Goal: Task Accomplishment & Management: Use online tool/utility

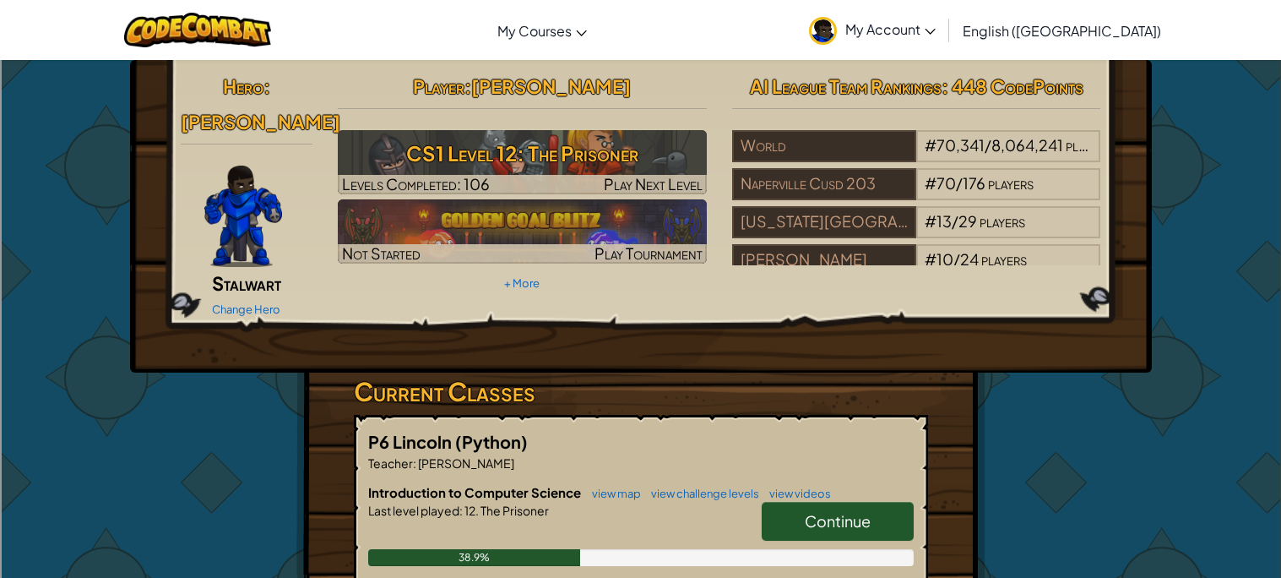
click at [826, 502] on link "Continue" at bounding box center [838, 521] width 152 height 39
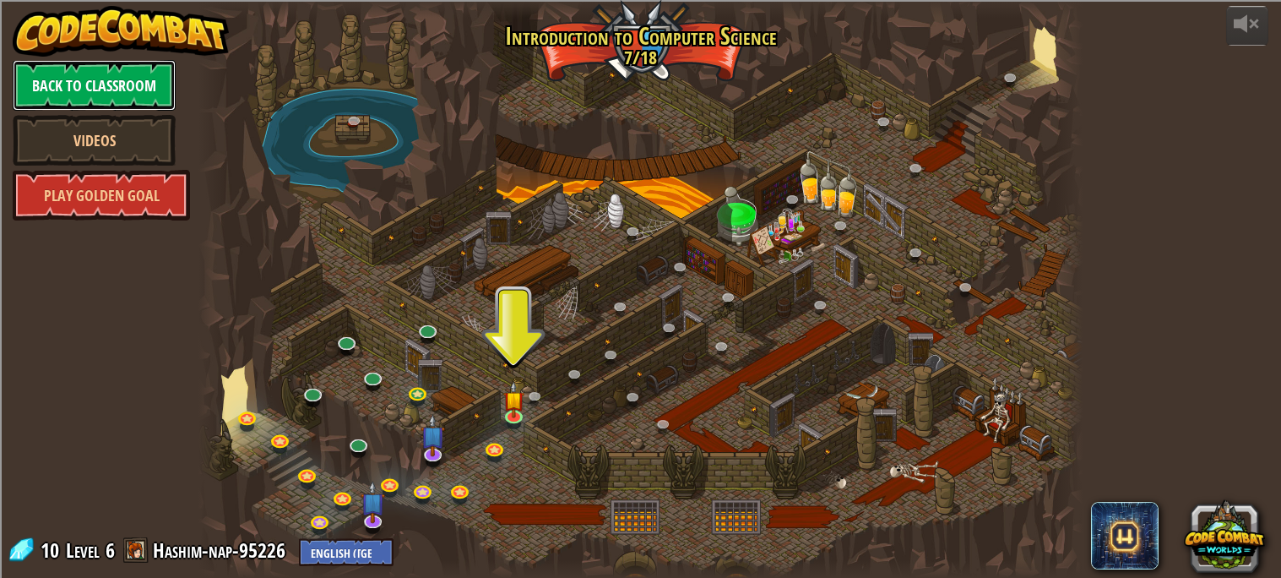
click at [146, 79] on link "Back to Classroom" at bounding box center [94, 85] width 163 height 51
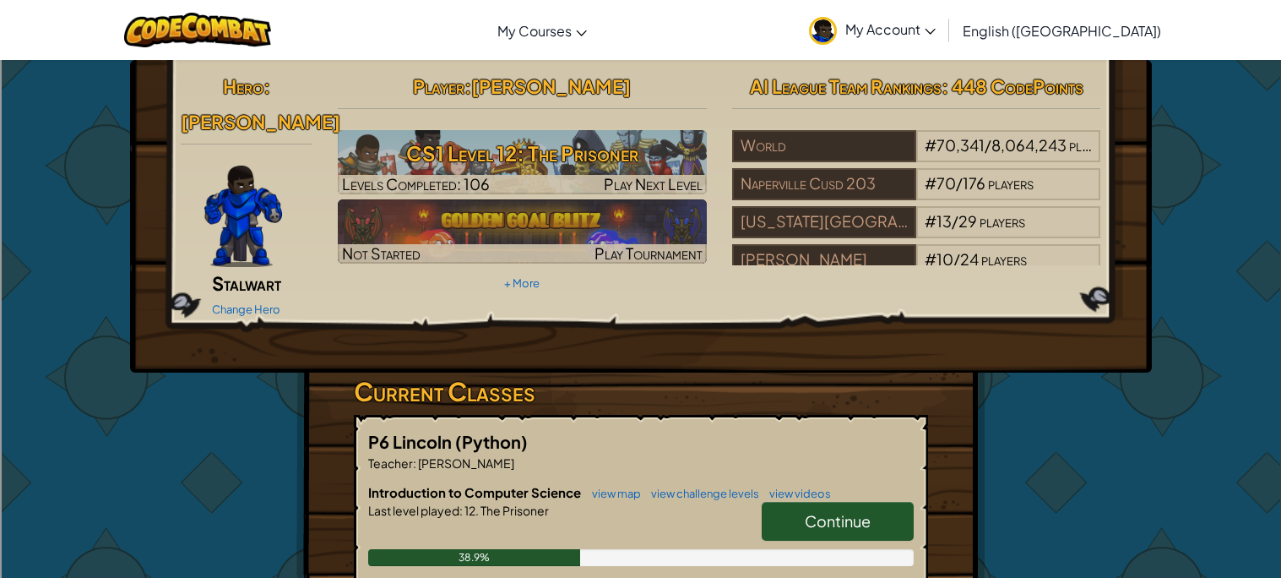
click at [810, 511] on span "Continue" at bounding box center [838, 520] width 66 height 19
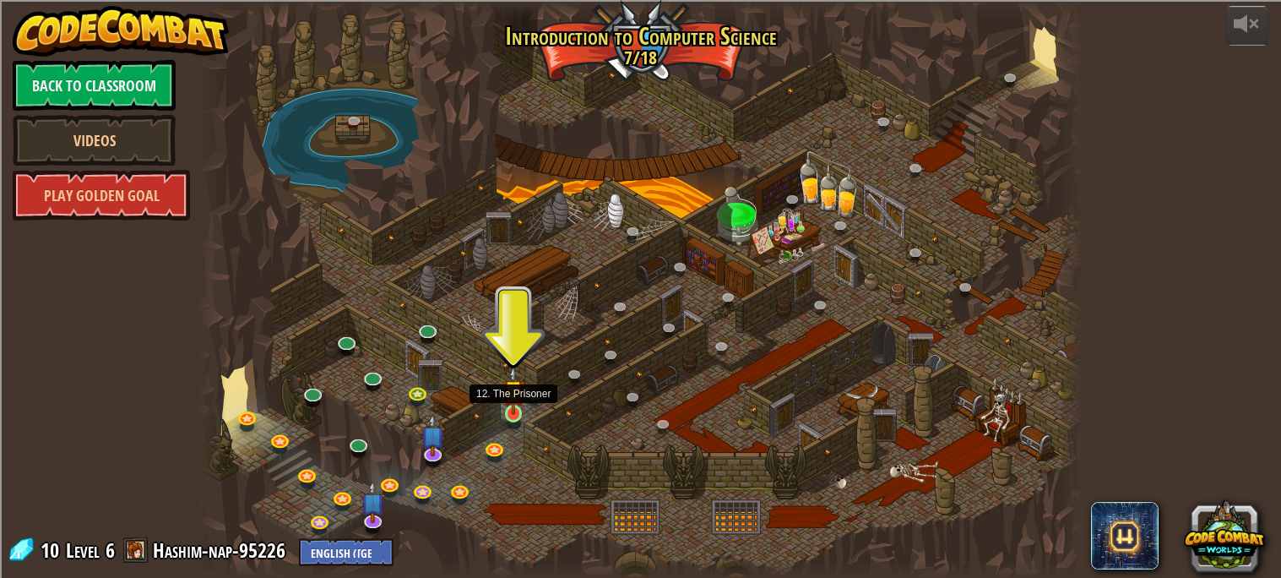
click at [514, 414] on div at bounding box center [514, 414] width 18 height 18
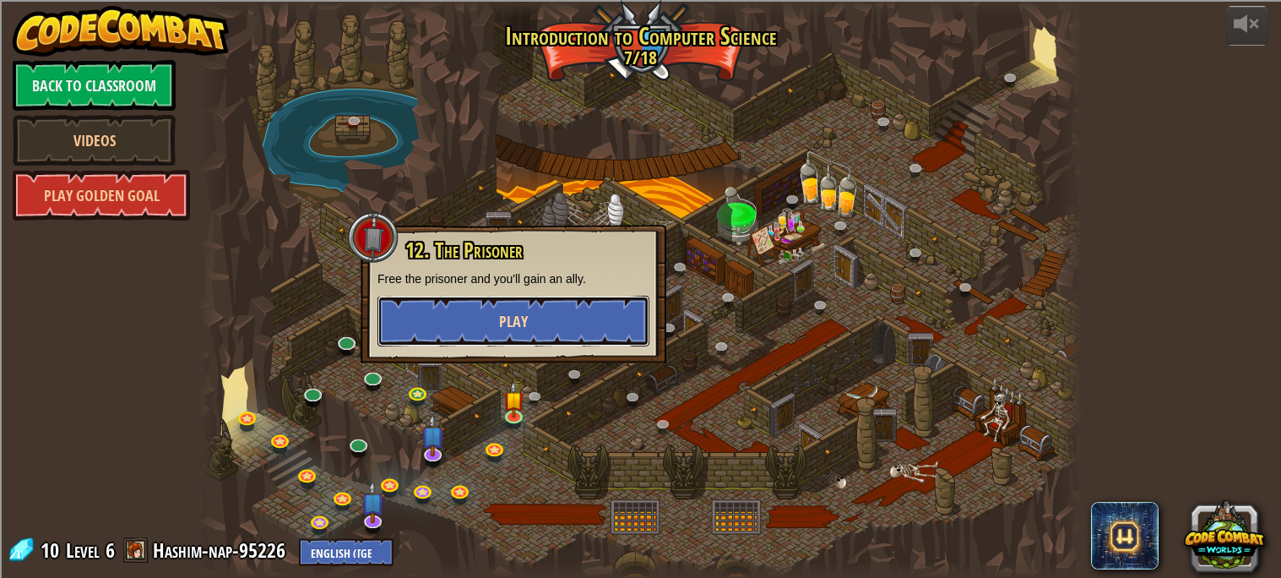
click at [498, 301] on button "Play" at bounding box center [514, 321] width 272 height 51
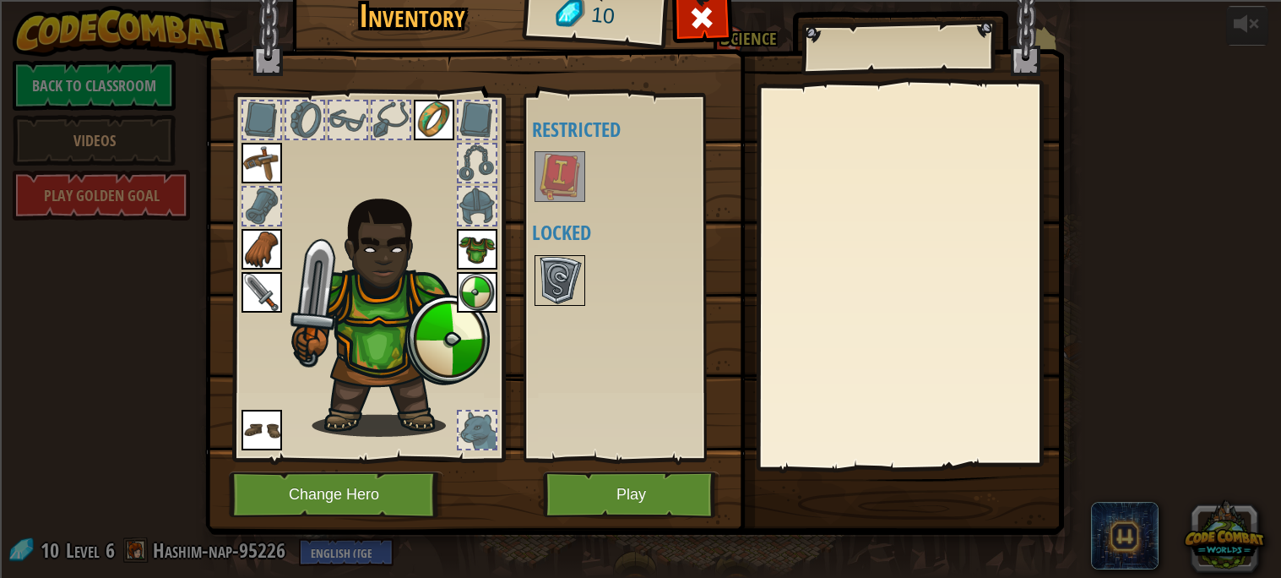
click at [570, 286] on img at bounding box center [559, 280] width 47 height 47
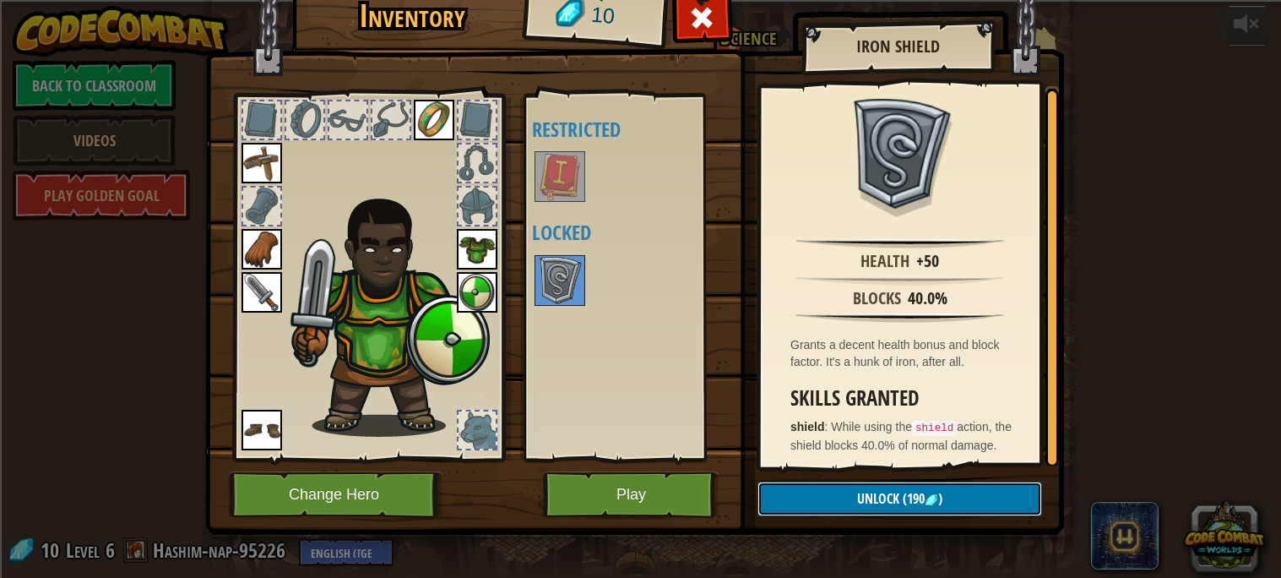
click at [854, 492] on button "Unlock (190 )" at bounding box center [900, 498] width 285 height 35
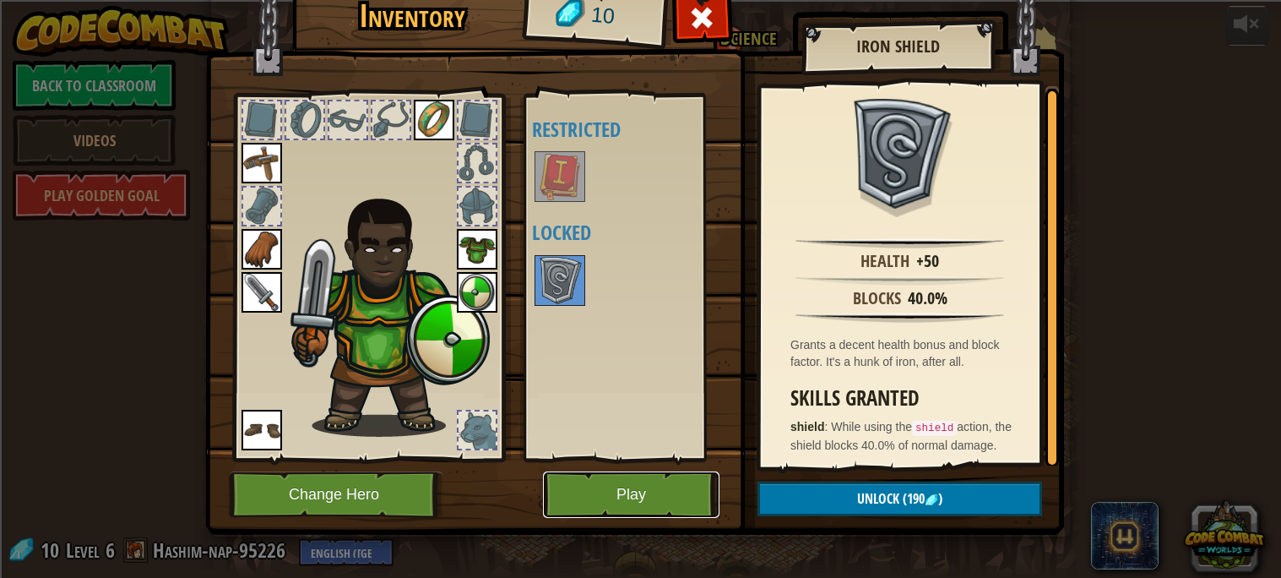
click at [604, 489] on button "Play" at bounding box center [631, 494] width 177 height 46
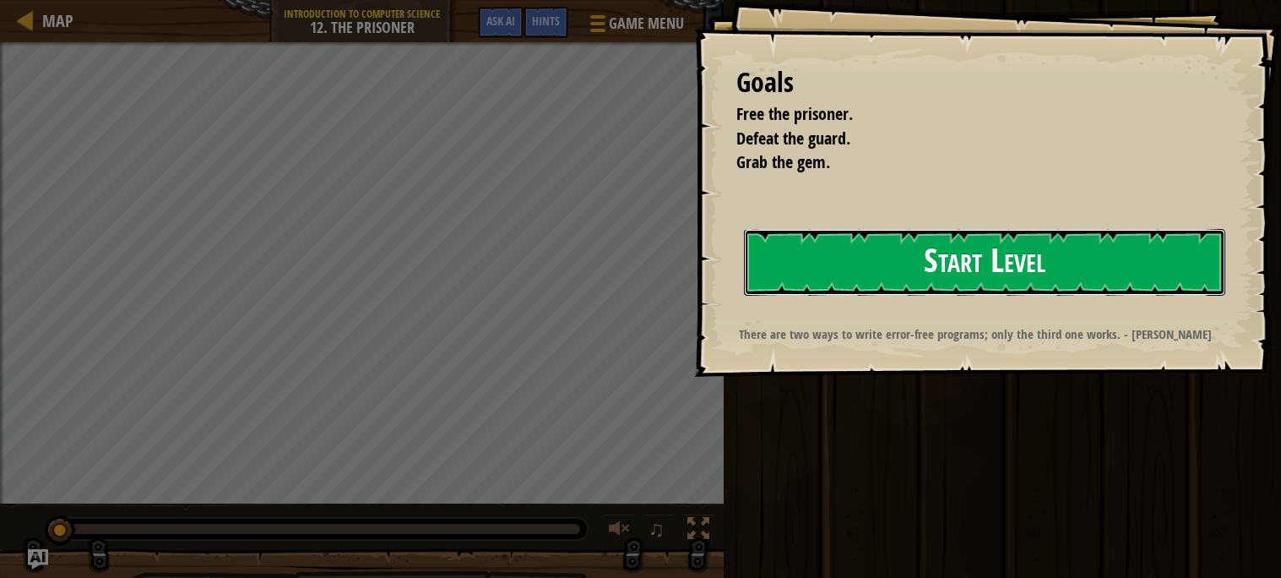
click at [787, 253] on button "Start Level" at bounding box center [984, 262] width 481 height 67
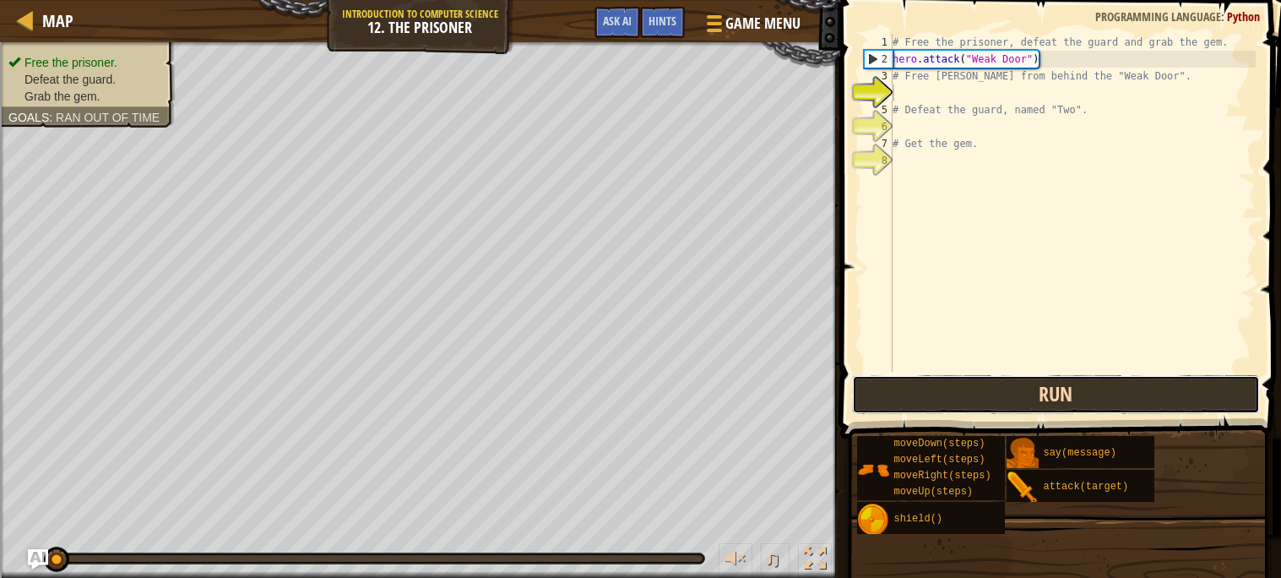
click at [991, 387] on button "Run" at bounding box center [1056, 394] width 408 height 39
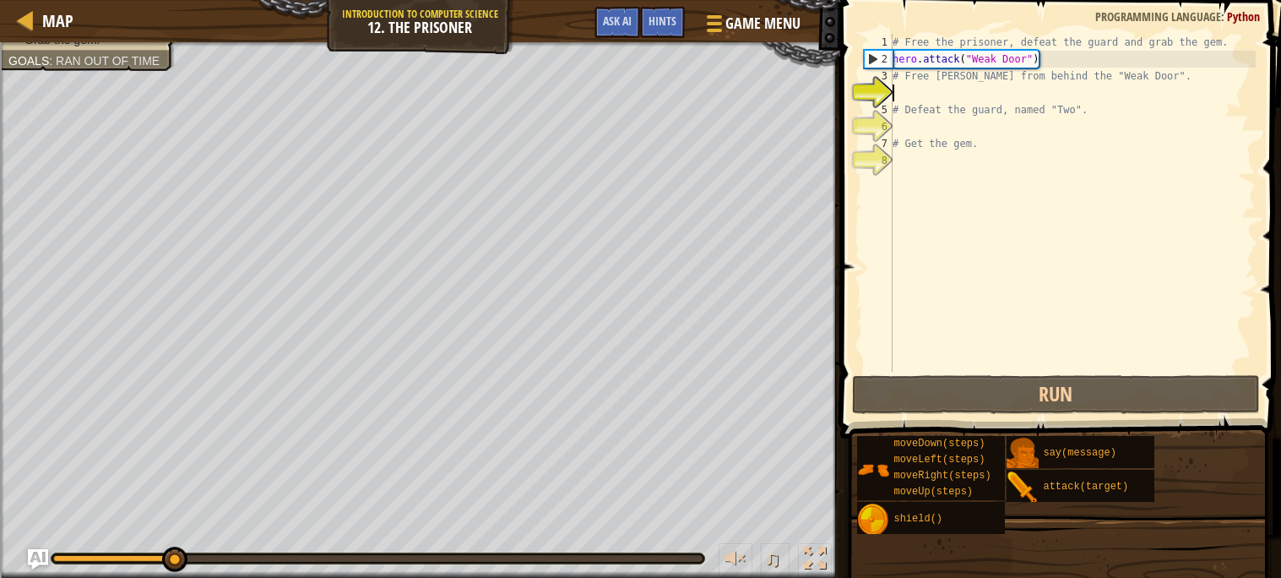
click at [922, 92] on div "# Free the prisoner, defeat the guard and grab the gem. hero . attack ( "Weak D…" at bounding box center [1072, 220] width 367 height 372
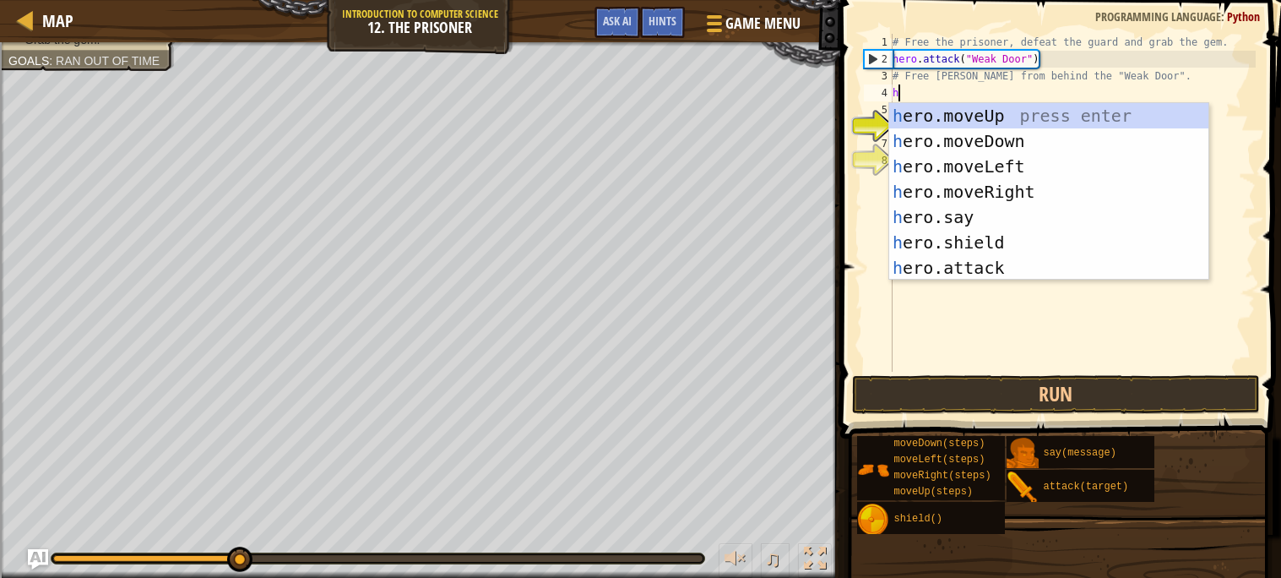
type textarea "her"
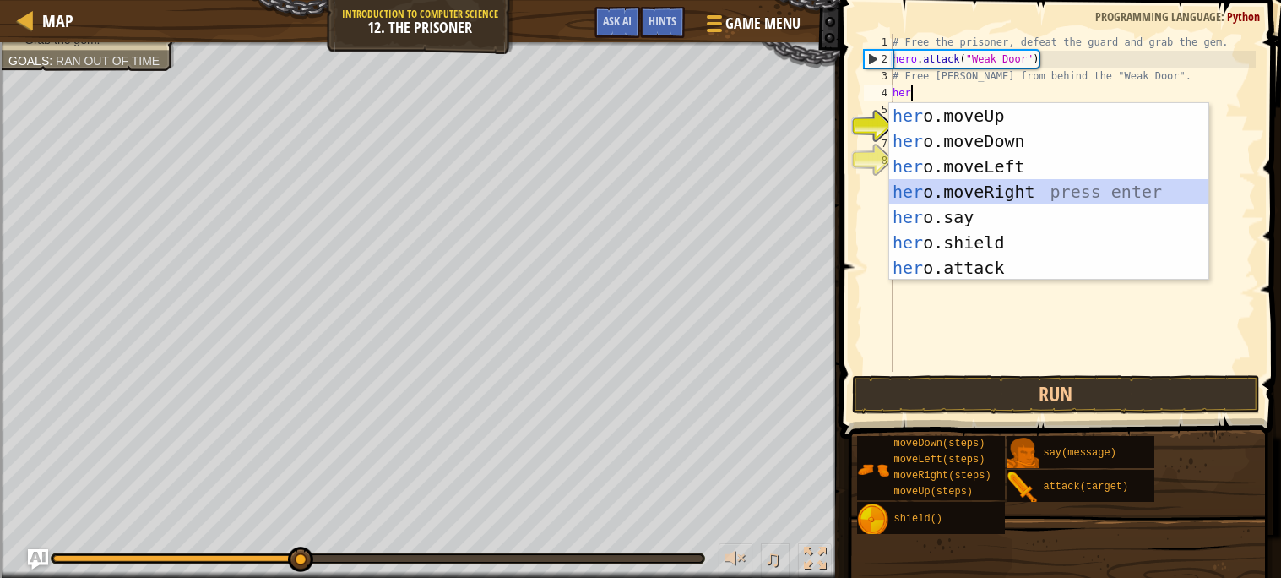
click at [1024, 193] on div "her o.moveUp press enter her o.moveDown press enter her o.moveLeft press enter …" at bounding box center [1048, 217] width 319 height 228
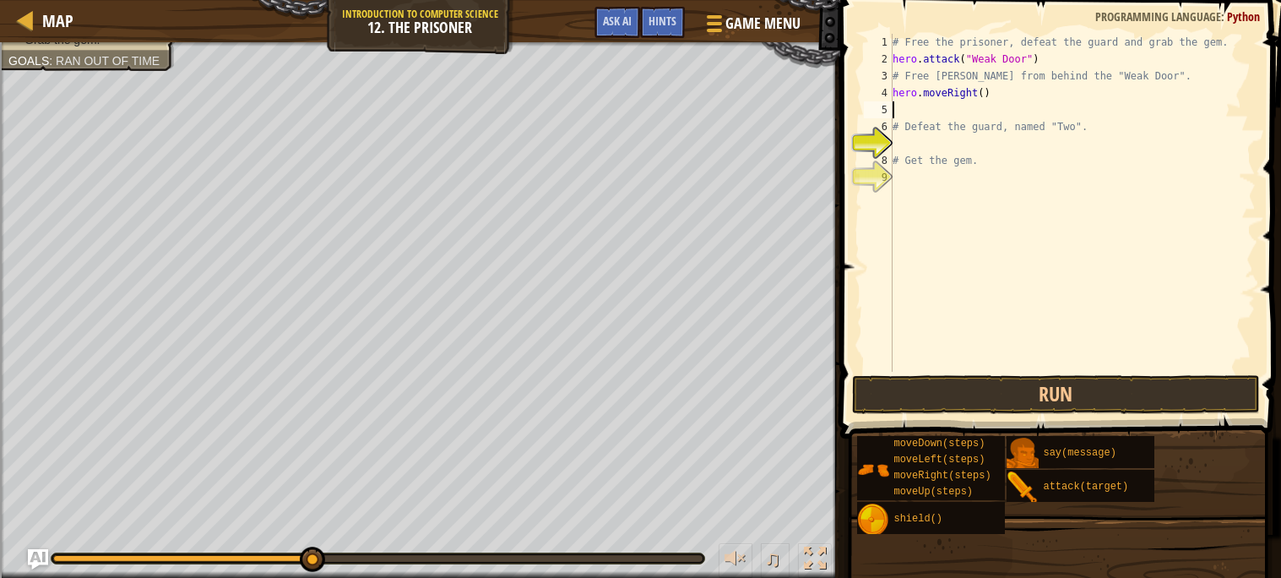
click at [983, 84] on div "# Free the prisoner, defeat the guard and grab the gem. hero . attack ( "Weak D…" at bounding box center [1072, 220] width 367 height 372
type textarea "hero.moveRight(3)"
click at [959, 108] on div "# Free the prisoner, defeat the guard and grab the gem. hero . attack ( "Weak D…" at bounding box center [1072, 220] width 367 height 372
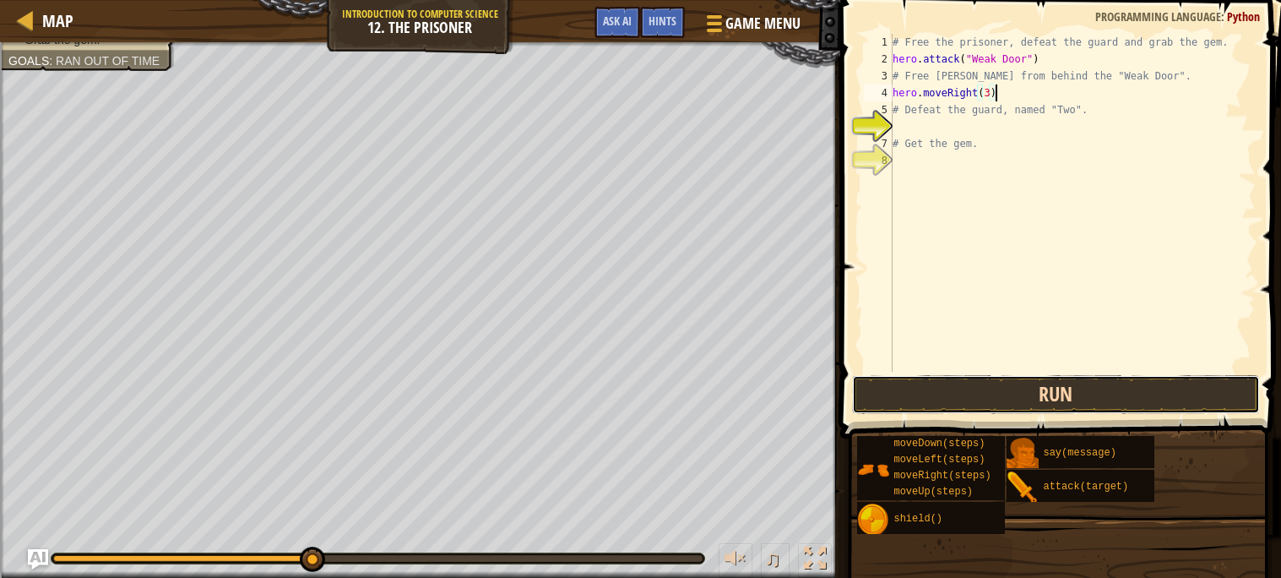
click at [1009, 382] on button "Run" at bounding box center [1056, 394] width 408 height 39
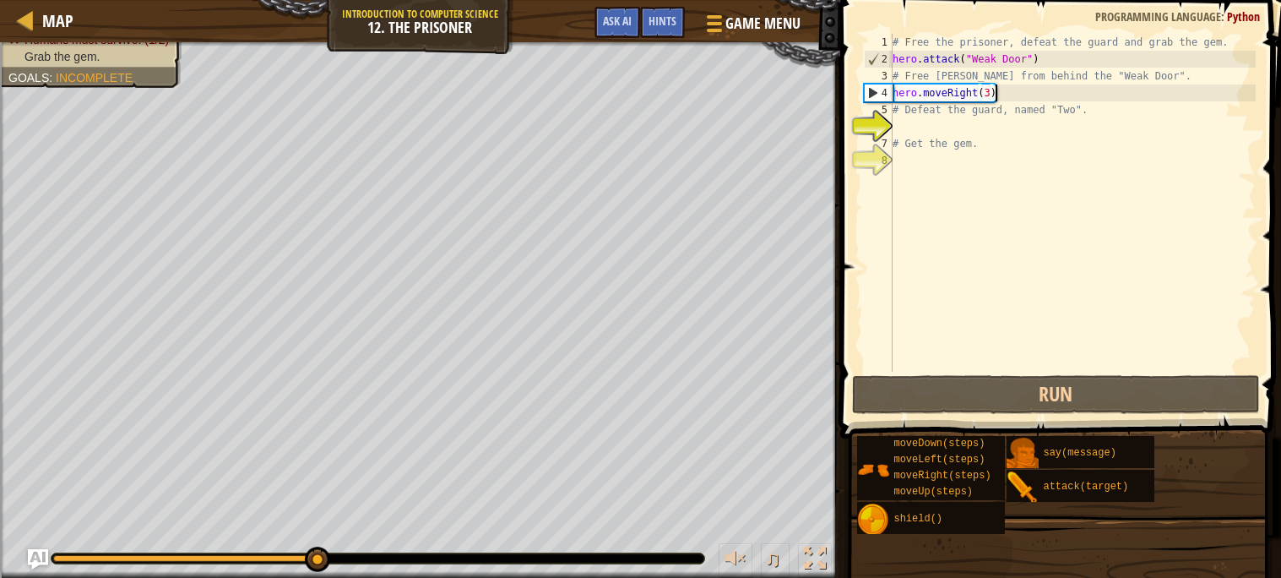
click at [1001, 85] on div "# Free the prisoner, defeat the guard and grab the gem. hero . attack ( "Weak D…" at bounding box center [1072, 220] width 367 height 372
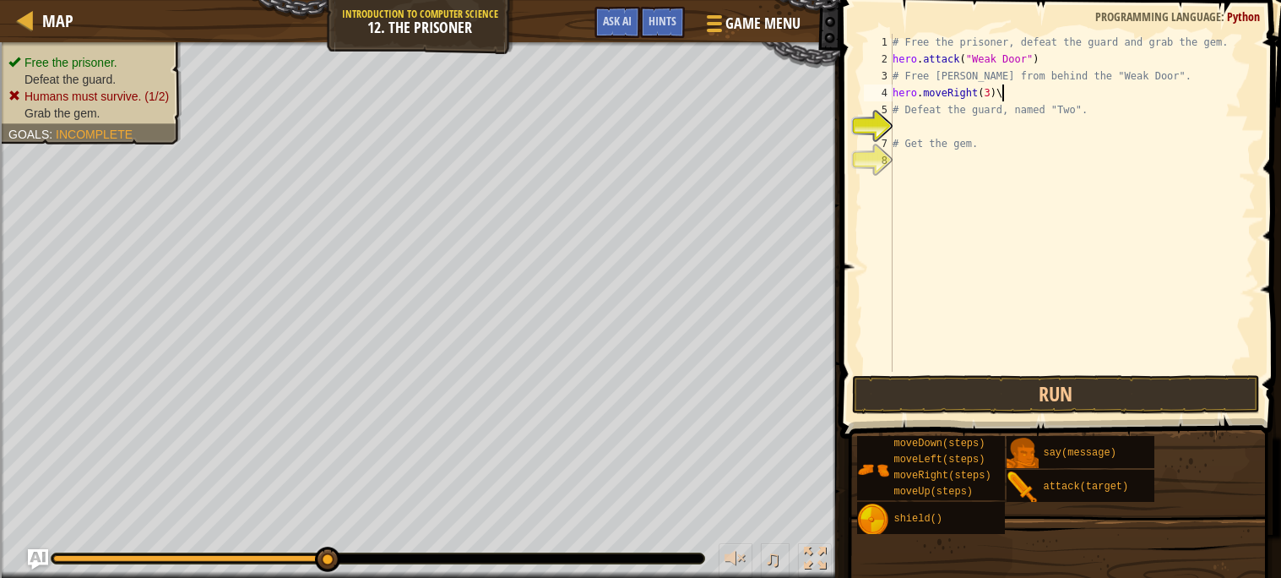
type textarea "hero.moveRight(3)"
type textarea "h"
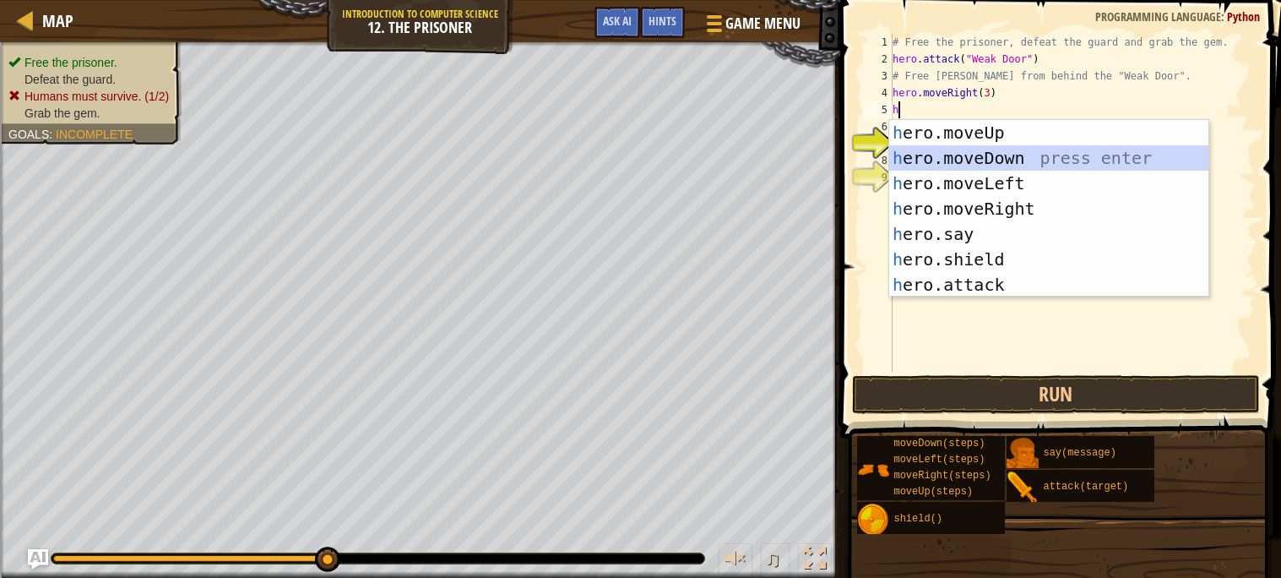
click at [1025, 149] on div "h ero.moveUp press enter h ero.moveDown press enter h ero.moveLeft press enter …" at bounding box center [1048, 234] width 319 height 228
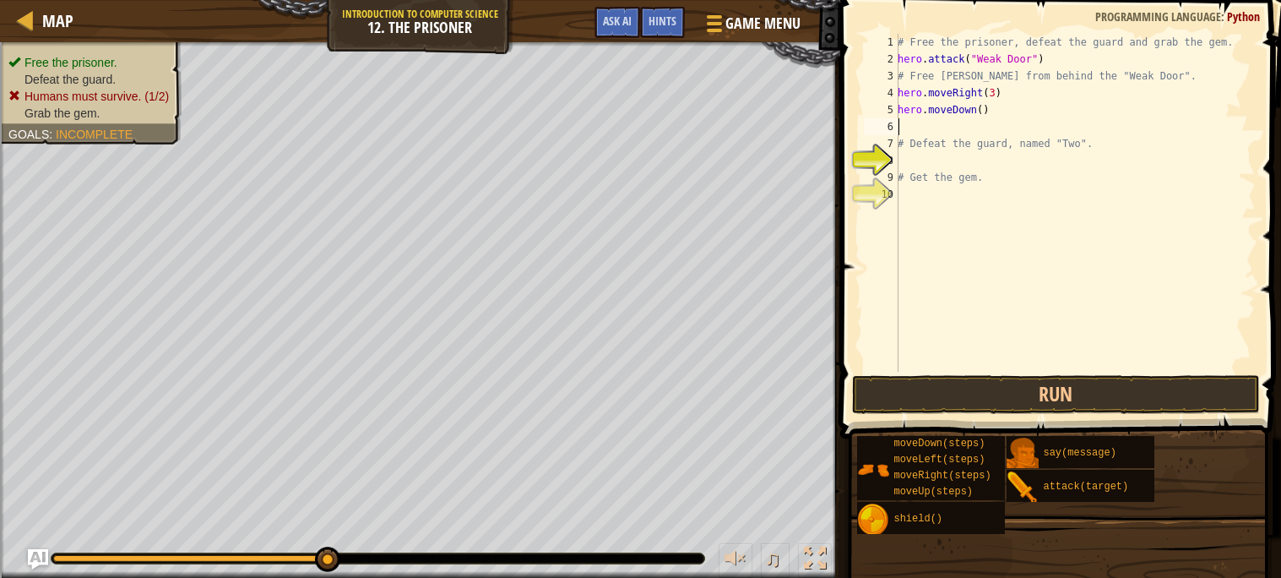
click at [982, 106] on div "# Free the prisoner, defeat the guard and grab the gem. hero . attack ( "Weak D…" at bounding box center [1076, 220] width 362 height 372
click at [906, 136] on div "# Free the prisoner, defeat the guard and grab the gem. hero . attack ( "Weak D…" at bounding box center [1076, 220] width 362 height 372
type textarea "# Defeat the guard, named "Two"."
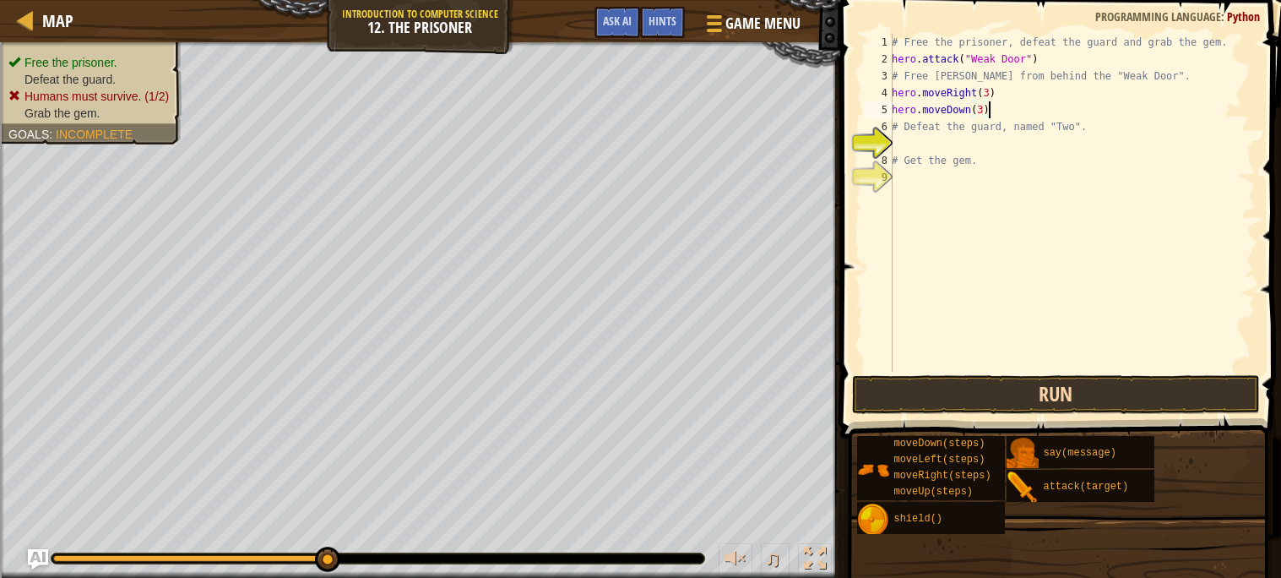
type textarea "hero.moveDown(3)"
click at [928, 398] on button "Run" at bounding box center [1056, 394] width 408 height 39
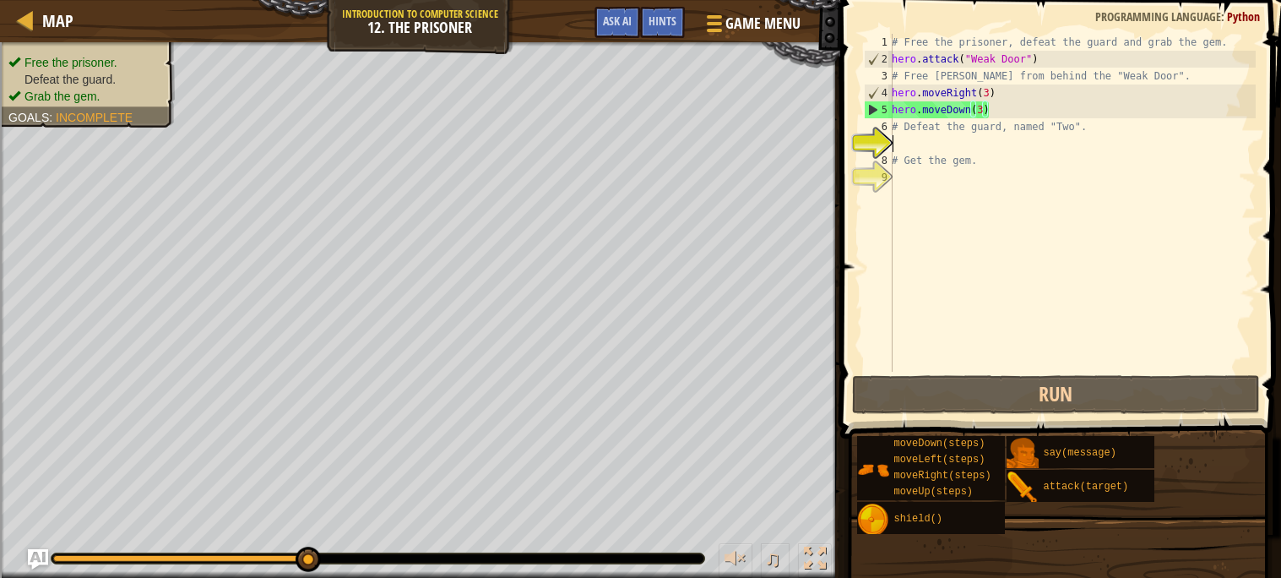
click at [1059, 137] on div "# Free the prisoner, defeat the guard and grab the gem. hero . attack ( "Weak D…" at bounding box center [1072, 220] width 367 height 372
click at [922, 139] on div "# Free the prisoner, defeat the guard and grab the gem. hero . attack ( "Weak D…" at bounding box center [1072, 220] width 367 height 372
click at [661, 22] on span "Hints" at bounding box center [663, 21] width 28 height 16
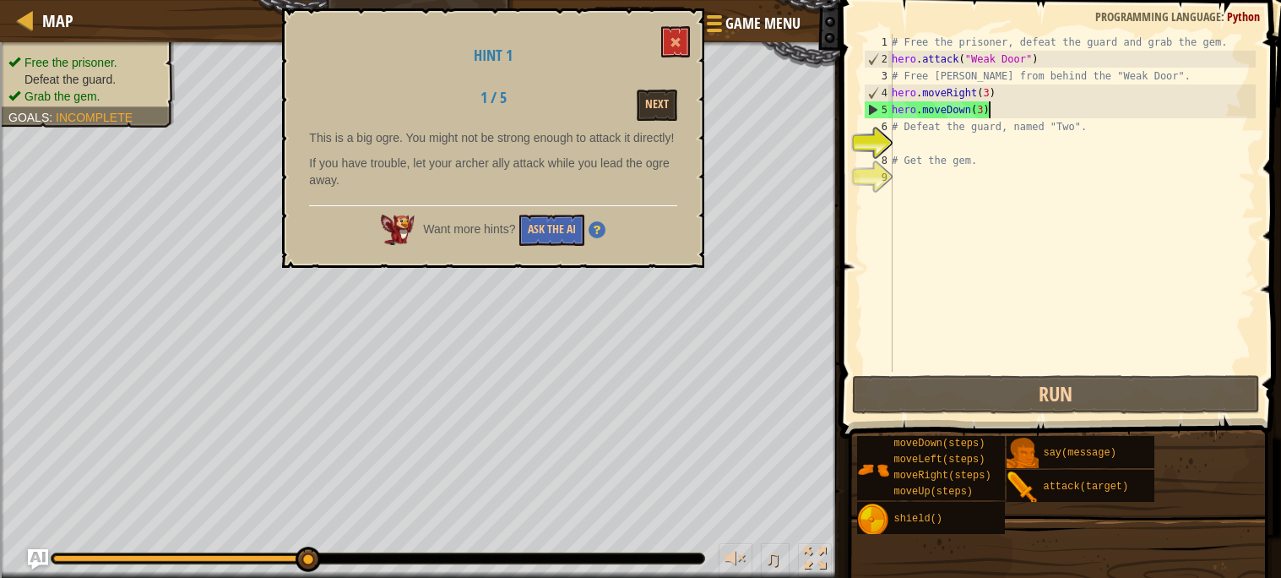
click at [999, 109] on div "# Free the prisoner, defeat the guard and grab the gem. hero . attack ( "Weak D…" at bounding box center [1072, 220] width 367 height 372
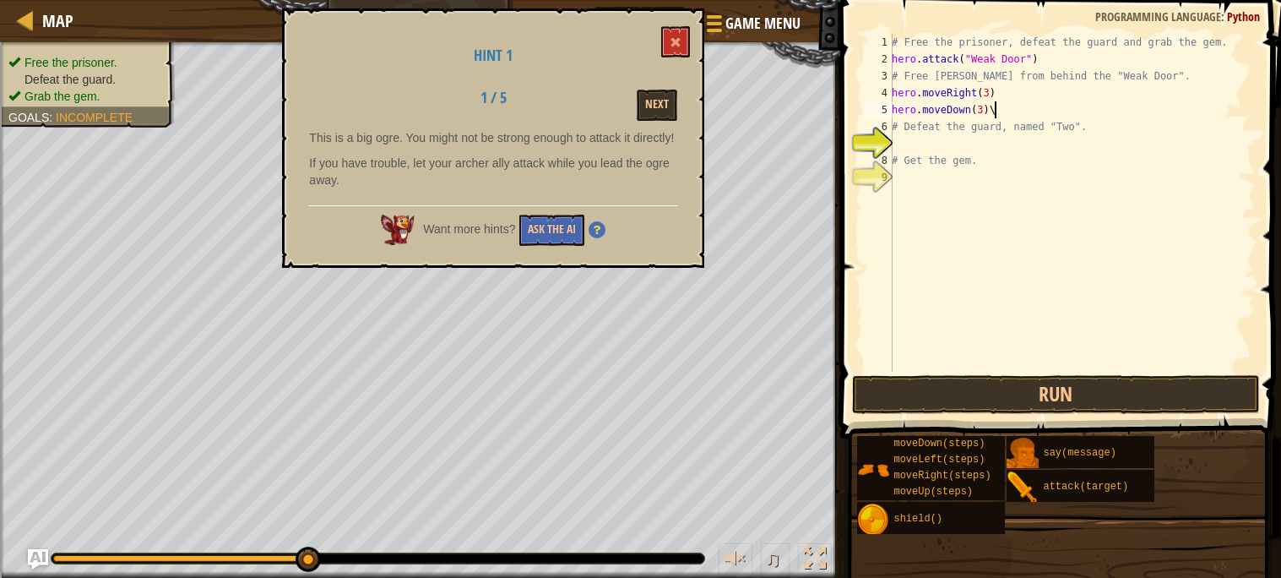
type textarea "hero.moveDown(3)"
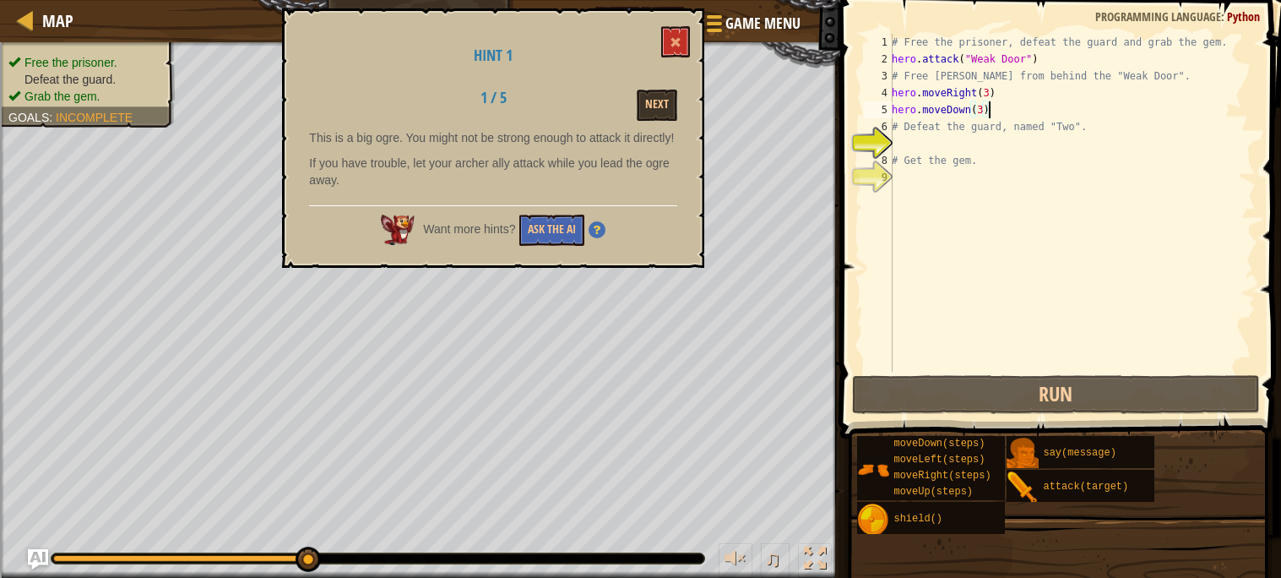
scroll to position [7, 0]
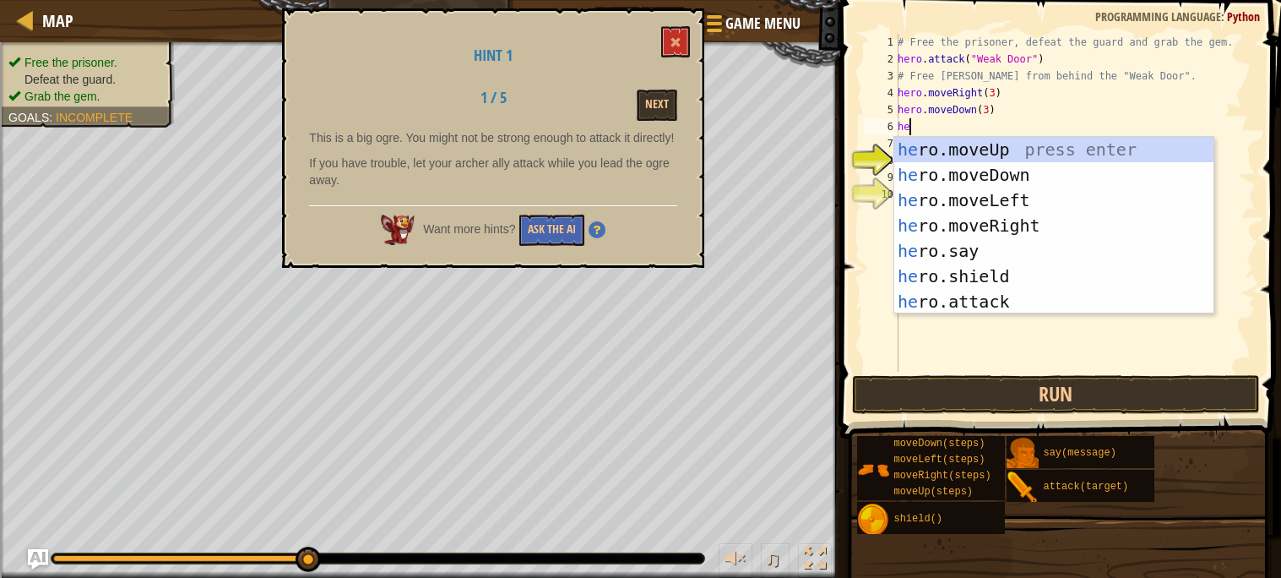
type textarea "her"
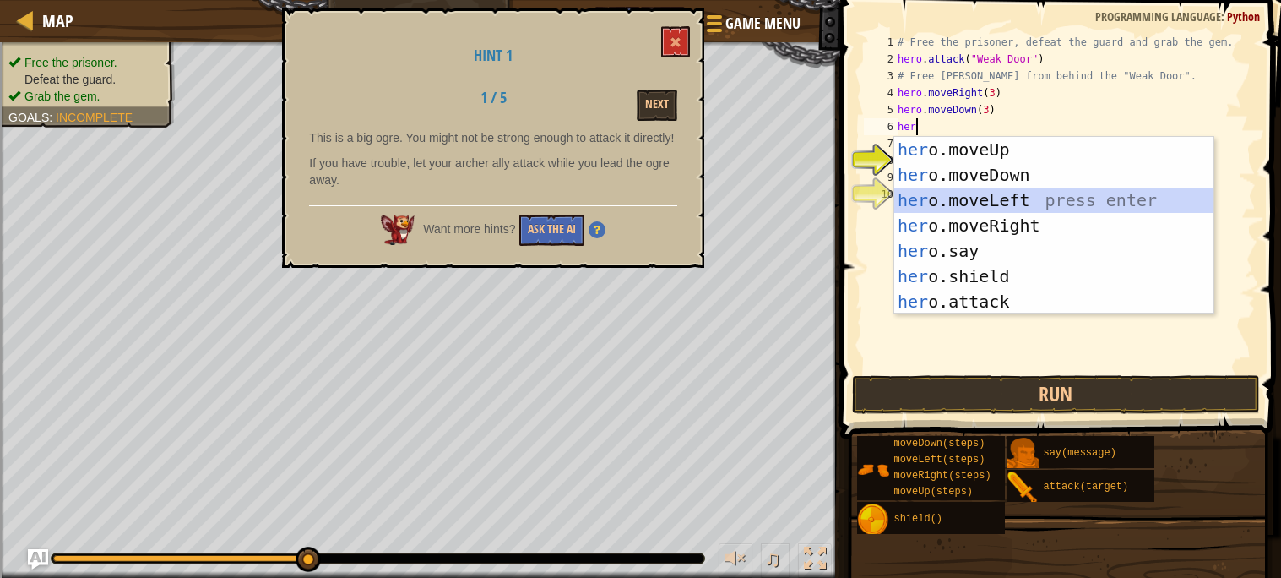
click at [1086, 204] on div "her o.moveUp press enter her o.moveDown press enter her o.moveLeft press enter …" at bounding box center [1054, 251] width 319 height 228
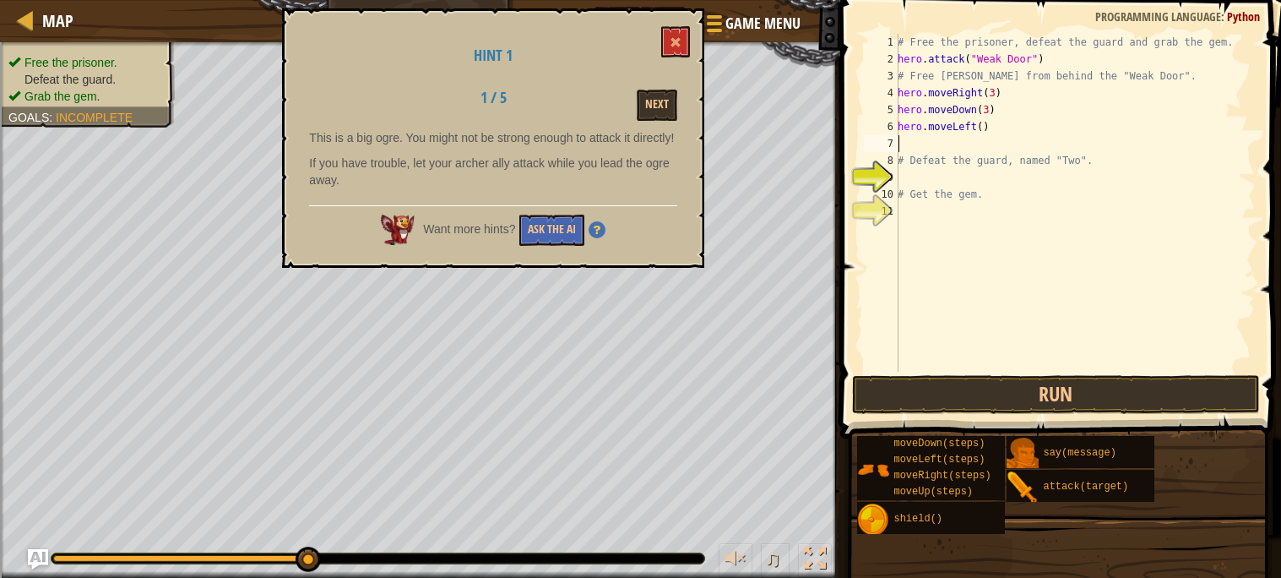
click at [980, 114] on div "# Free the prisoner, defeat the guard and grab the gem. hero . attack ( "Weak D…" at bounding box center [1076, 220] width 362 height 372
click at [987, 123] on div "# Free the prisoner, defeat the guard and grab the gem. hero . attack ( "Weak D…" at bounding box center [1076, 220] width 362 height 372
click at [987, 128] on div "# Free the prisoner, defeat the guard and grab the gem. hero . attack ( "Weak D…" at bounding box center [1076, 220] width 362 height 372
click at [982, 130] on div "# Free the prisoner, defeat the guard and grab the gem. hero . attack ( "Weak D…" at bounding box center [1076, 220] width 362 height 372
type textarea "hero.moveLeft(2)"
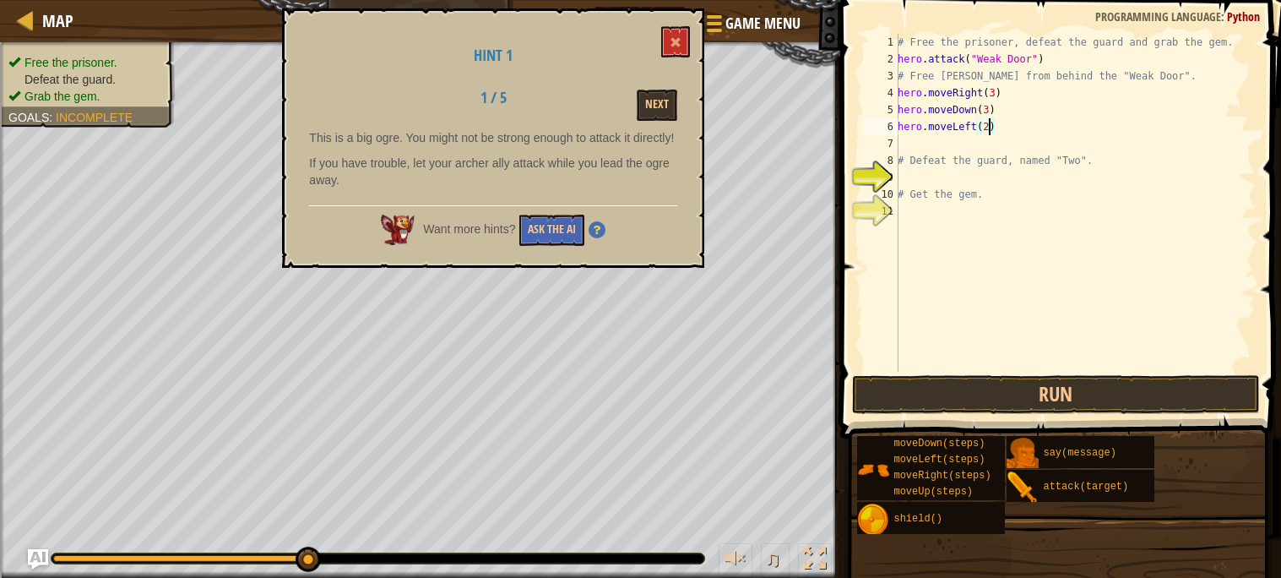
scroll to position [7, 6]
click at [945, 141] on div "# Free the prisoner, defeat the guard and grab the gem. hero . attack ( "Weak D…" at bounding box center [1076, 220] width 362 height 372
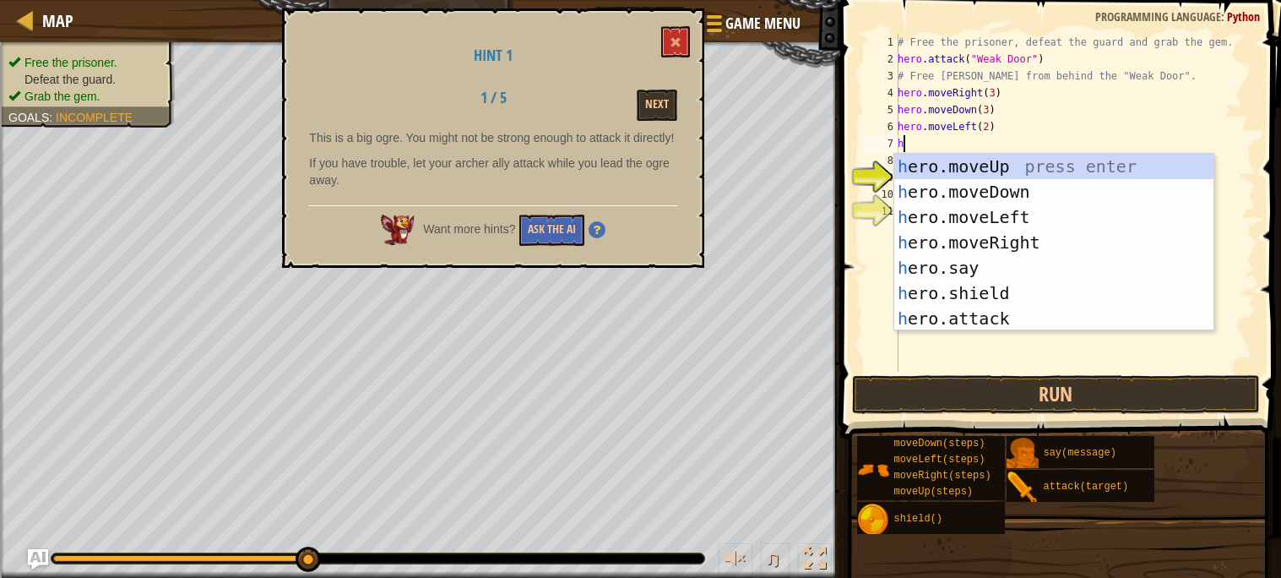
type textarea "he"
click at [981, 161] on div "he ro.moveUp press enter he ro.moveDown press enter he ro.moveLeft press enter …" at bounding box center [1054, 268] width 319 height 228
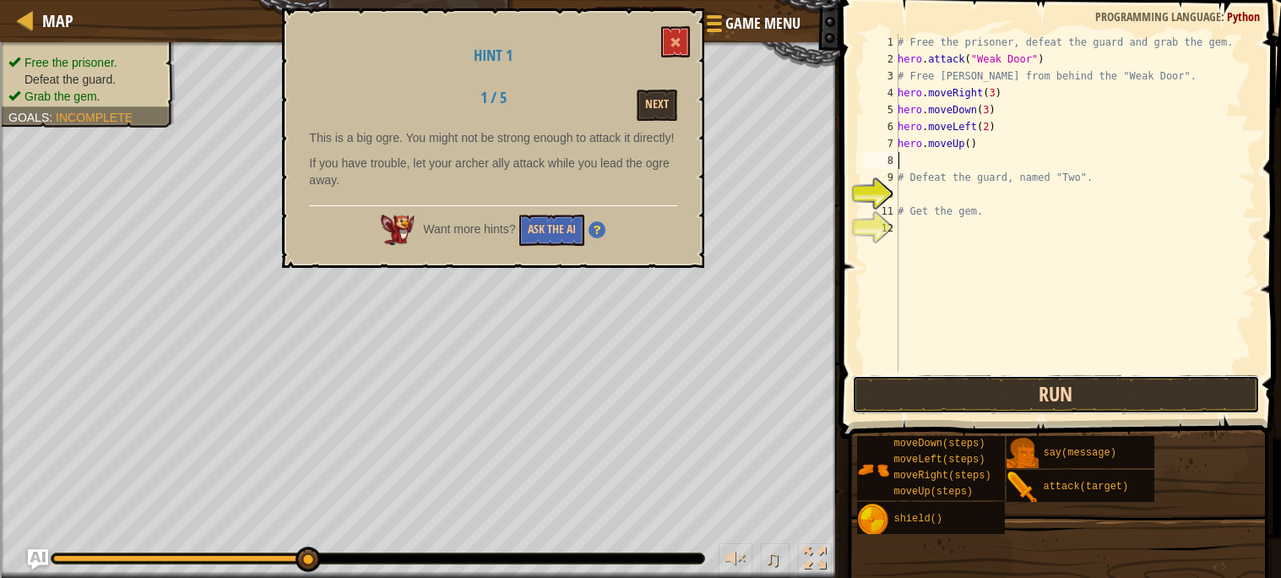
click at [944, 394] on button "Run" at bounding box center [1056, 394] width 408 height 39
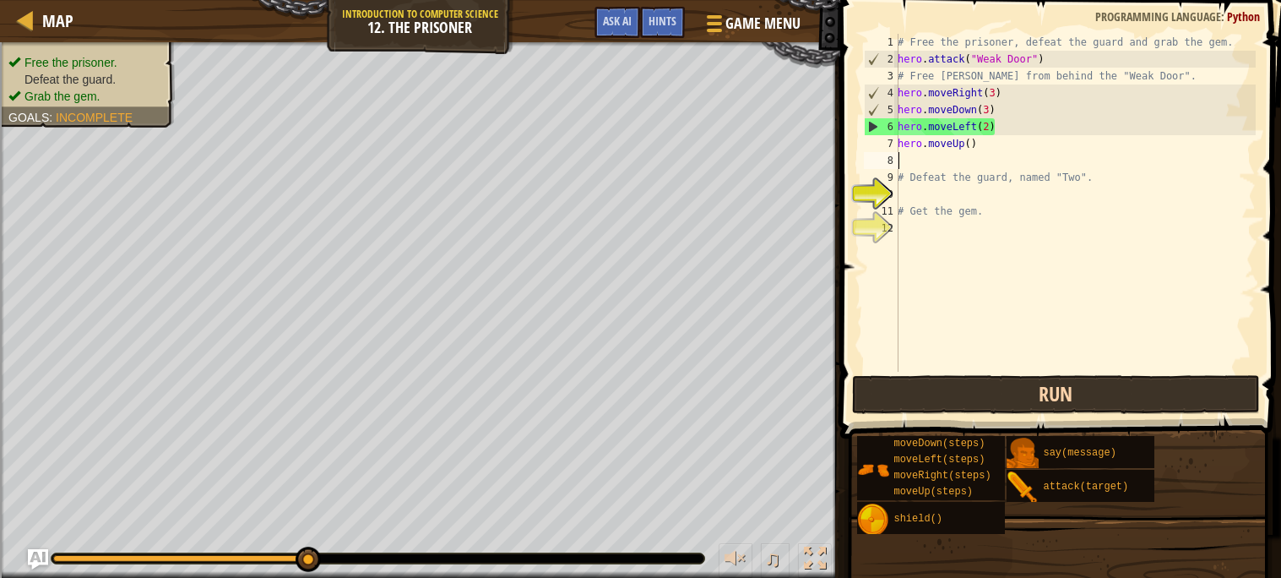
type textarea "hero.moveUp()"
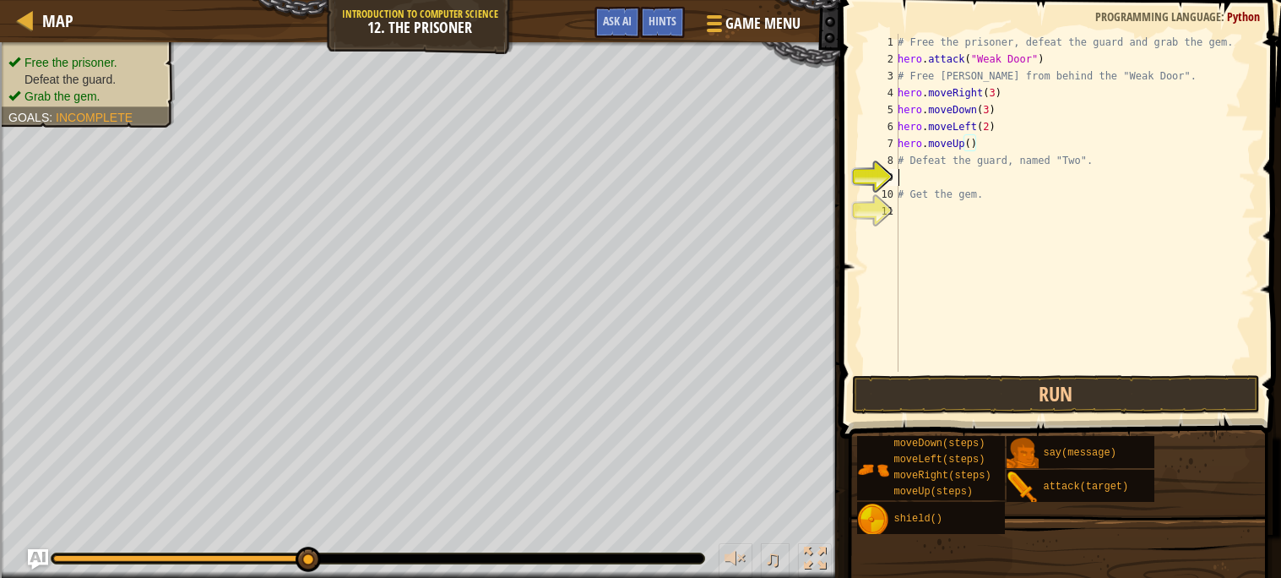
click at [901, 179] on div "# Free the prisoner, defeat the guard and grab the gem. hero . attack ( "Weak D…" at bounding box center [1076, 220] width 362 height 372
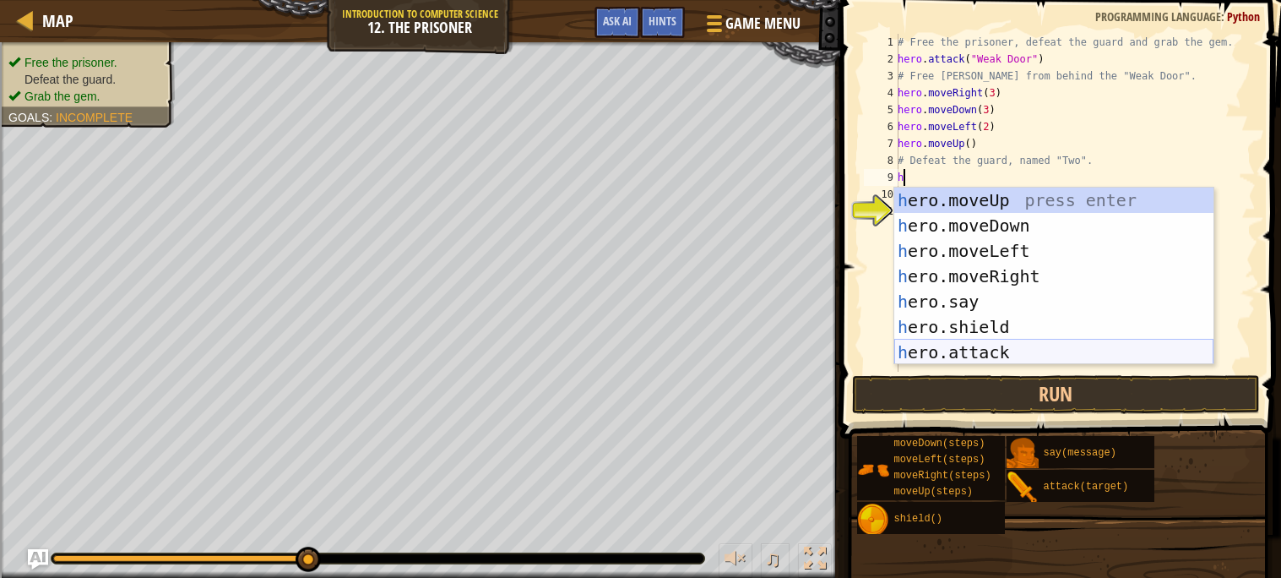
click at [997, 351] on div "h ero.moveUp press enter h ero.moveDown press enter h ero.moveLeft press enter …" at bounding box center [1054, 302] width 319 height 228
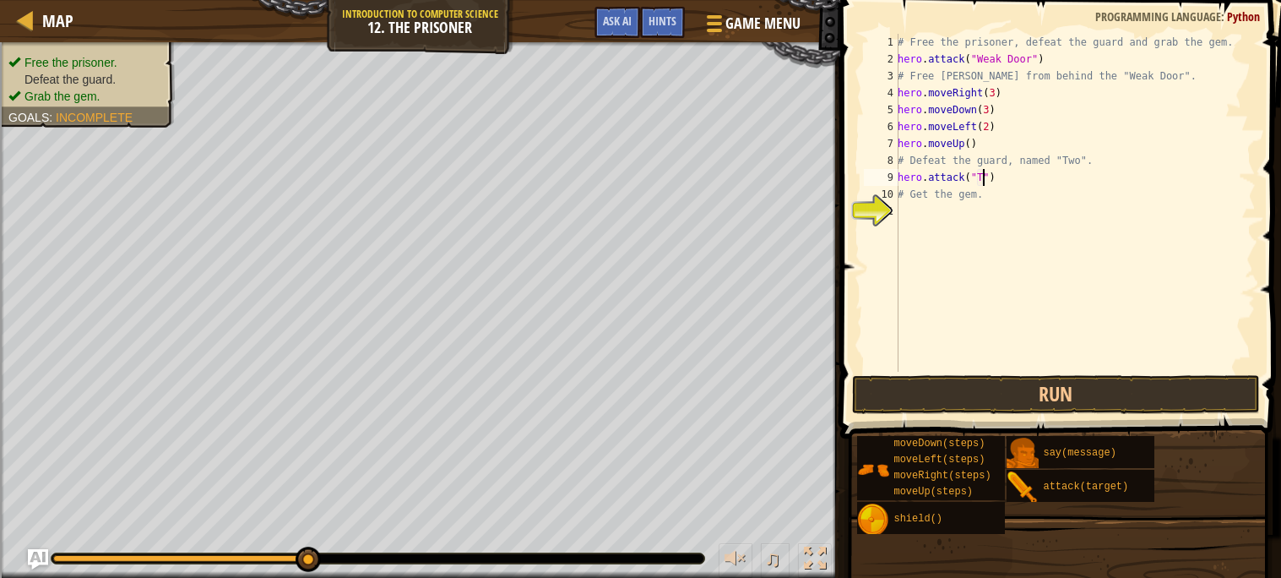
scroll to position [7, 7]
type textarea "hero.attack("Two")"
click at [897, 405] on button "Run" at bounding box center [1056, 394] width 408 height 39
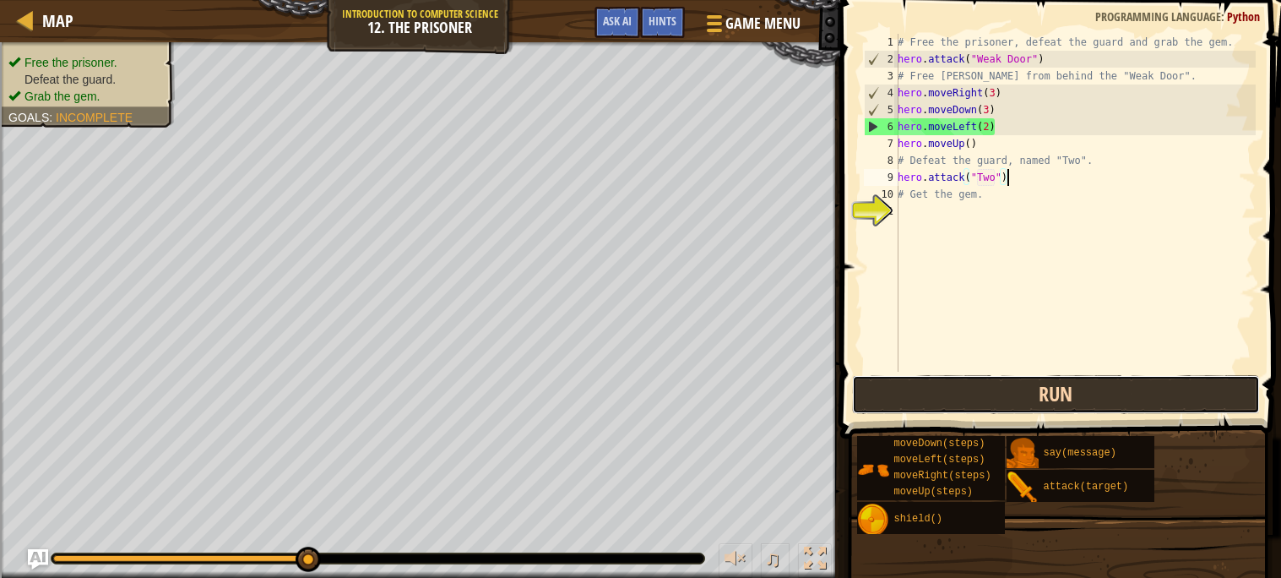
click at [981, 375] on button "Run" at bounding box center [1056, 394] width 408 height 39
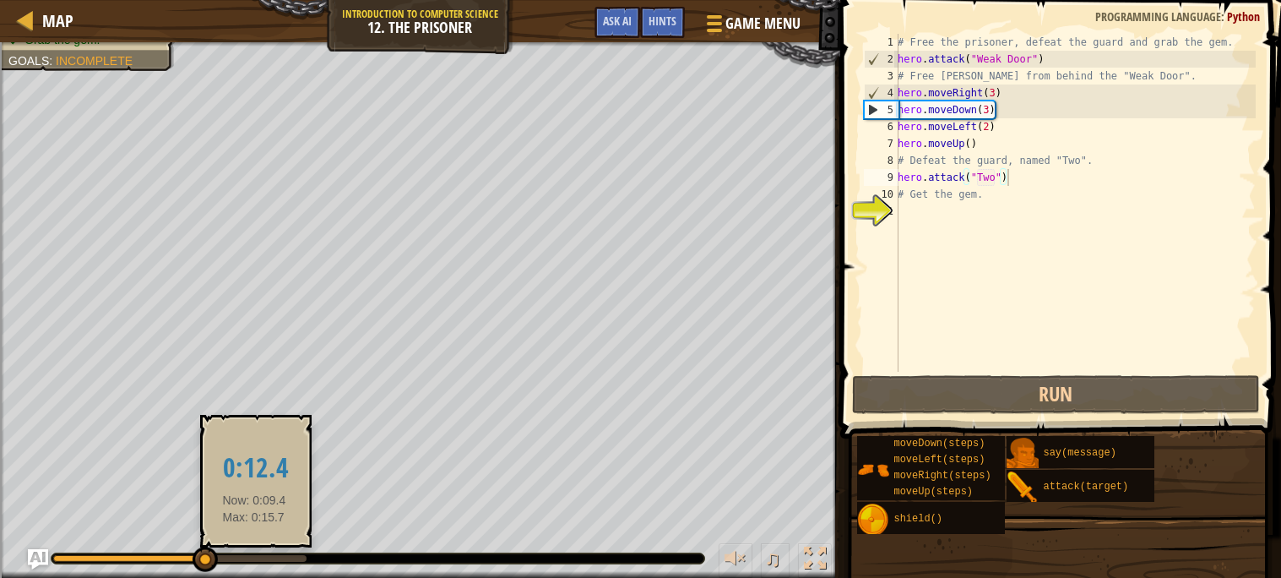
drag, startPoint x: 300, startPoint y: 563, endPoint x: 246, endPoint y: 557, distance: 54.4
click at [246, 557] on div at bounding box center [378, 558] width 653 height 10
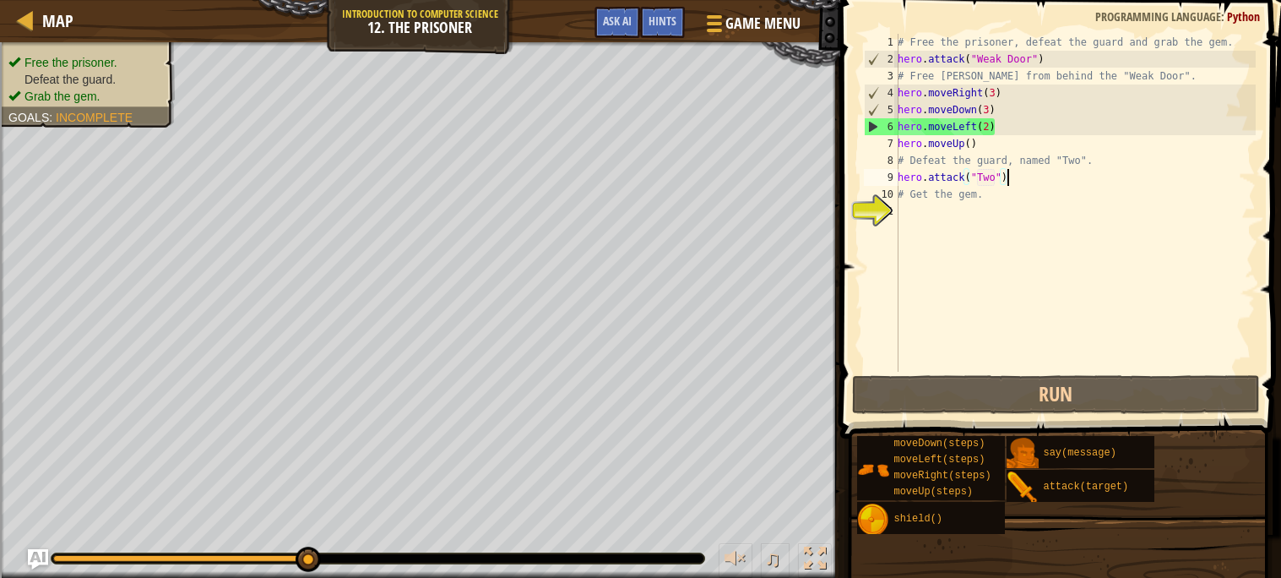
drag, startPoint x: 239, startPoint y: 558, endPoint x: 487, endPoint y: 617, distance: 255.1
click at [487, 259] on html "Map Introduction to Computer Science 12. The Prisoner Game Menu Done Hints Ask …" at bounding box center [640, 129] width 1281 height 259
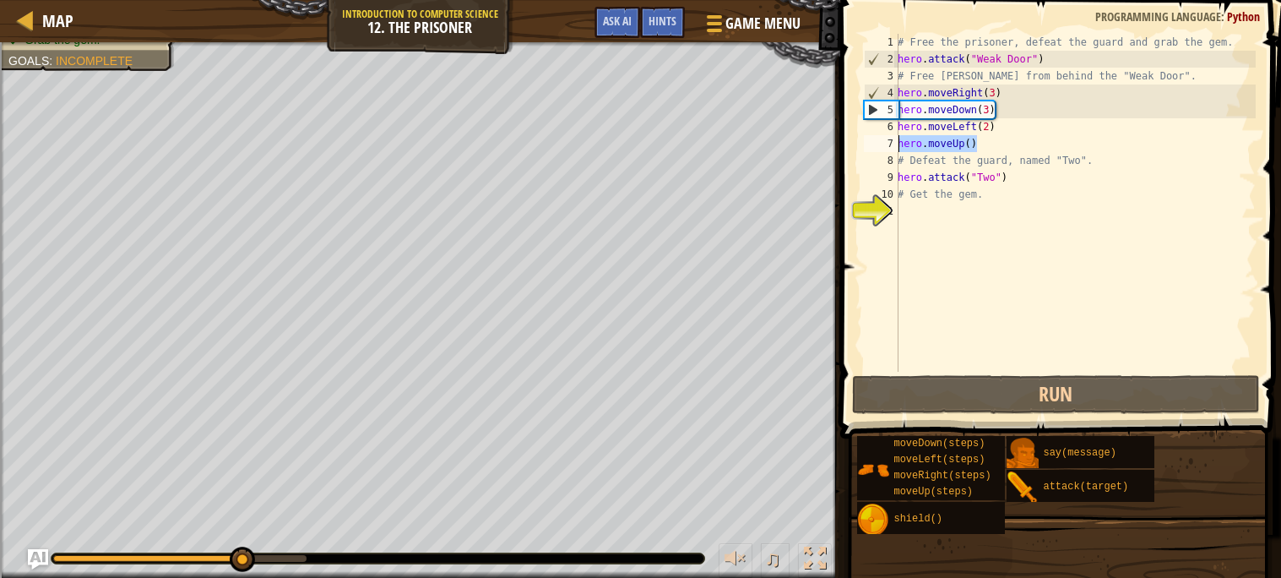
drag, startPoint x: 984, startPoint y: 147, endPoint x: 871, endPoint y: 146, distance: 113.2
click at [871, 146] on div "hero.attack("Two") 1 2 3 4 5 6 7 8 9 10 11 # Free the prisoner, defeat the guar…" at bounding box center [1058, 203] width 395 height 338
type textarea "hero.moveUp()"
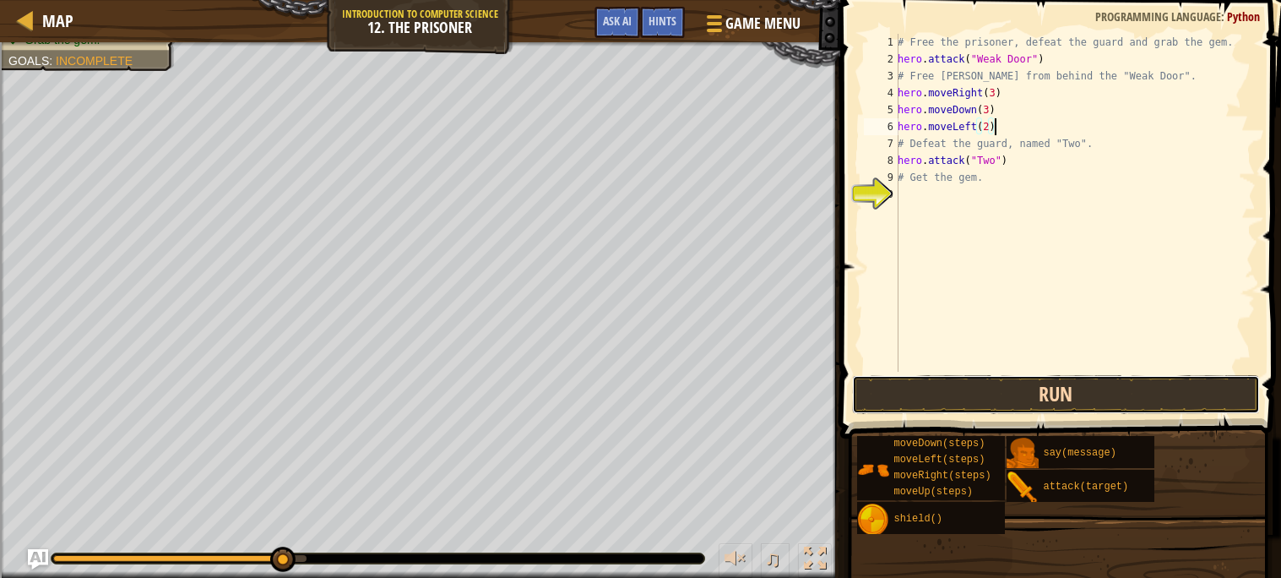
click at [1013, 402] on button "Run" at bounding box center [1056, 394] width 408 height 39
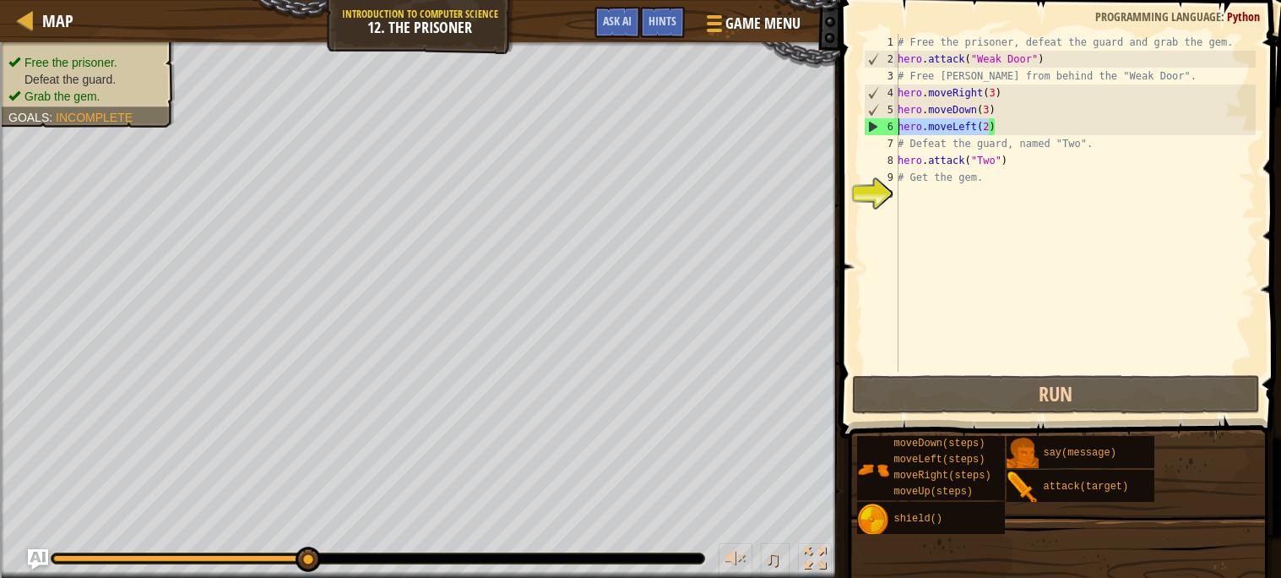
drag, startPoint x: 992, startPoint y: 125, endPoint x: 889, endPoint y: 128, distance: 103.1
click at [889, 128] on div "hero.moveLeft(2) 1 2 3 4 5 6 7 8 9 10 # Free the prisoner, defeat the guard and…" at bounding box center [1058, 203] width 395 height 338
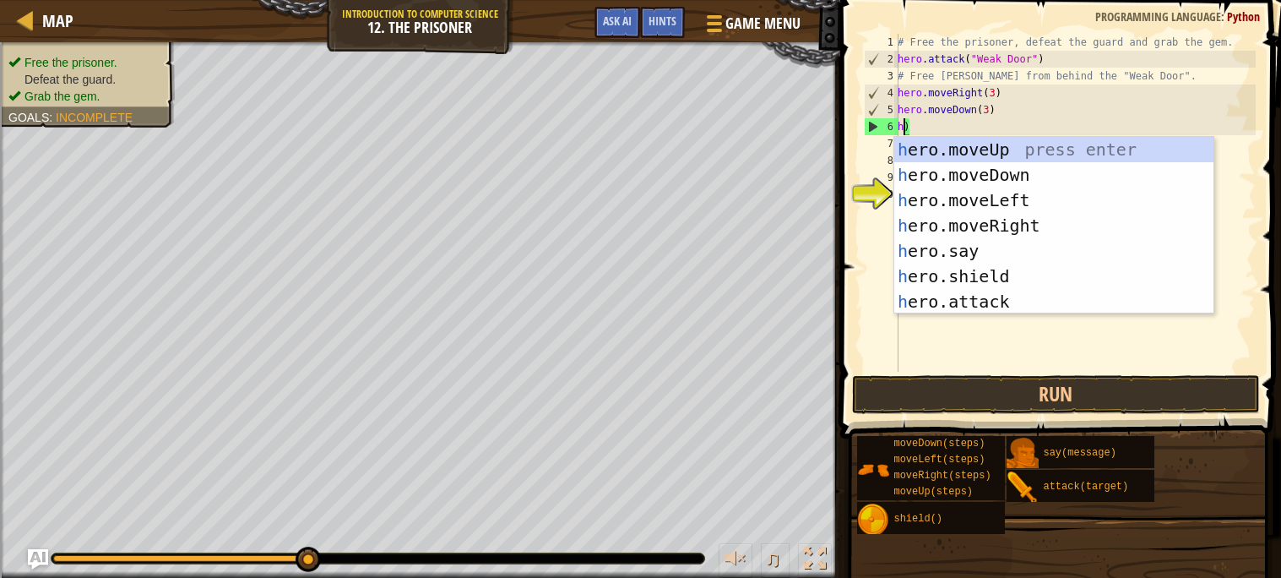
scroll to position [7, 1]
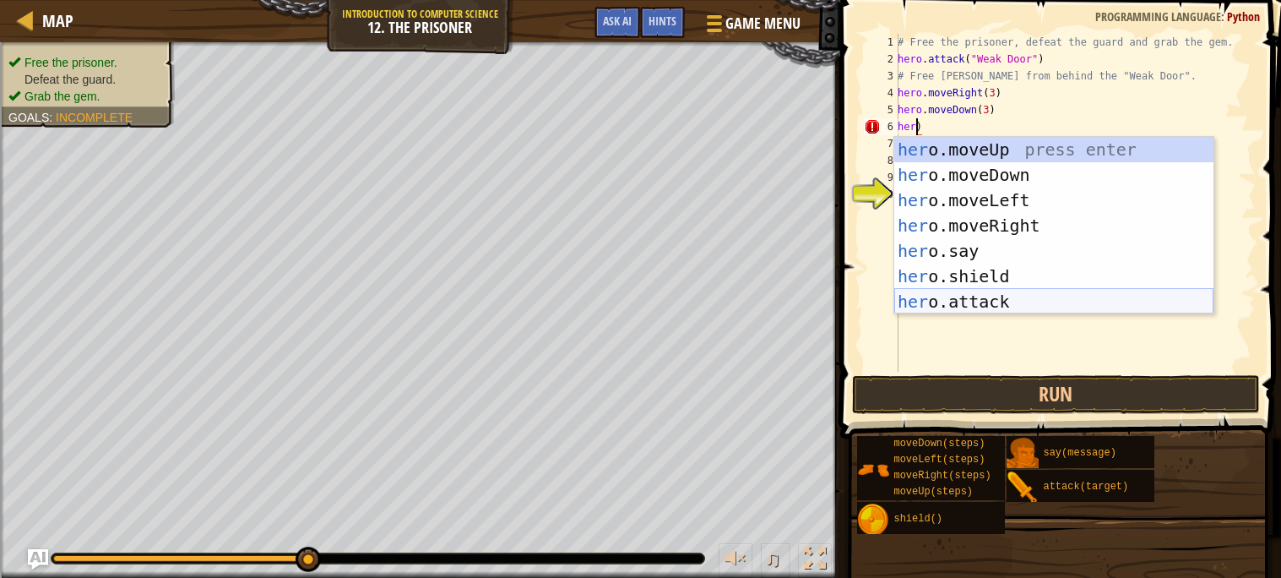
click at [1005, 302] on div "her o.moveUp press enter her o.moveDown press enter her o.moveLeft press enter …" at bounding box center [1054, 251] width 319 height 228
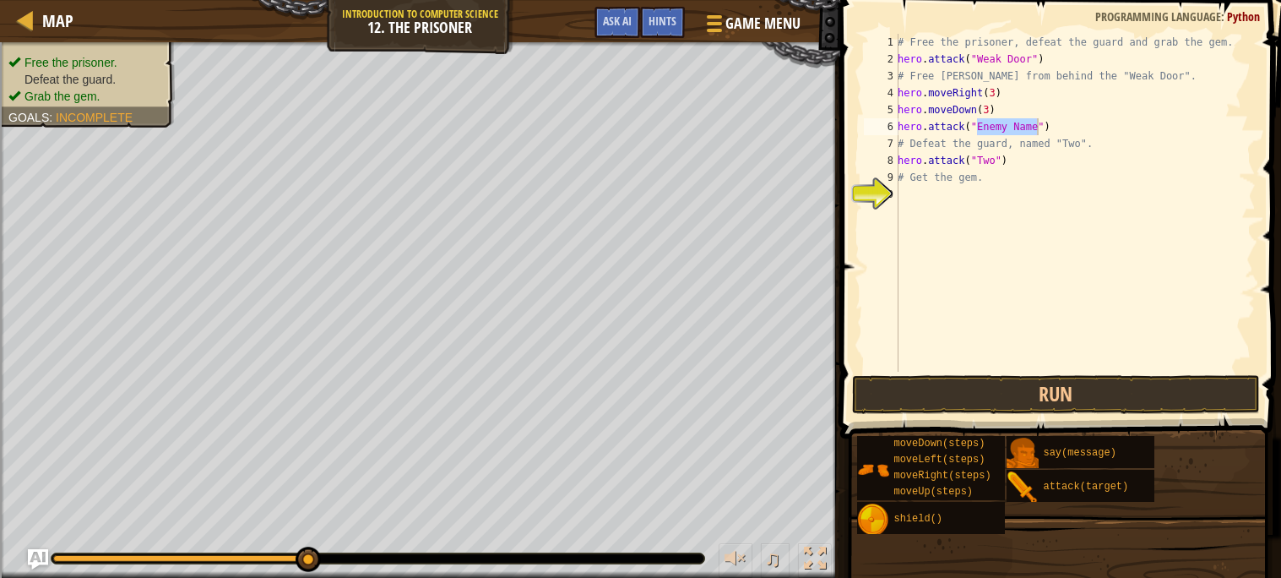
click at [996, 130] on div "# Free the prisoner, defeat the guard and grab the gem. hero . attack ( "Weak D…" at bounding box center [1076, 203] width 362 height 338
click at [1000, 129] on div "# Free the prisoner, defeat the guard and grab the gem. hero . attack ( "Weak D…" at bounding box center [1076, 220] width 362 height 372
type textarea "hero.attack("Two")"
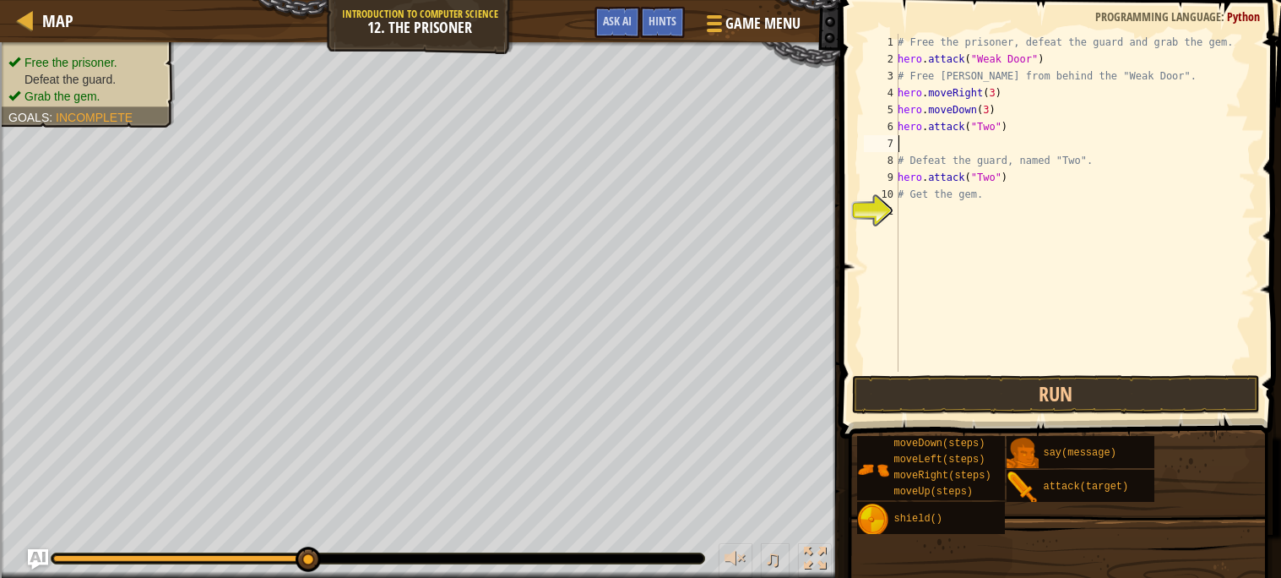
scroll to position [7, 0]
type textarea "hero.attack("Two")"
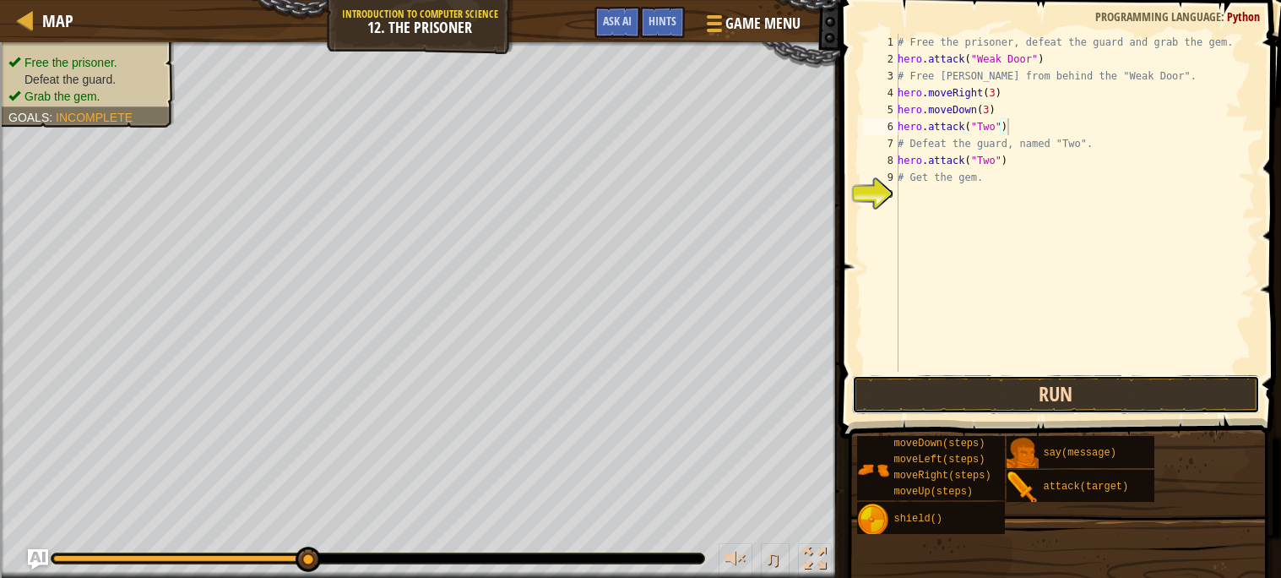
click at [1003, 405] on button "Run" at bounding box center [1056, 394] width 408 height 39
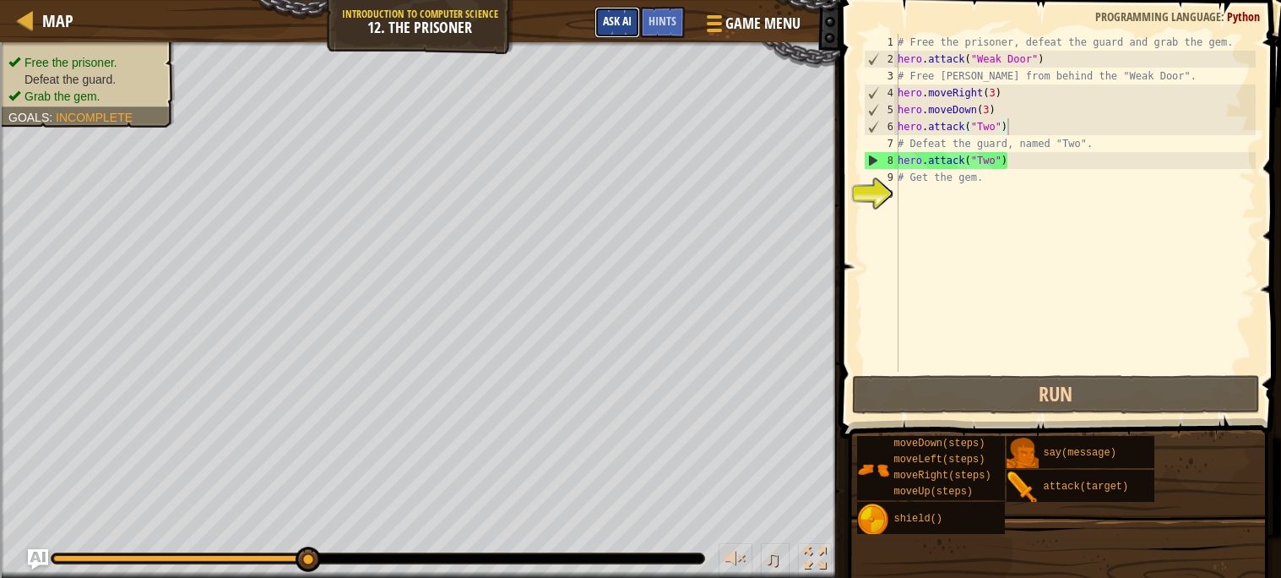
click at [617, 17] on span "Ask AI" at bounding box center [617, 21] width 29 height 16
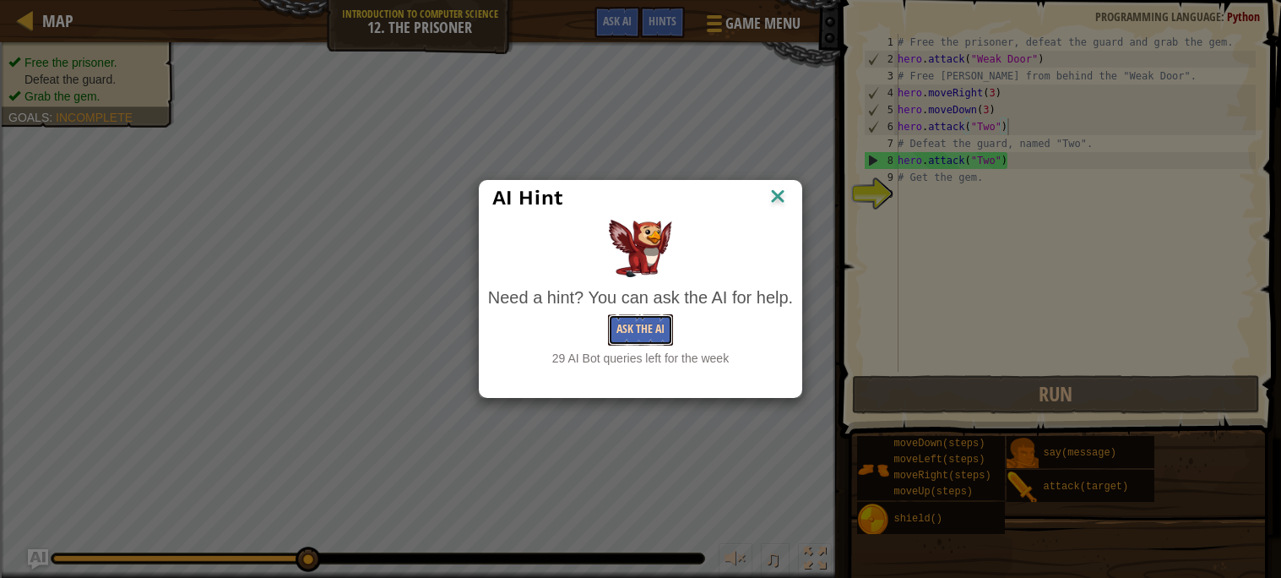
click at [645, 333] on button "Ask the AI" at bounding box center [640, 329] width 65 height 31
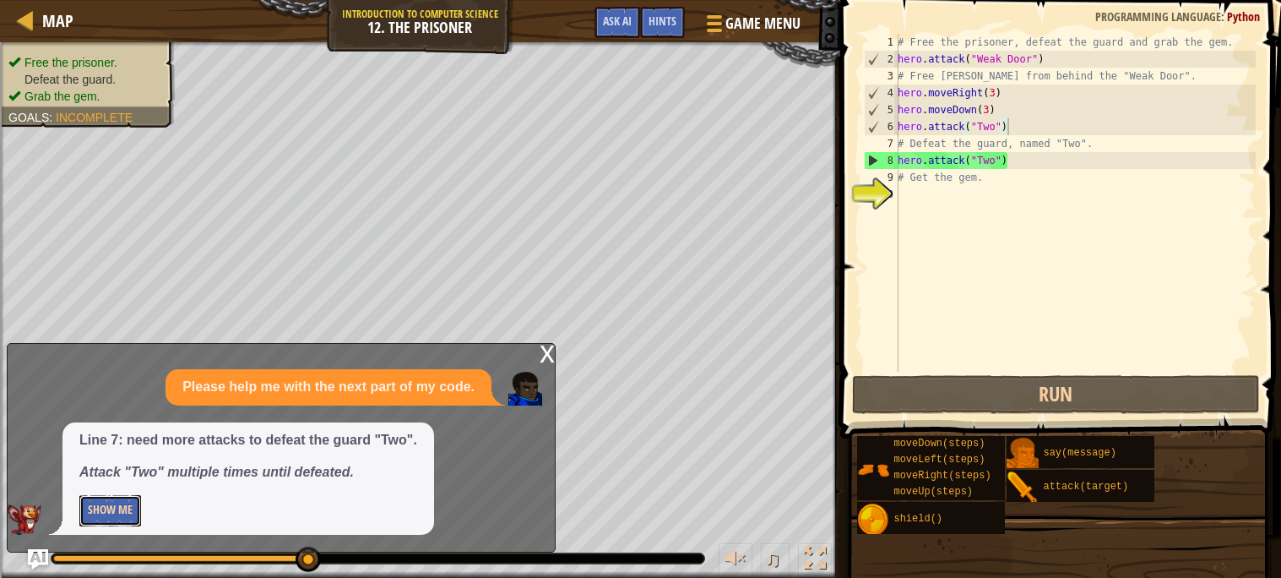
click at [116, 519] on button "Show Me" at bounding box center [110, 510] width 62 height 31
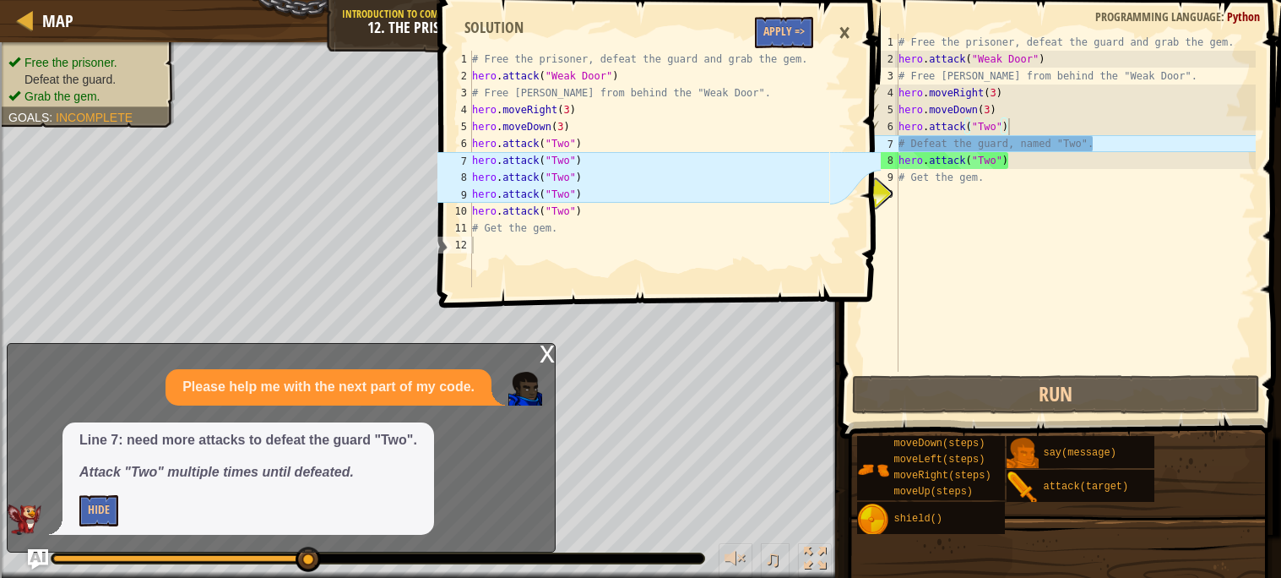
click at [840, 30] on div "×" at bounding box center [844, 33] width 29 height 39
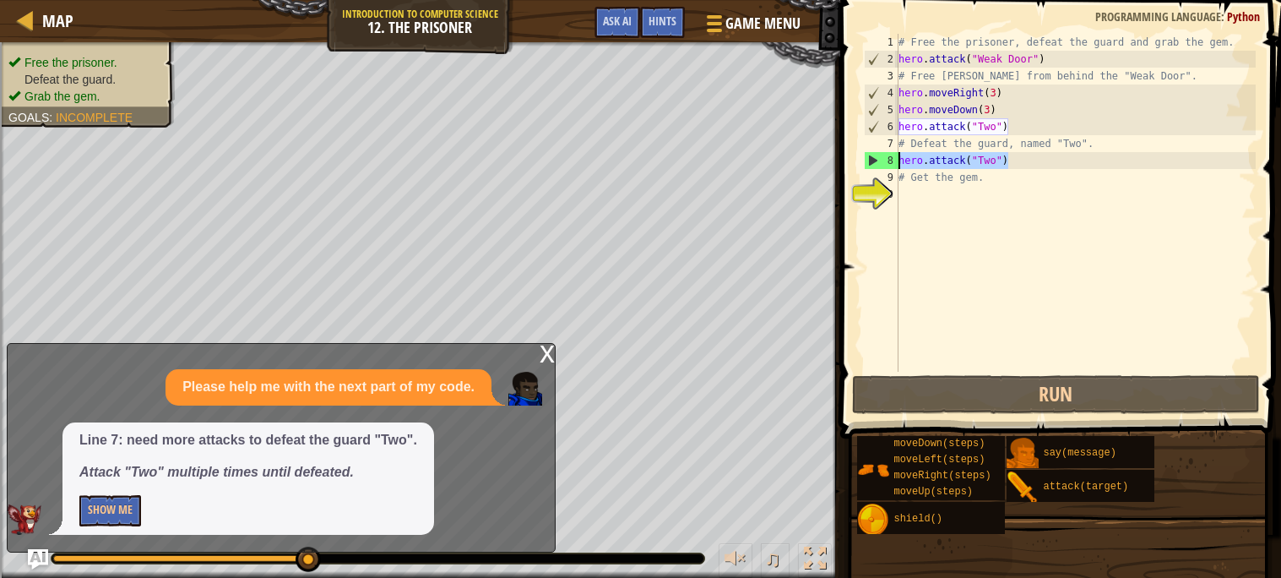
drag, startPoint x: 1017, startPoint y: 163, endPoint x: 836, endPoint y: 160, distance: 180.8
click at [836, 160] on div "hero.attack("Two") 1 2 3 4 5 6 7 8 9 10 # Free the prisoner, defeat the guard a…" at bounding box center [1058, 252] width 446 height 488
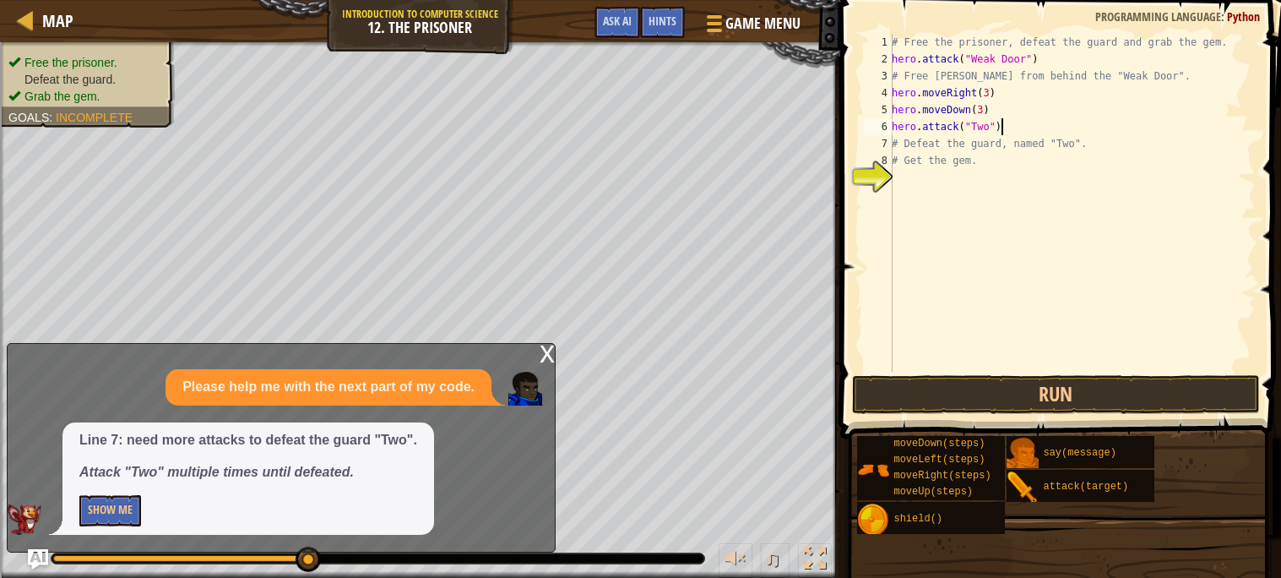
click at [1021, 125] on div "# Free the prisoner, defeat the guard and grab the gem. hero . attack ( "Weak D…" at bounding box center [1072, 220] width 367 height 372
type textarea "hero.attack("Two")"
paste textarea "hero.attack("Two")"
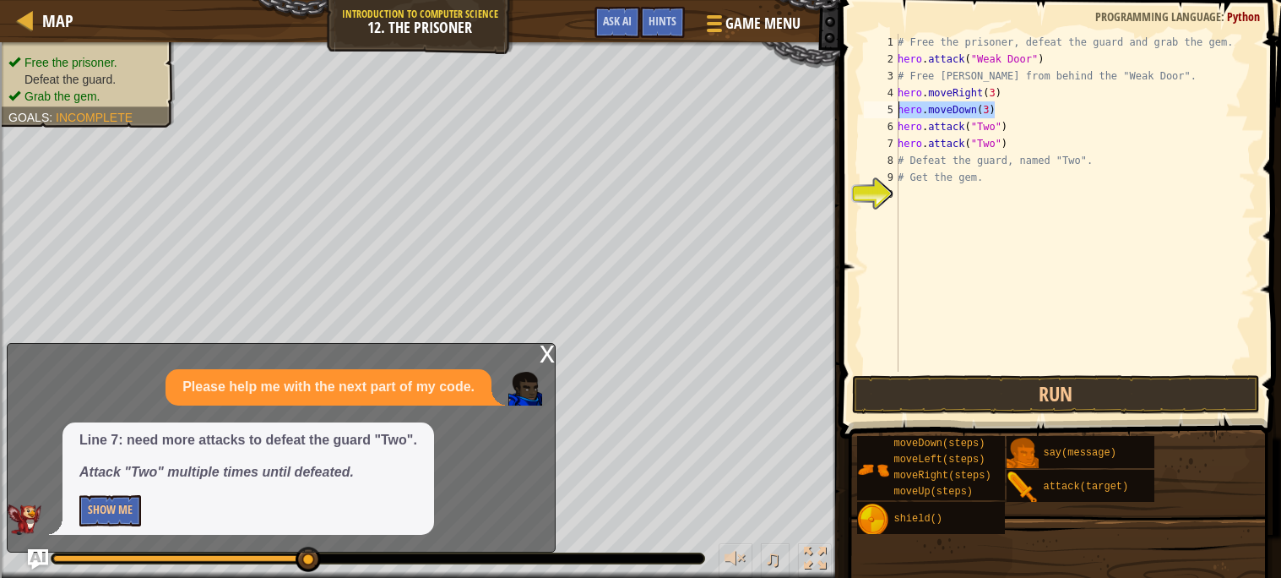
drag, startPoint x: 1001, startPoint y: 106, endPoint x: 884, endPoint y: 115, distance: 117.7
click at [884, 115] on div "hero.attack("Two") 1 2 3 4 5 6 7 8 9 10 # Free the prisoner, defeat the guard a…" at bounding box center [1058, 203] width 395 height 338
click at [1003, 107] on div "# Free the prisoner, defeat the guard and grab the gem. hero . attack ( "Weak D…" at bounding box center [1076, 203] width 362 height 338
drag, startPoint x: 1003, startPoint y: 107, endPoint x: 928, endPoint y: 105, distance: 74.4
click at [928, 105] on div "# Free the prisoner, defeat the guard and grab the gem. hero . attack ( "Weak D…" at bounding box center [1076, 220] width 362 height 372
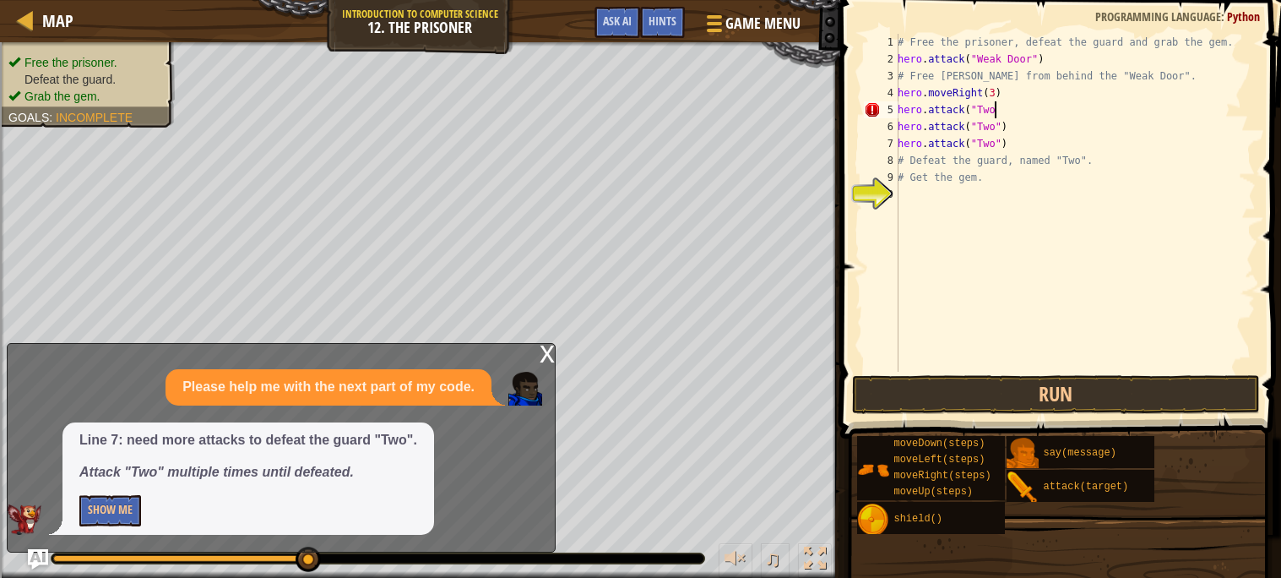
scroll to position [7, 7]
type textarea "hero.attack("Two")"
click at [1129, 404] on button "Run" at bounding box center [1056, 394] width 408 height 39
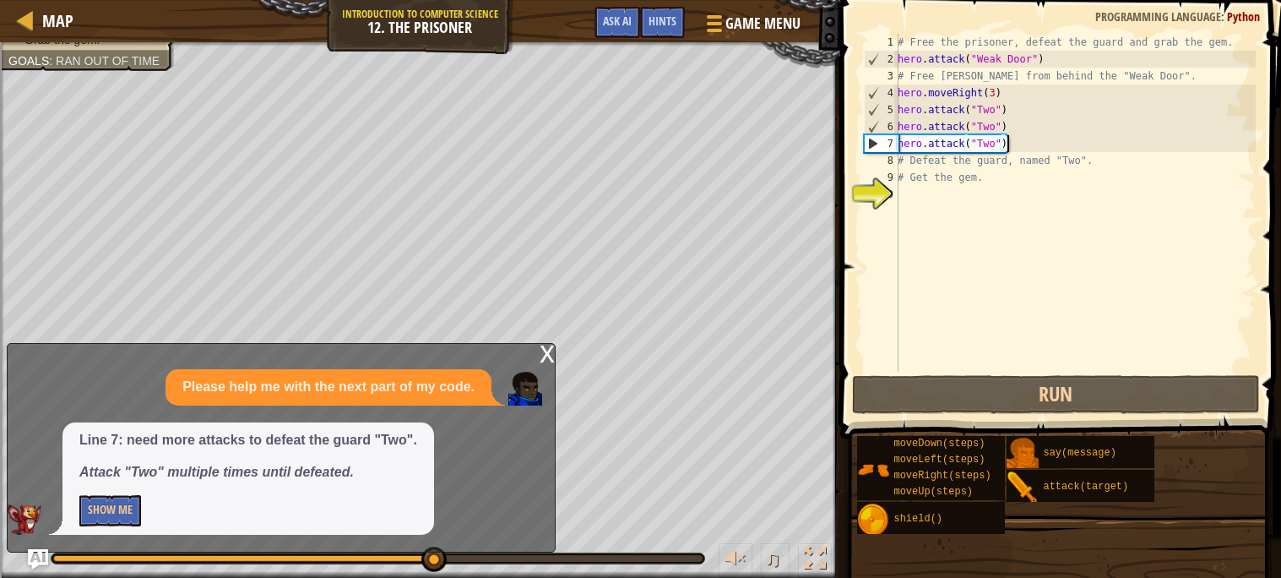
click at [1048, 141] on div "# Free the prisoner, defeat the guard and grab the gem. hero . attack ( "Weak D…" at bounding box center [1076, 220] width 362 height 372
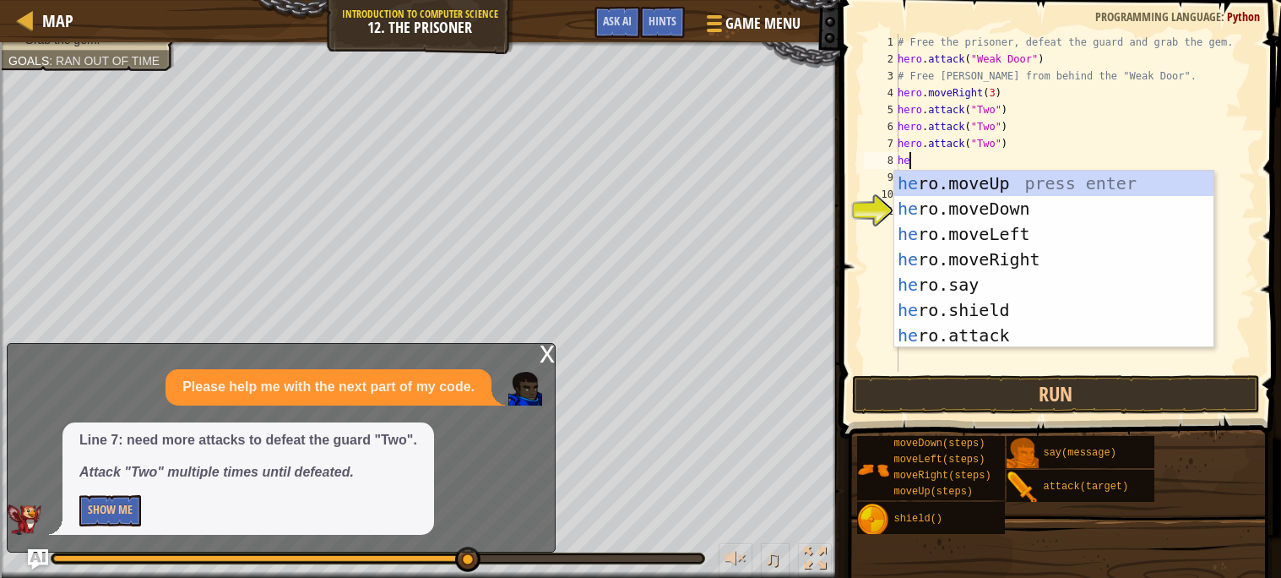
type textarea "her"
click at [1035, 261] on div "her o.moveUp press enter her o.moveDown press enter her o.moveLeft press enter …" at bounding box center [1054, 285] width 319 height 228
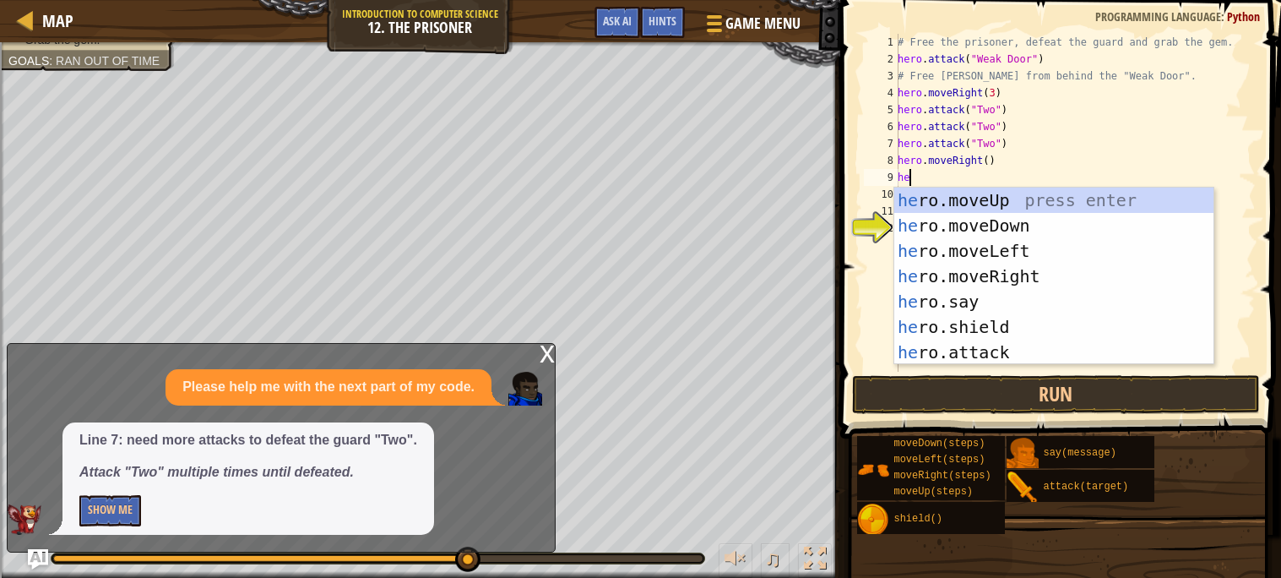
type textarea "her"
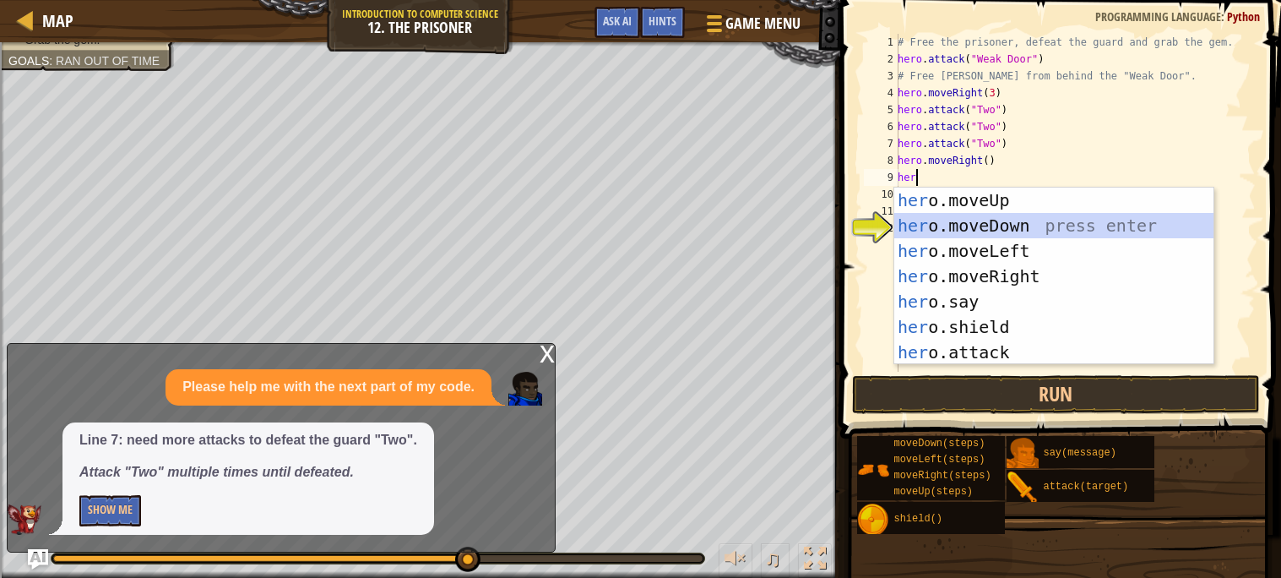
click at [1031, 215] on div "her o.moveUp press enter her o.moveDown press enter her o.moveLeft press enter …" at bounding box center [1054, 302] width 319 height 228
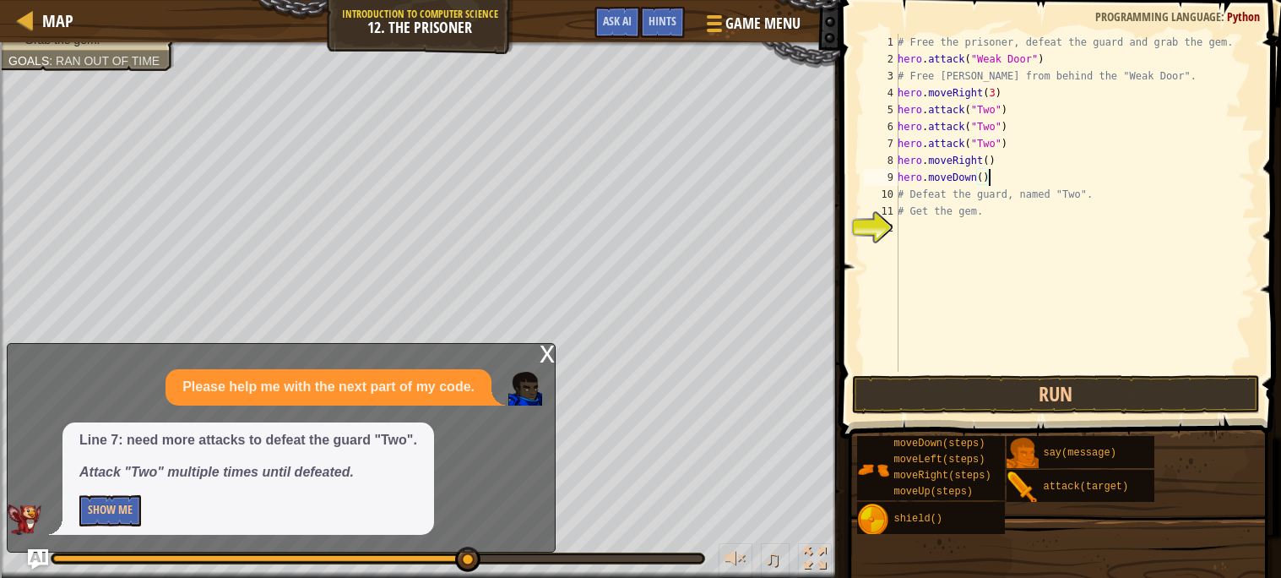
click at [982, 176] on div "# Free the prisoner, defeat the guard and grab the gem. hero . attack ( "Weak D…" at bounding box center [1076, 220] width 362 height 372
type textarea "hero.moveDown(2)"
click at [941, 396] on button "Run" at bounding box center [1056, 394] width 408 height 39
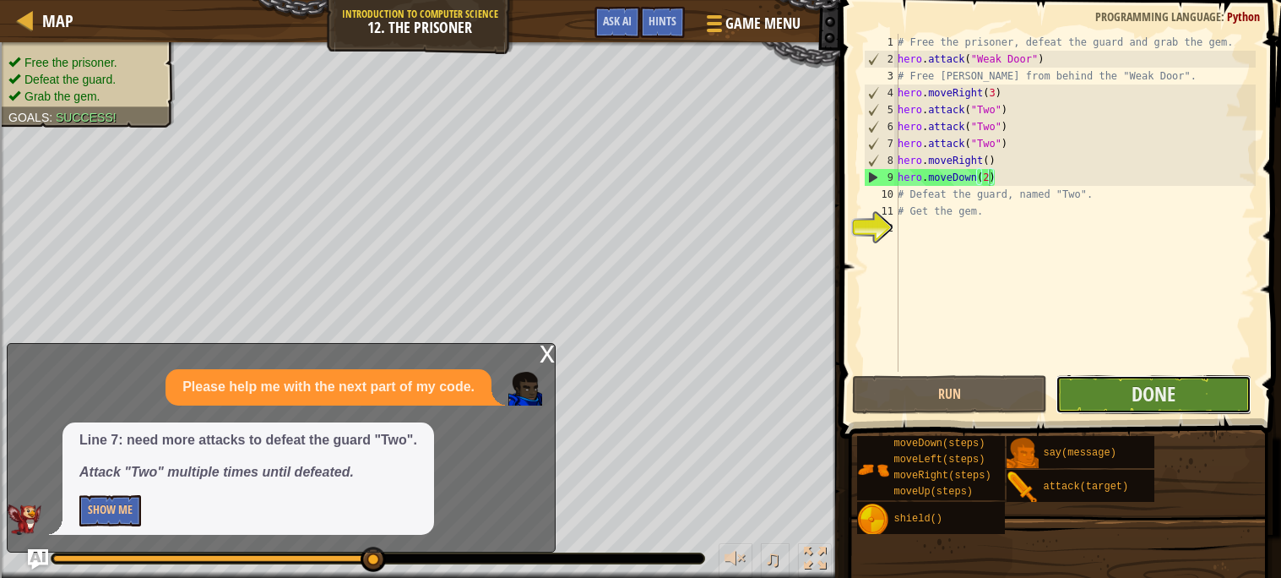
click at [1118, 382] on button "Done" at bounding box center [1154, 394] width 196 height 39
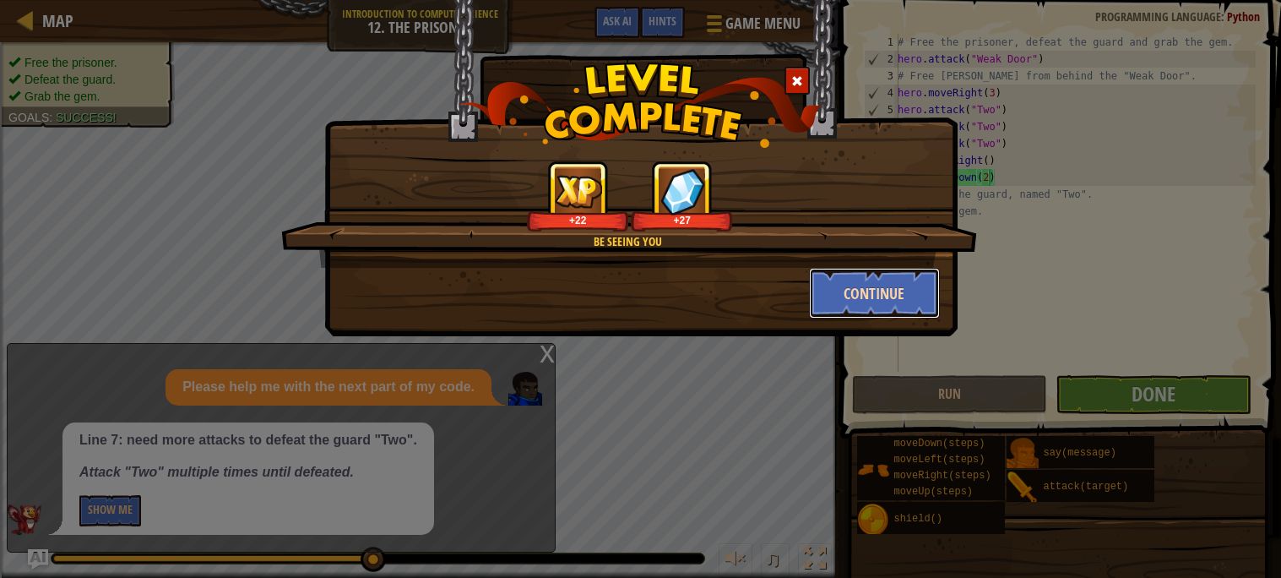
click at [868, 297] on button "Continue" at bounding box center [874, 293] width 131 height 51
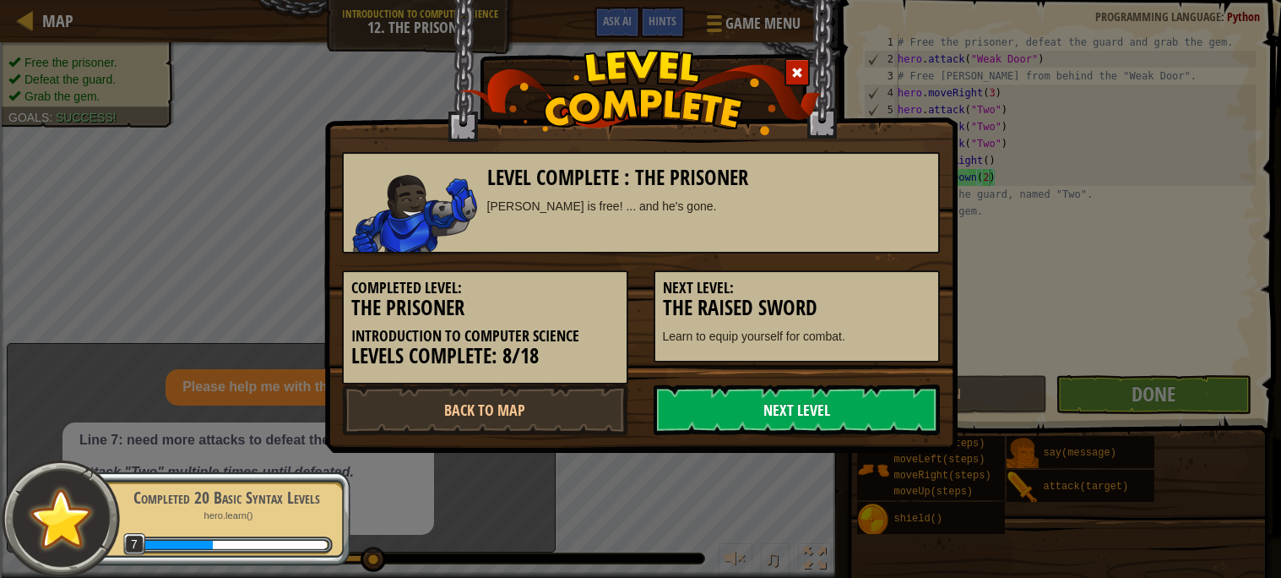
click at [835, 410] on link "Next Level" at bounding box center [797, 409] width 286 height 51
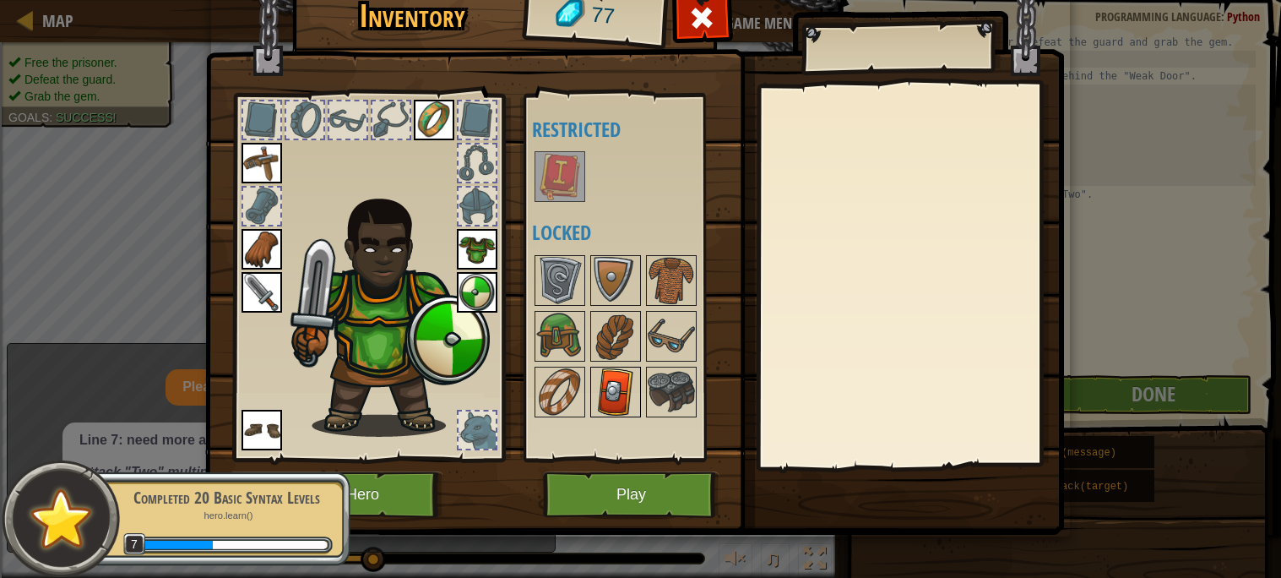
click at [624, 396] on img at bounding box center [615, 391] width 47 height 47
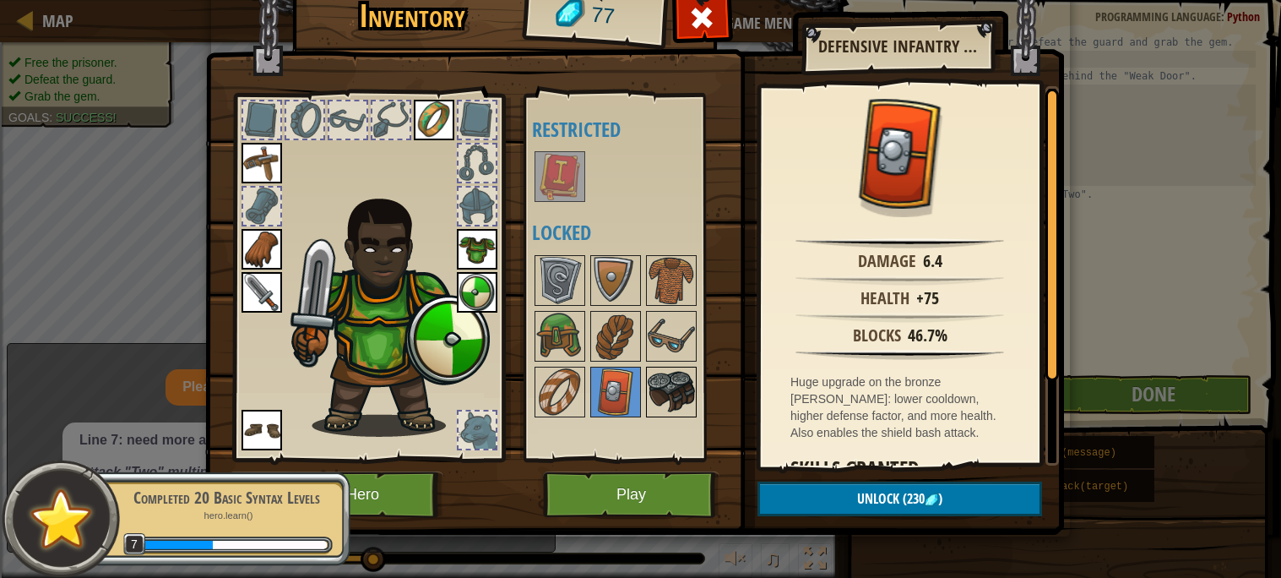
click at [682, 396] on img at bounding box center [671, 391] width 47 height 47
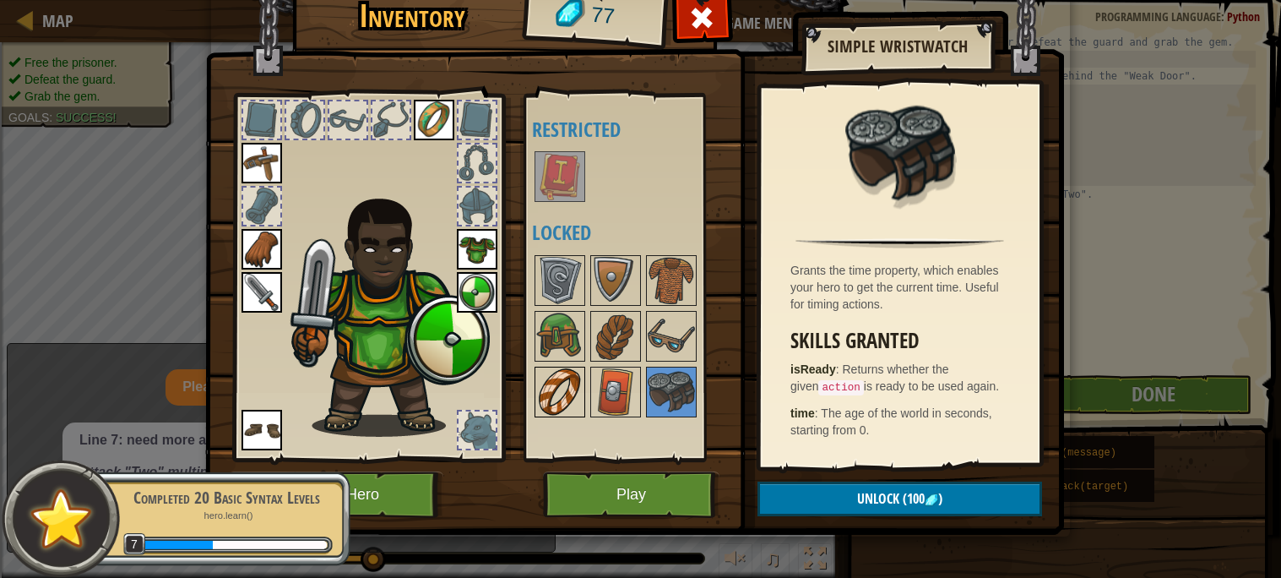
click at [564, 386] on img at bounding box center [559, 391] width 47 height 47
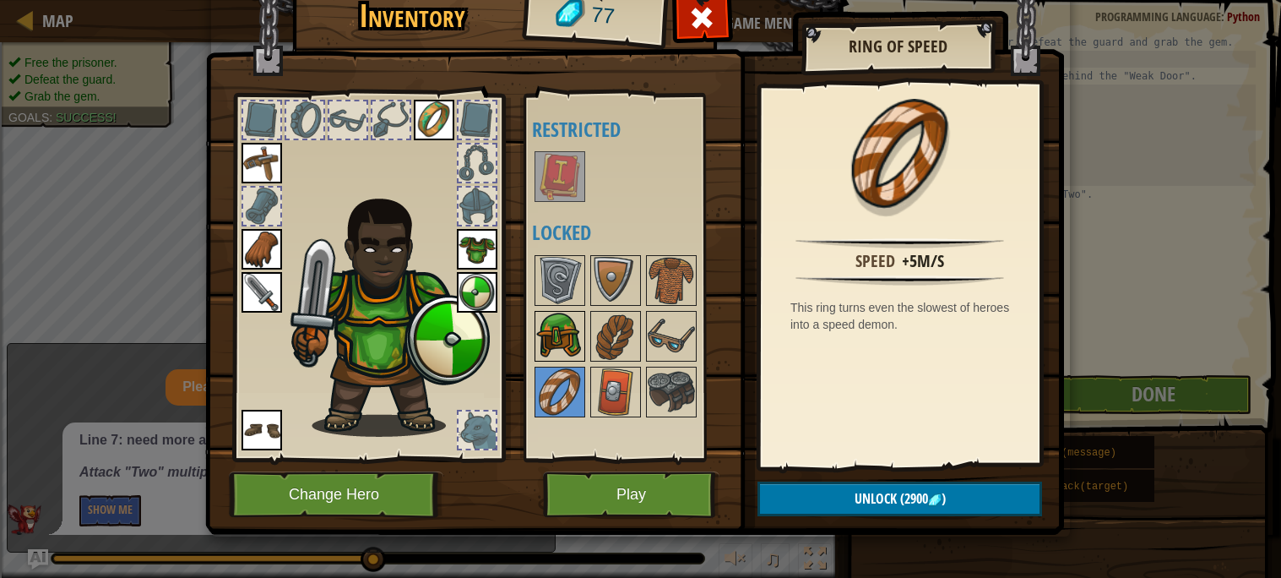
click at [561, 342] on img at bounding box center [559, 336] width 47 height 47
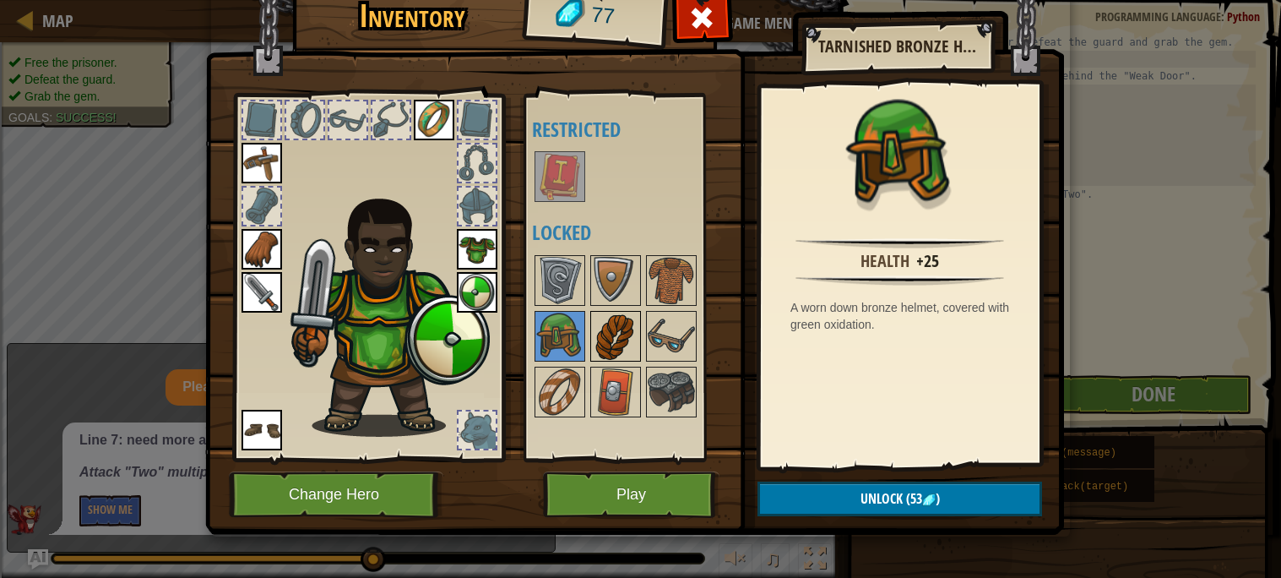
click at [611, 340] on img at bounding box center [615, 336] width 47 height 47
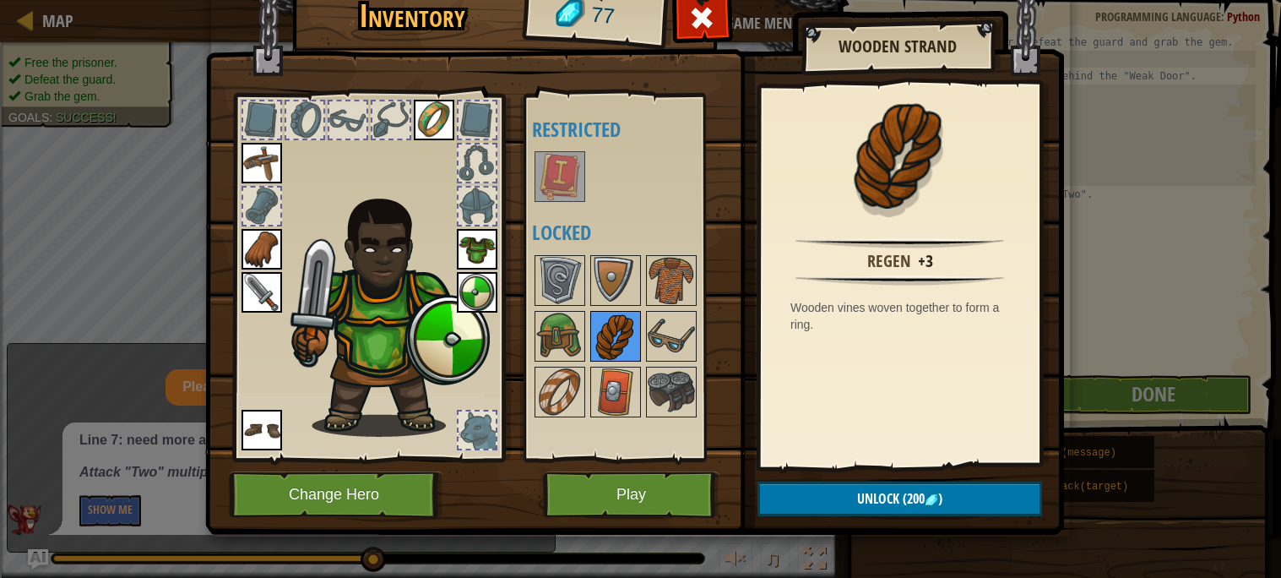
click at [639, 338] on div at bounding box center [615, 336] width 51 height 51
click at [657, 321] on img at bounding box center [671, 336] width 47 height 47
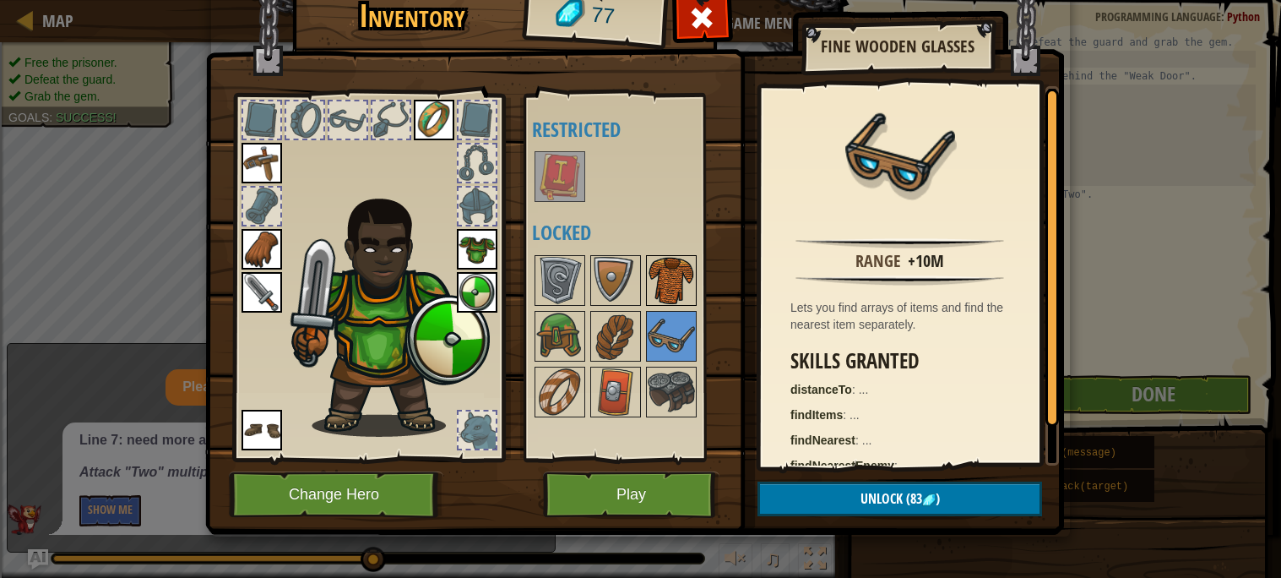
click at [666, 285] on img at bounding box center [671, 280] width 47 height 47
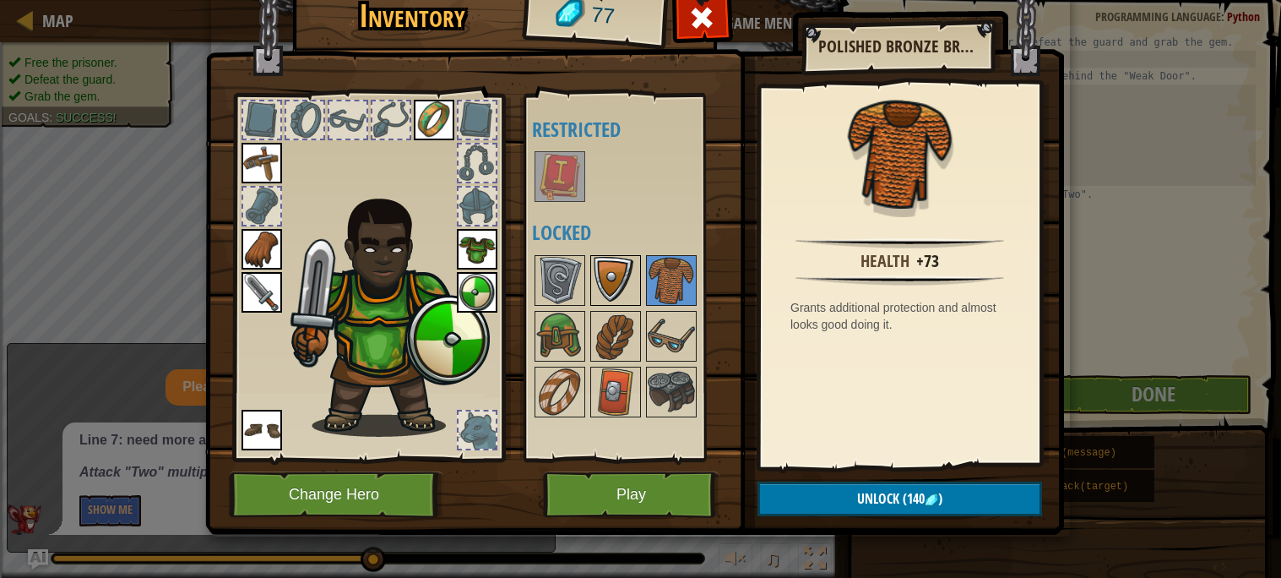
click at [631, 275] on img at bounding box center [615, 280] width 47 height 47
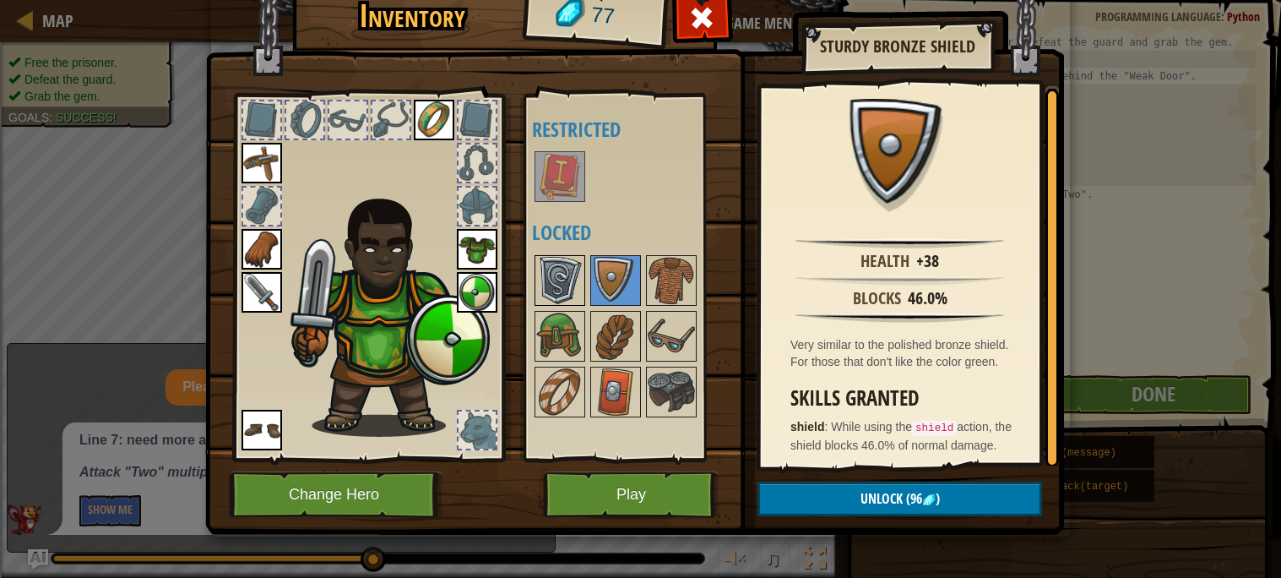
click at [574, 269] on img at bounding box center [559, 280] width 47 height 47
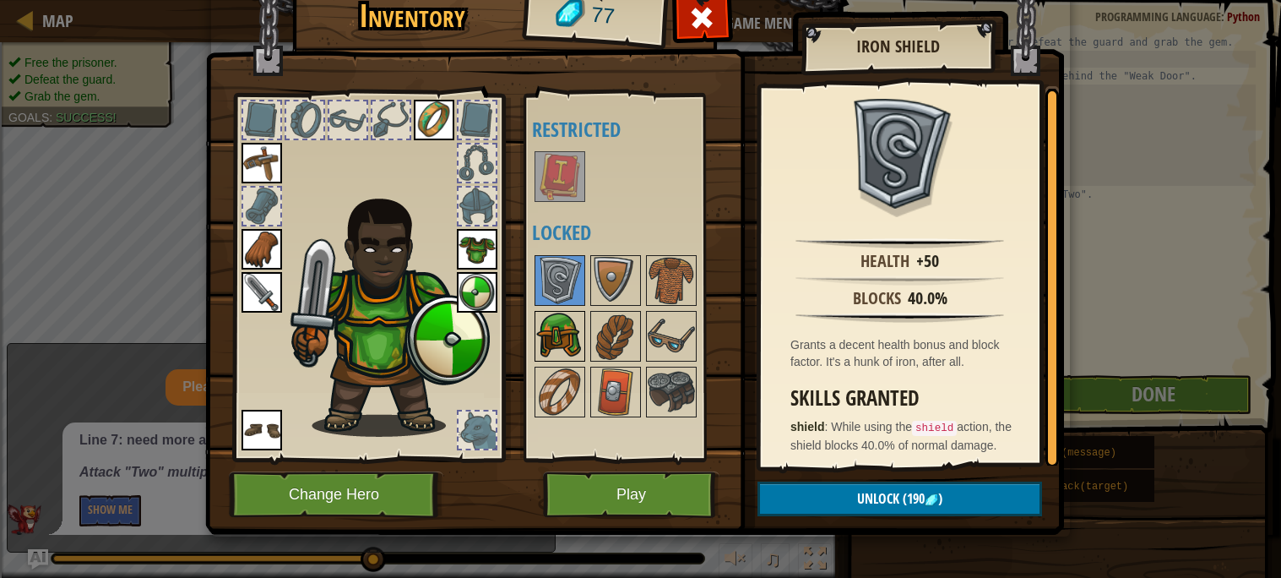
click at [562, 325] on img at bounding box center [559, 336] width 47 height 47
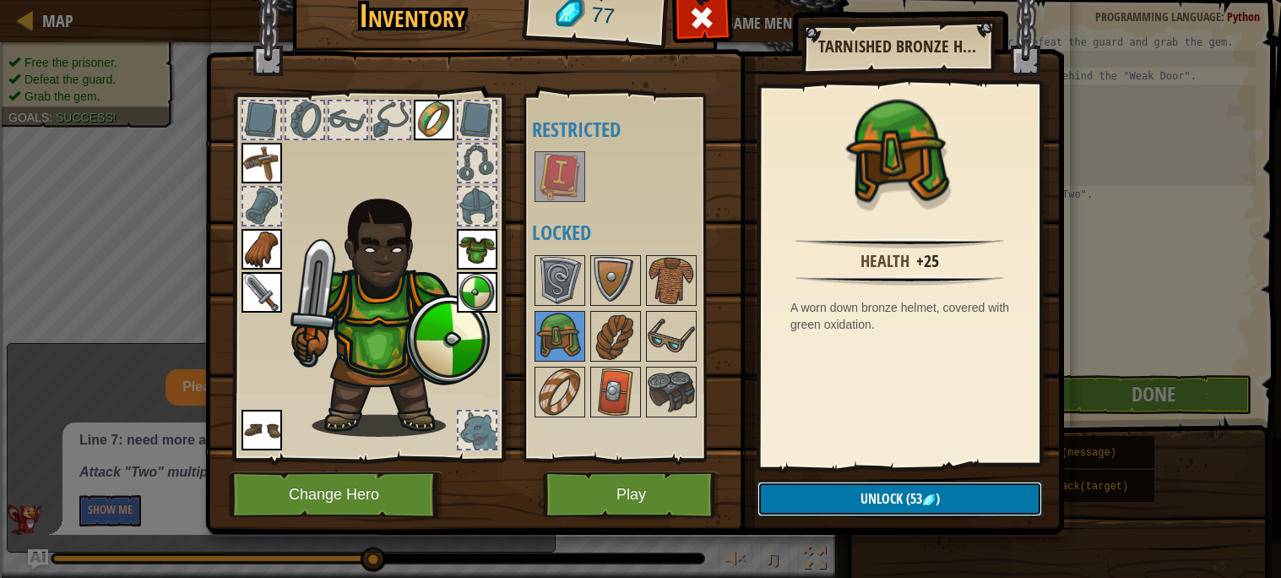
click at [823, 497] on button "Unlock (53 )" at bounding box center [900, 498] width 285 height 35
click at [787, 493] on button "Confirm" at bounding box center [900, 498] width 285 height 35
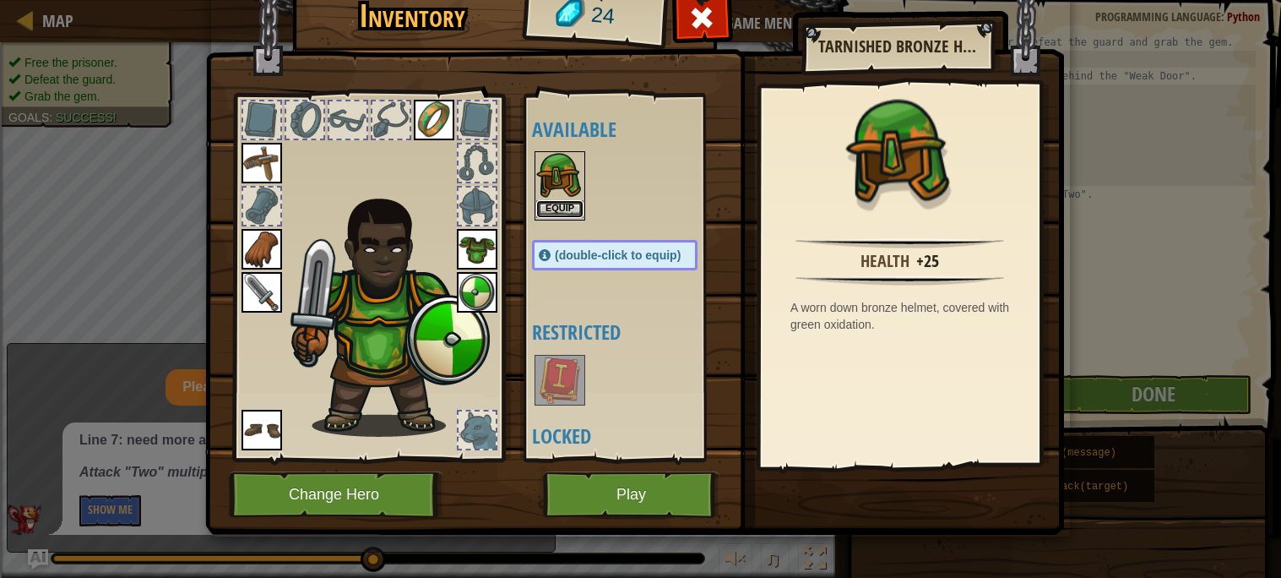
click at [552, 205] on button "Equip" at bounding box center [559, 209] width 47 height 18
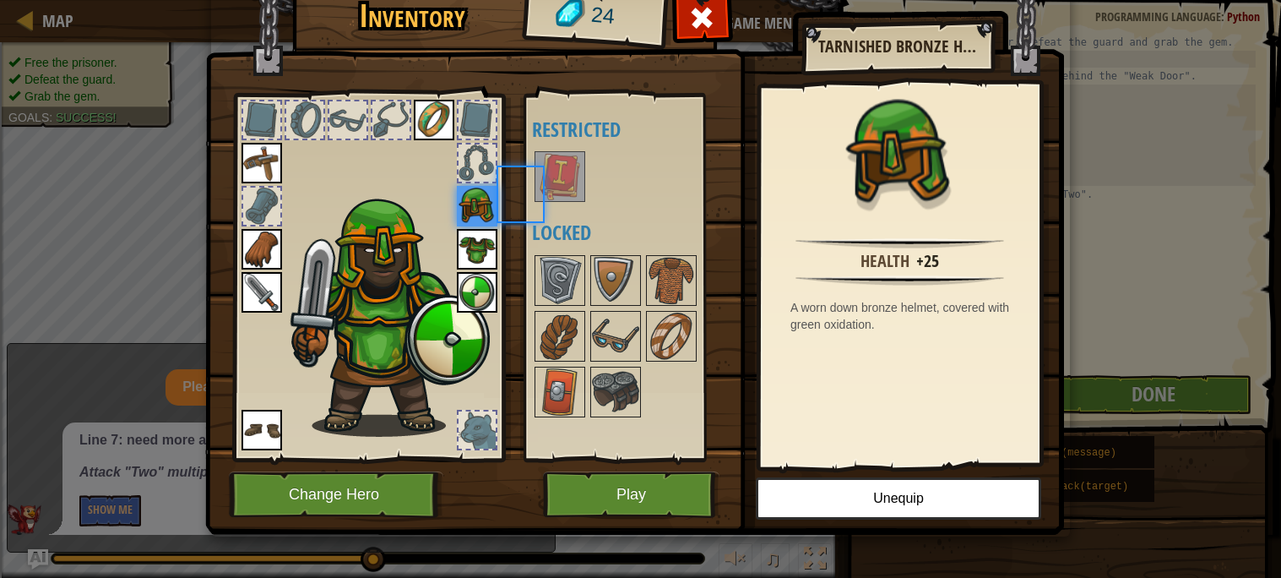
click at [552, 205] on div "Available Equip Equip Equip Equip Equip Equip Equip Equip (double-click to equi…" at bounding box center [631, 277] width 199 height 352
click at [652, 491] on button "Play" at bounding box center [631, 494] width 177 height 46
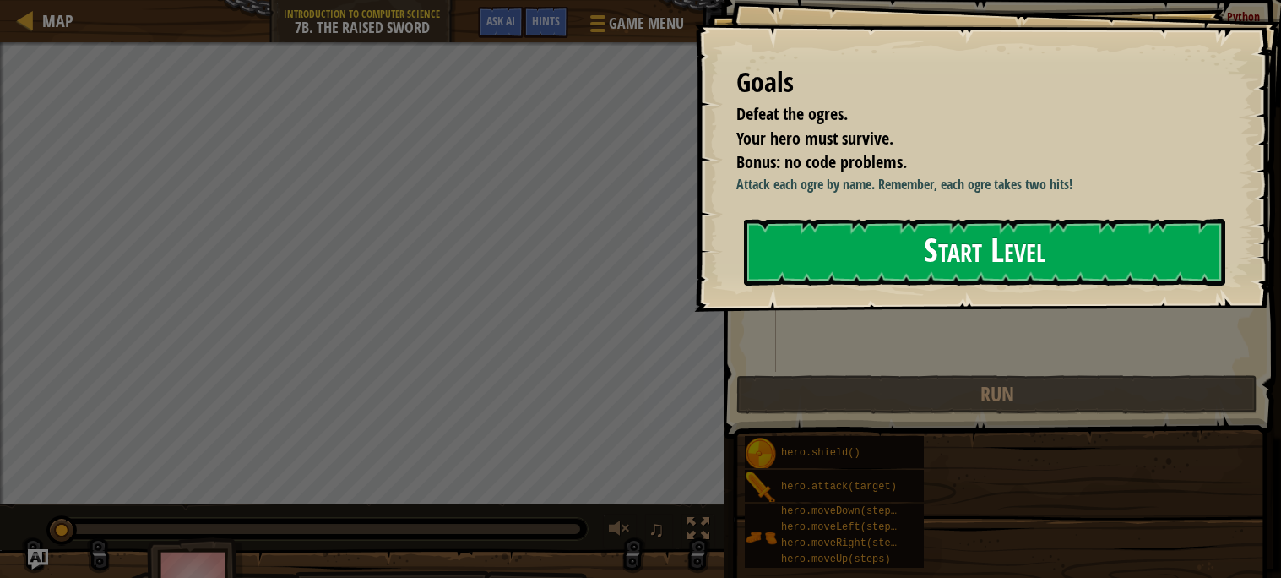
click at [891, 257] on button "Start Level" at bounding box center [984, 252] width 481 height 67
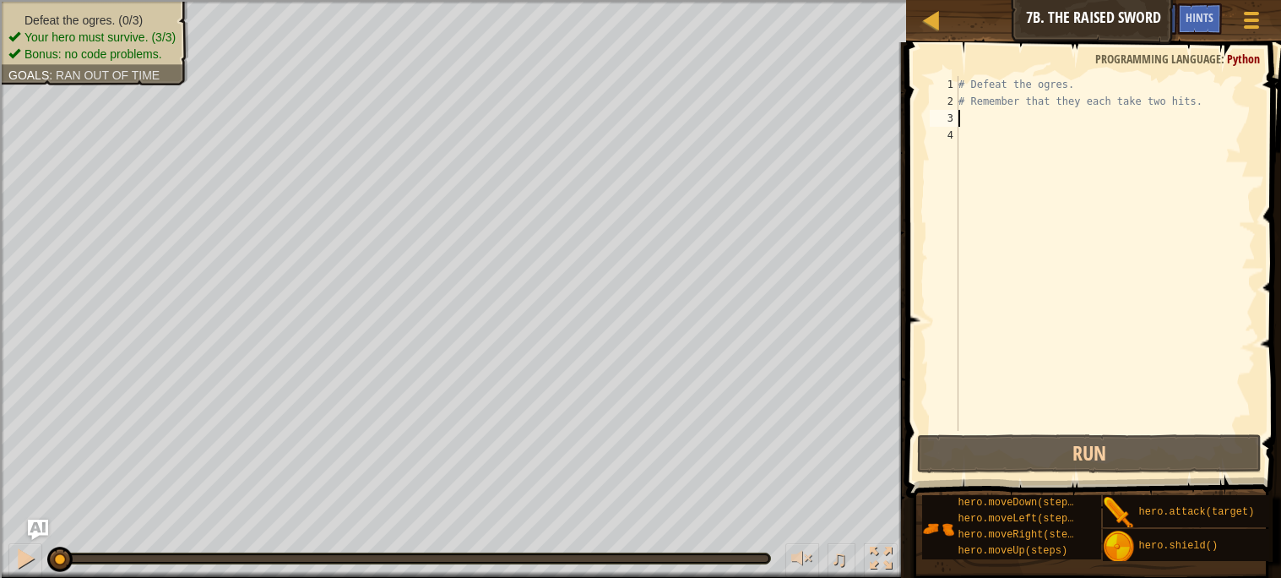
scroll to position [7, 0]
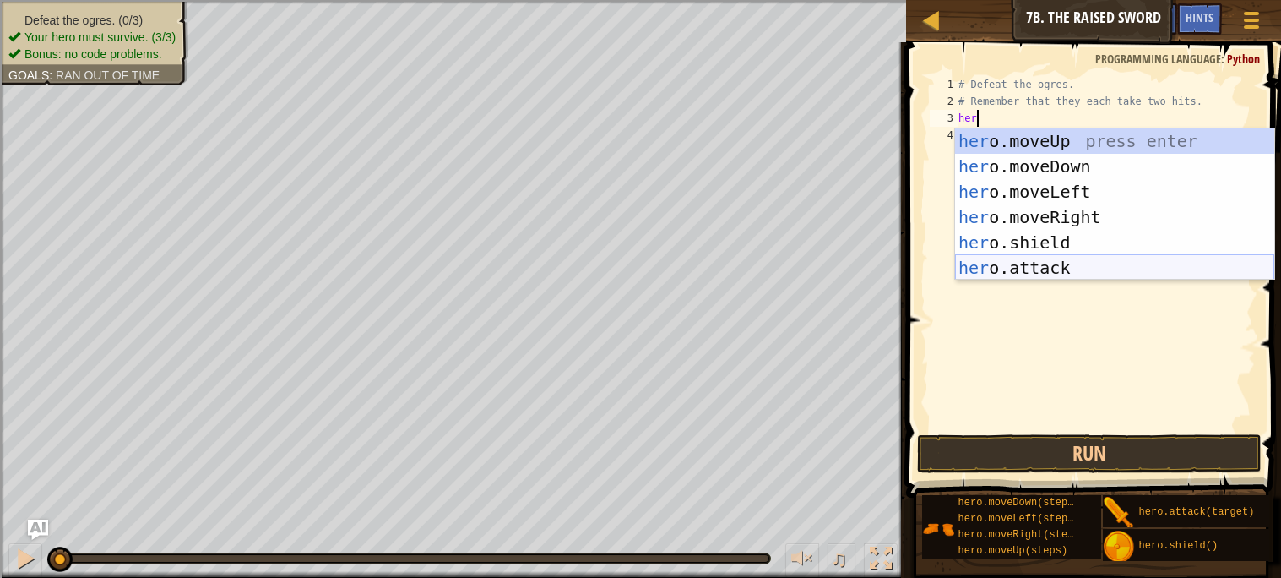
click at [1093, 265] on div "her o.moveUp press enter her o.moveDown press enter her o.moveLeft press enter …" at bounding box center [1114, 229] width 319 height 203
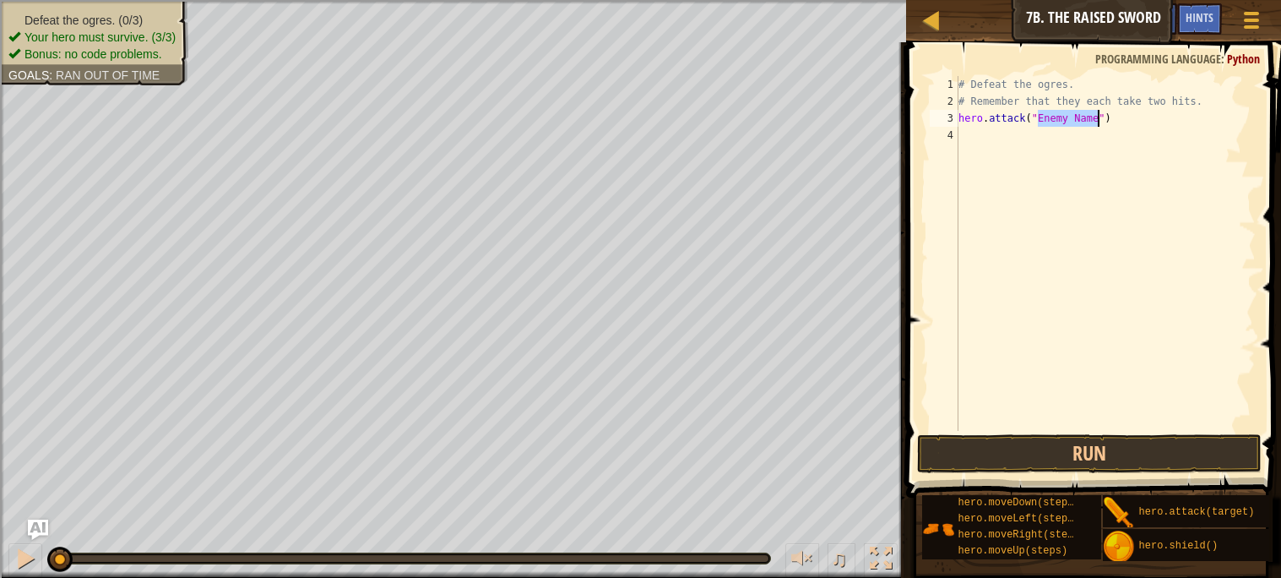
scroll to position [7, 6]
type textarea "hero.attack("Rig")"
drag, startPoint x: 1074, startPoint y: 113, endPoint x: 957, endPoint y: 117, distance: 117.5
click at [957, 117] on div "hero.attack("Rig") 1 2 3 4 # Defeat the ogres. # Remember that they each take t…" at bounding box center [1091, 253] width 329 height 355
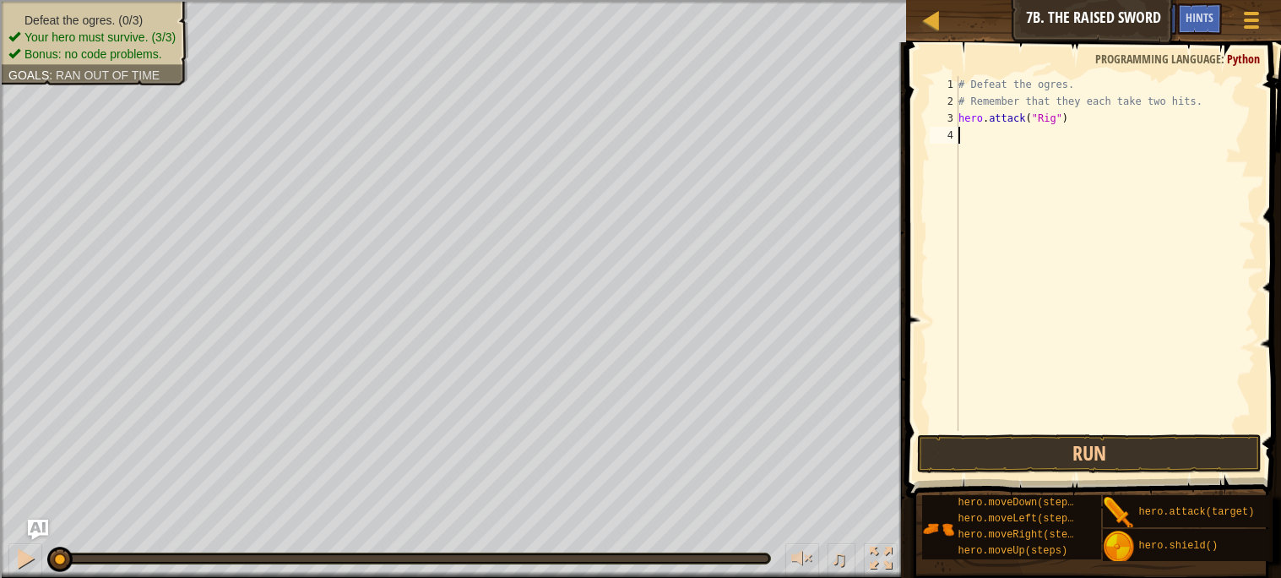
click at [995, 139] on div "# Defeat the ogres. # Remember that they each take two hits. hero . attack ( "R…" at bounding box center [1105, 270] width 301 height 389
type textarea "hero.attack("Rig")"
click at [1009, 158] on div "# Defeat the ogres. # Remember that they each take two hits. hero . attack ( "R…" at bounding box center [1105, 270] width 301 height 389
drag, startPoint x: 1055, startPoint y: 153, endPoint x: 1037, endPoint y: 150, distance: 18.1
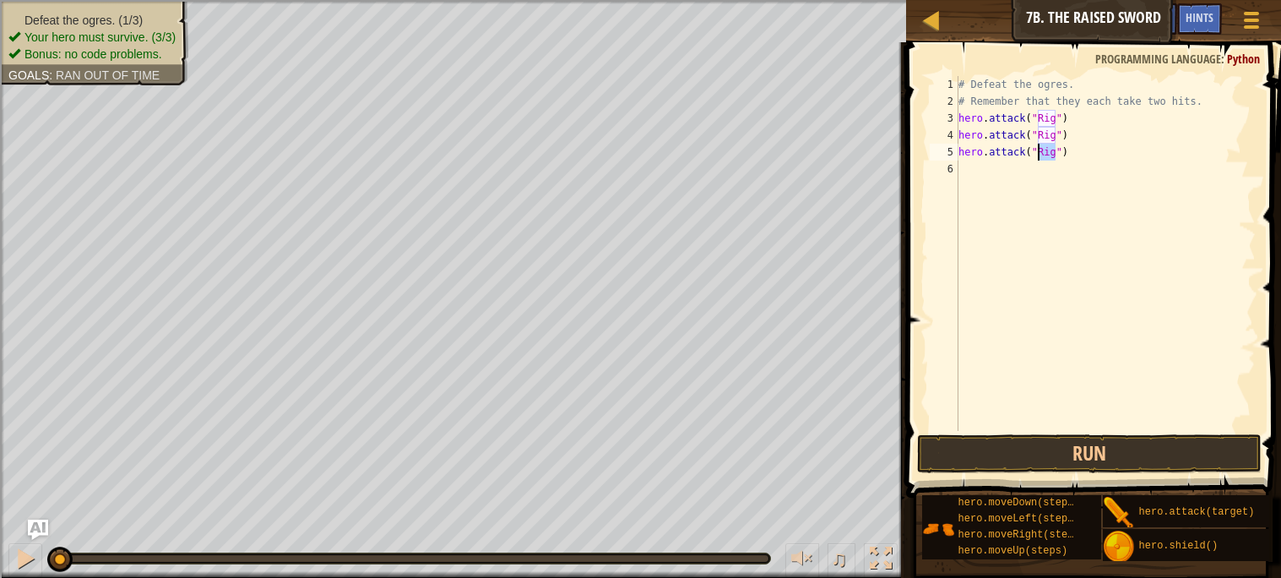
click at [1037, 150] on div "# Defeat the ogres. # Remember that they each take two hits. hero . attack ( "R…" at bounding box center [1105, 270] width 301 height 389
type textarea "hero.attack("Gurt")"
drag, startPoint x: 1072, startPoint y: 151, endPoint x: 955, endPoint y: 149, distance: 116.6
click at [955, 149] on div "hero.attack("Gurt") 1 2 3 4 5 6 # Defeat the ogres. # Remember that they each t…" at bounding box center [1091, 253] width 329 height 355
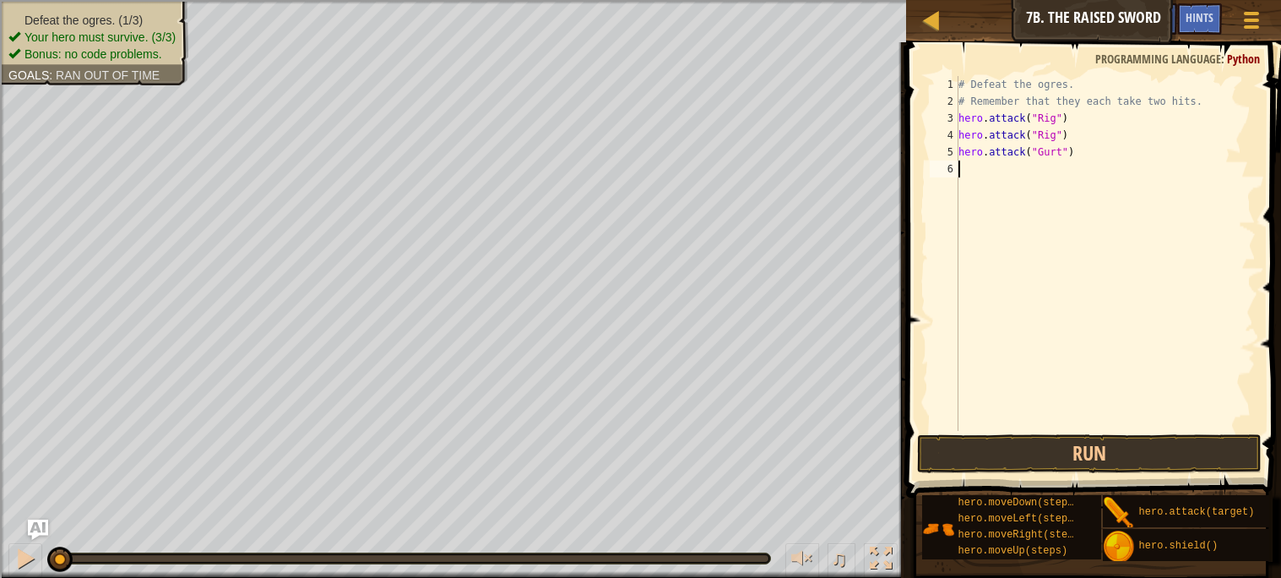
click at [987, 165] on div "# Defeat the ogres. # Remember that they each take two hits. hero . attack ( "R…" at bounding box center [1105, 270] width 301 height 389
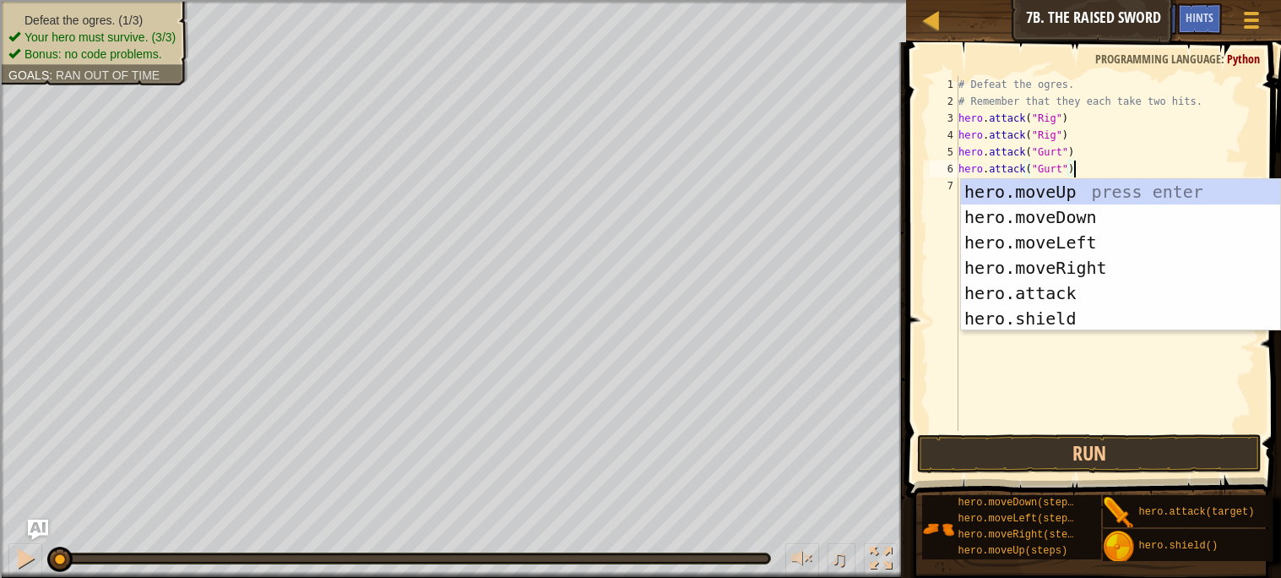
click at [1219, 114] on div "# Defeat the ogres. # Remember that they each take two hits. hero . attack ( "R…" at bounding box center [1105, 270] width 301 height 389
type textarea "hero.attack("Rig")"
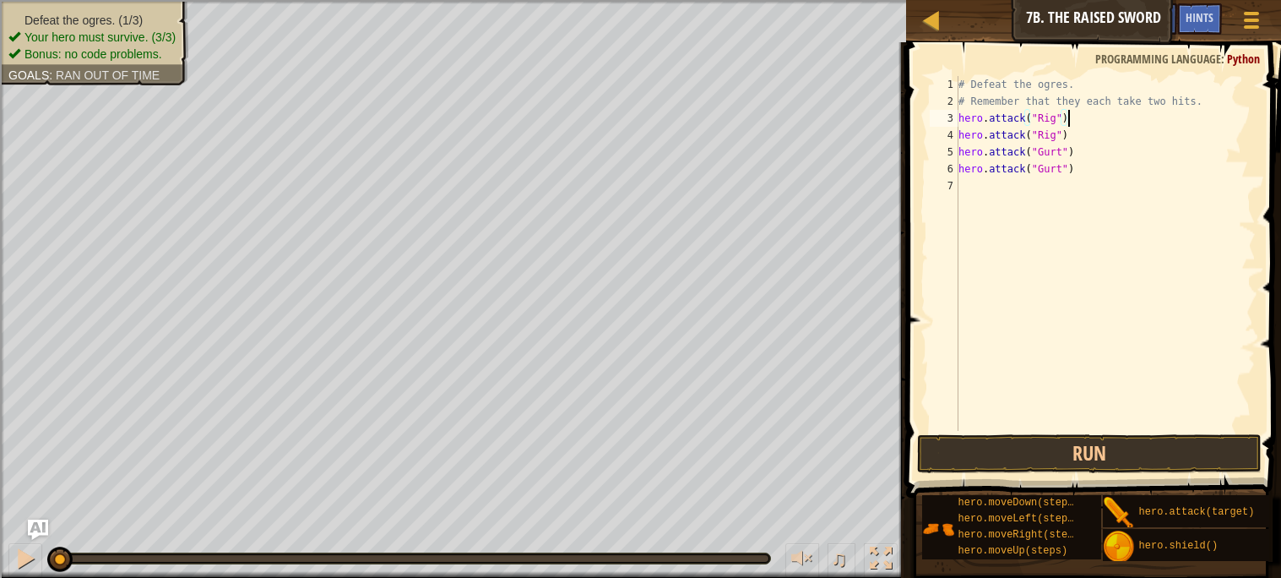
click at [1026, 185] on div "# Defeat the ogres. # Remember that they each take two hits. hero . attack ( "R…" at bounding box center [1105, 270] width 301 height 389
click at [1175, 160] on div "# Defeat the ogres. # Remember that they each take two hits. hero . attack ( "R…" at bounding box center [1105, 270] width 301 height 389
drag, startPoint x: 1062, startPoint y: 181, endPoint x: 1041, endPoint y: 182, distance: 21.1
click at [1041, 182] on div "# Defeat the ogres. # Remember that they each take two hits. hero . attack ( "R…" at bounding box center [1105, 270] width 301 height 389
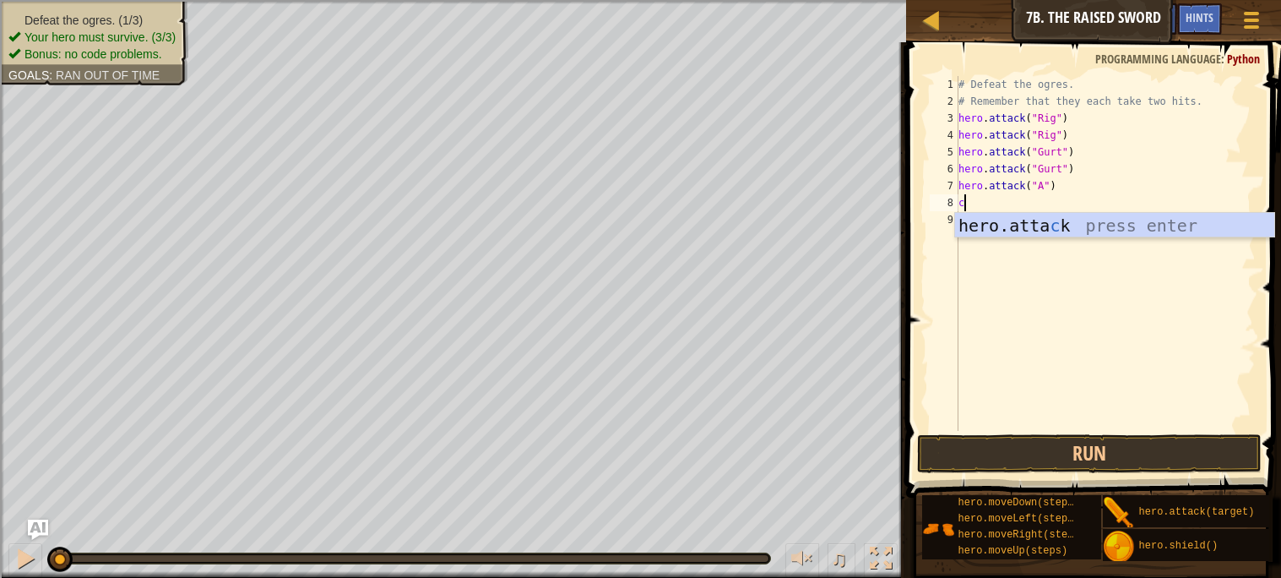
click at [1149, 334] on div "# Defeat the ogres. # Remember that they each take two hits. hero . attack ( "R…" at bounding box center [1105, 270] width 301 height 389
type textarea "c"
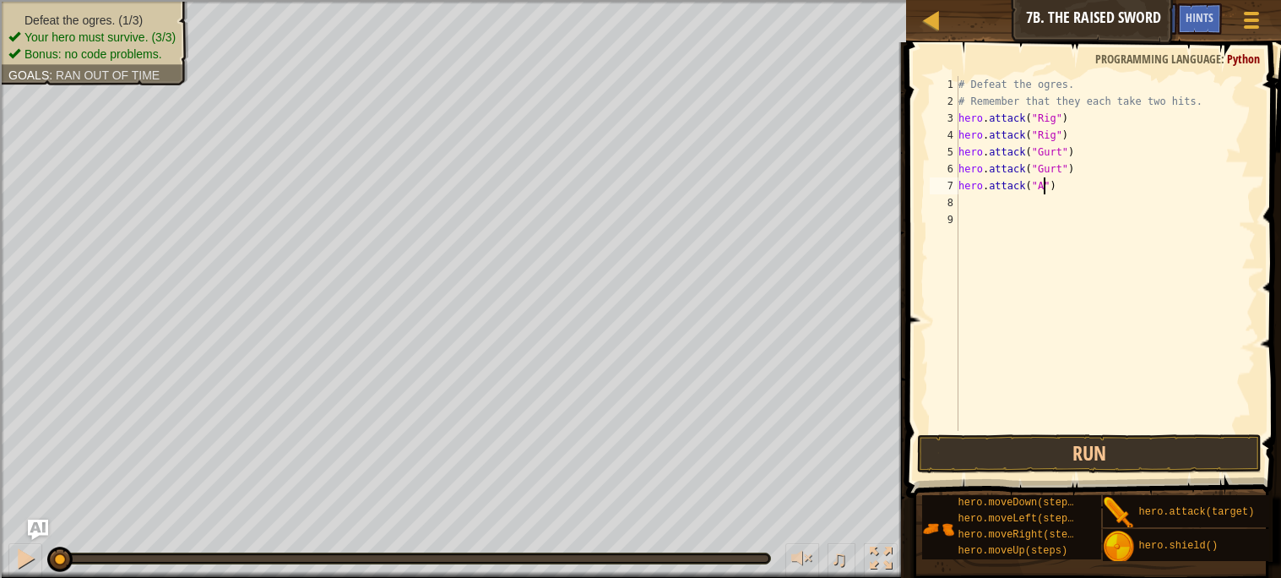
click at [1043, 185] on div "# Defeat the ogres. # Remember that they each take two hits. hero . attack ( "R…" at bounding box center [1105, 270] width 301 height 389
type textarea "hero.attack("Ack")"
drag, startPoint x: 1067, startPoint y: 184, endPoint x: 957, endPoint y: 184, distance: 109.8
click at [957, 184] on div "hero.attack("Ack") 1 2 3 4 5 6 7 8 9 # Defeat the ogres. # Remember that they e…" at bounding box center [1091, 253] width 329 height 355
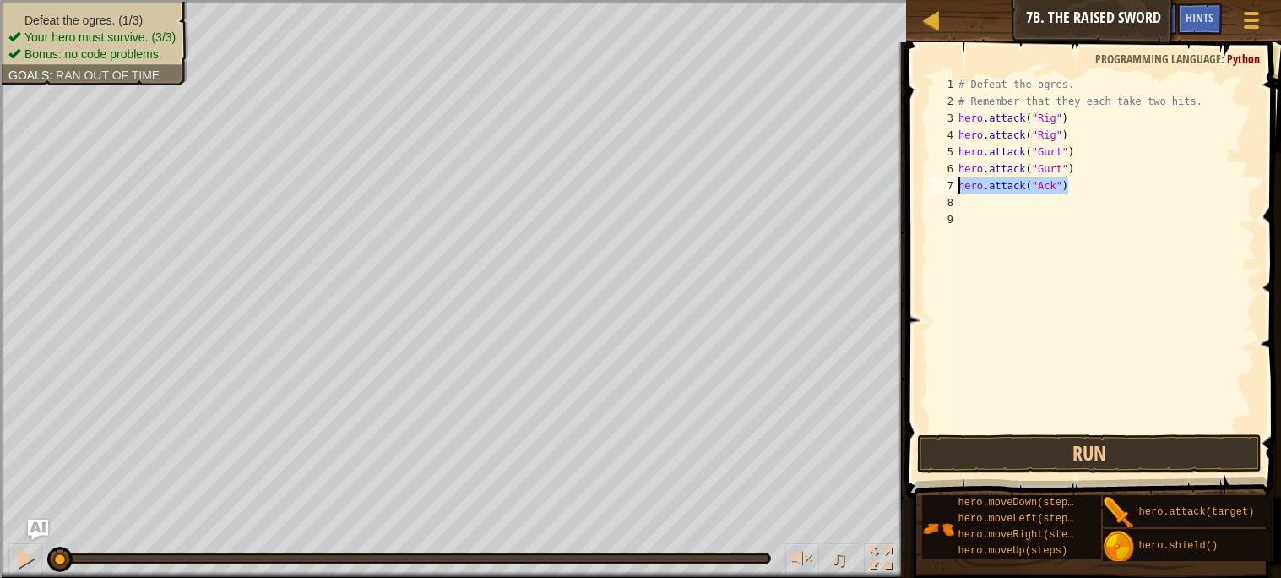
click at [982, 201] on div "# Defeat the ogres. # Remember that they each take two hits. hero . attack ( "R…" at bounding box center [1105, 270] width 301 height 389
type textarea "hero.attack("Ack")"
click at [1020, 258] on div "# Defeat the ogres. # Remember that they each take two hits. hero . attack ( "R…" at bounding box center [1105, 270] width 301 height 389
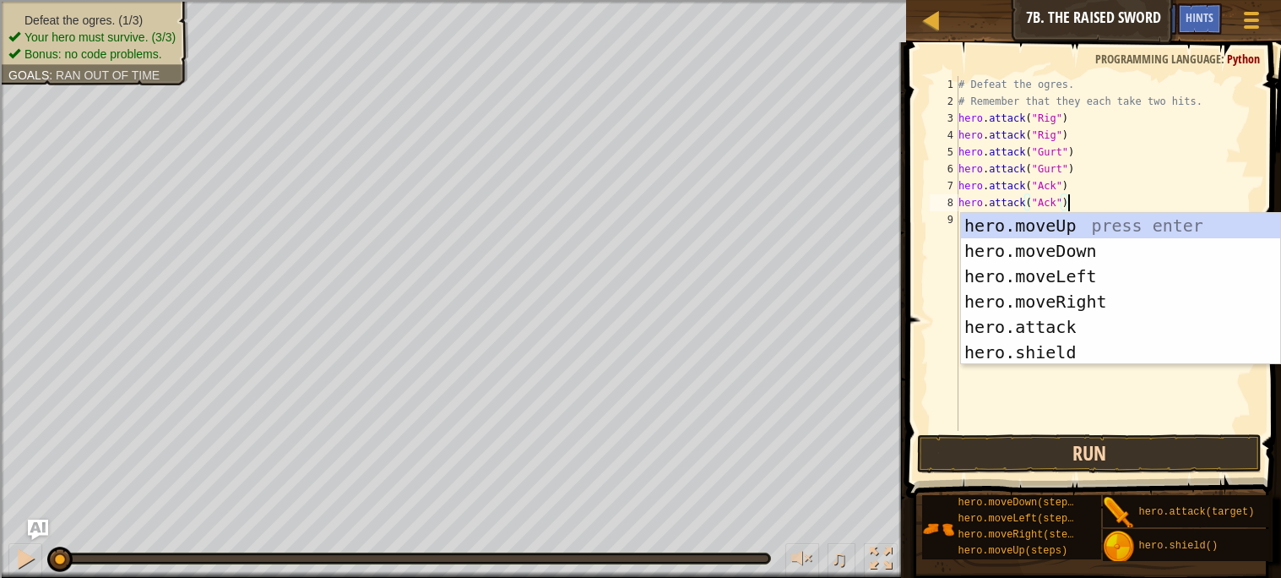
type textarea "hero.attack("Ack")"
click at [1048, 468] on button "Run" at bounding box center [1089, 453] width 344 height 39
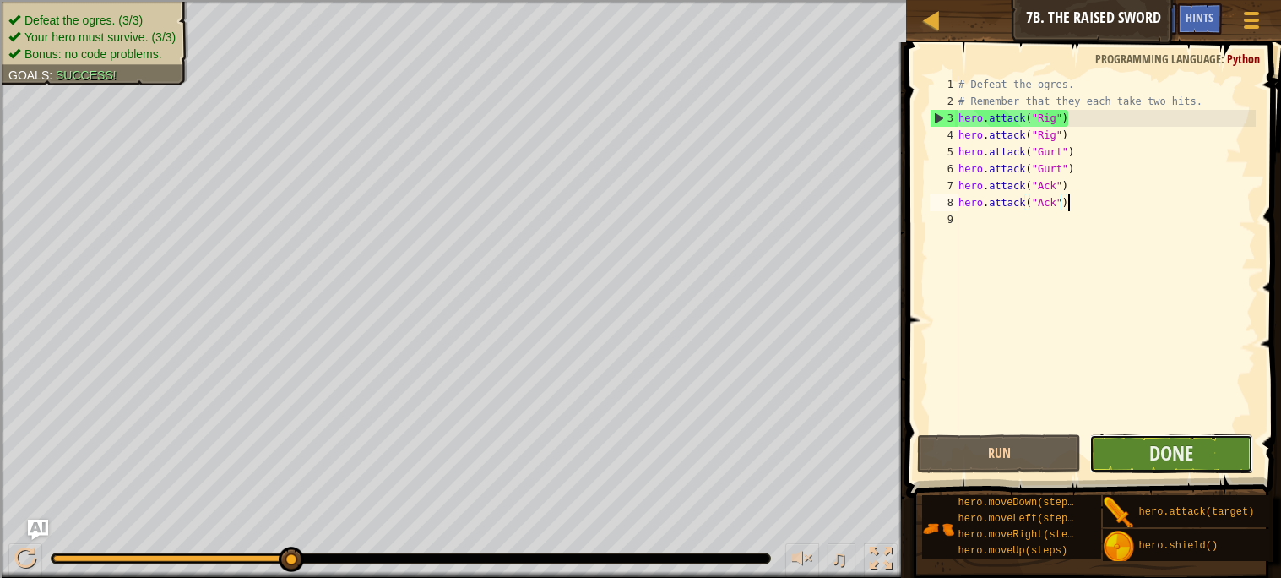
click at [1140, 444] on button "Done" at bounding box center [1172, 453] width 164 height 39
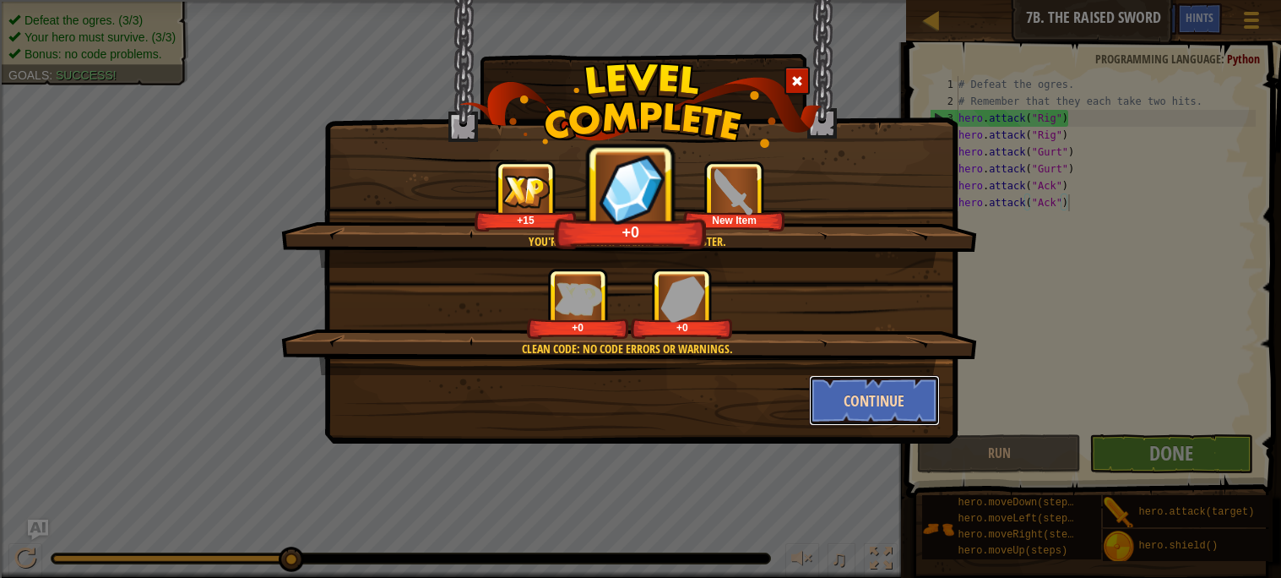
click at [898, 417] on button "Continue" at bounding box center [874, 400] width 131 height 51
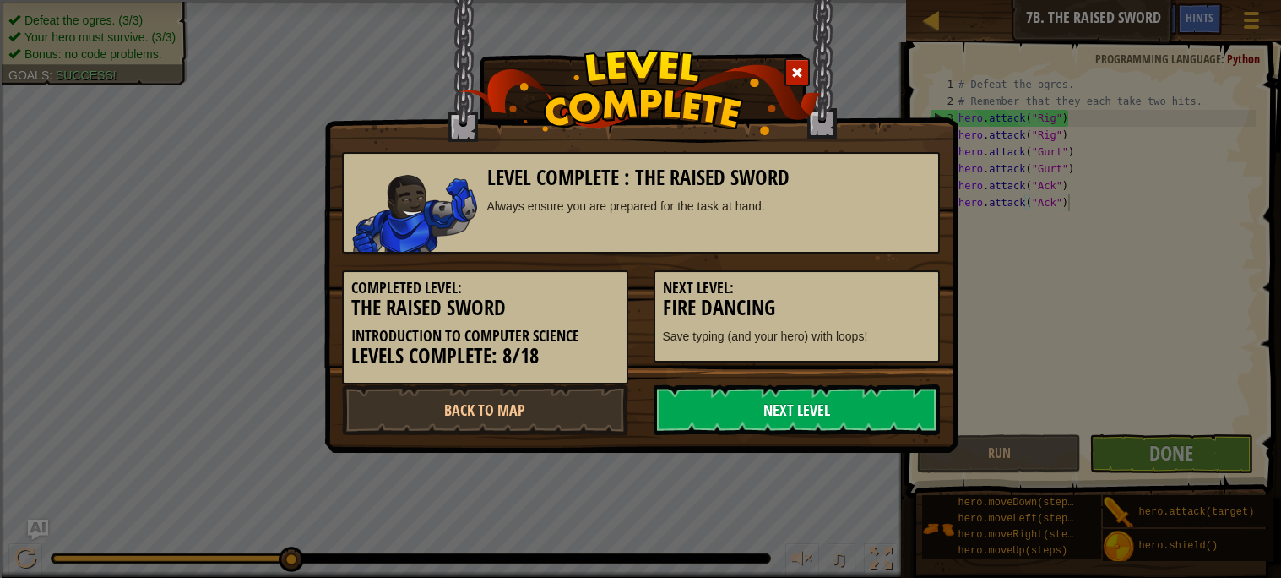
click at [873, 410] on link "Next Level" at bounding box center [797, 409] width 286 height 51
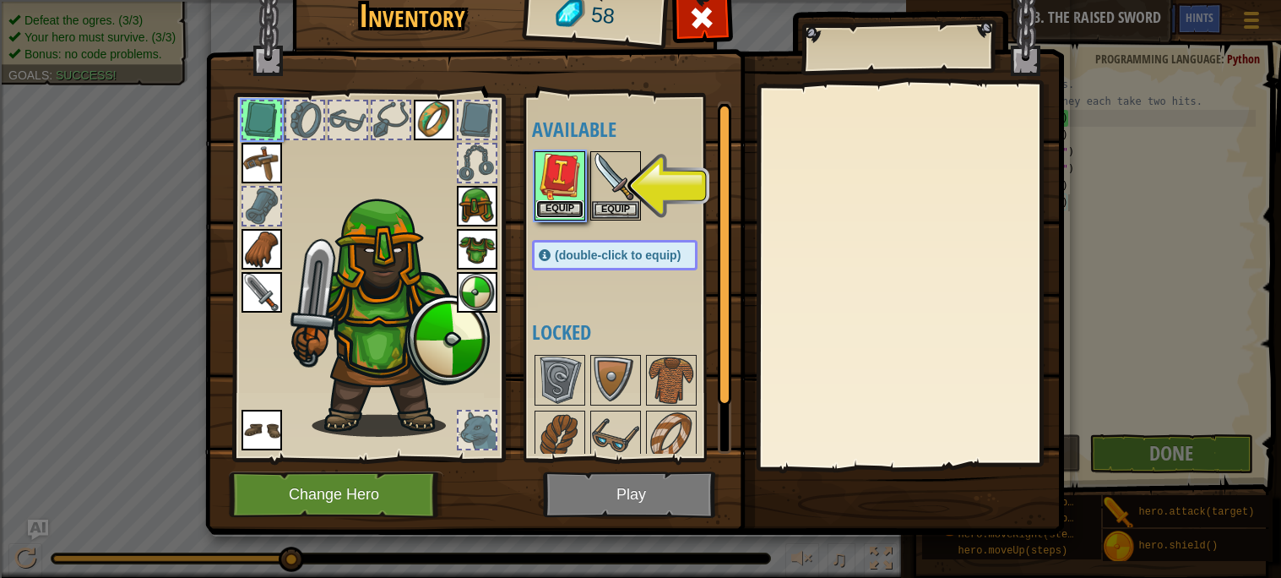
click at [581, 209] on button "Equip" at bounding box center [559, 209] width 47 height 18
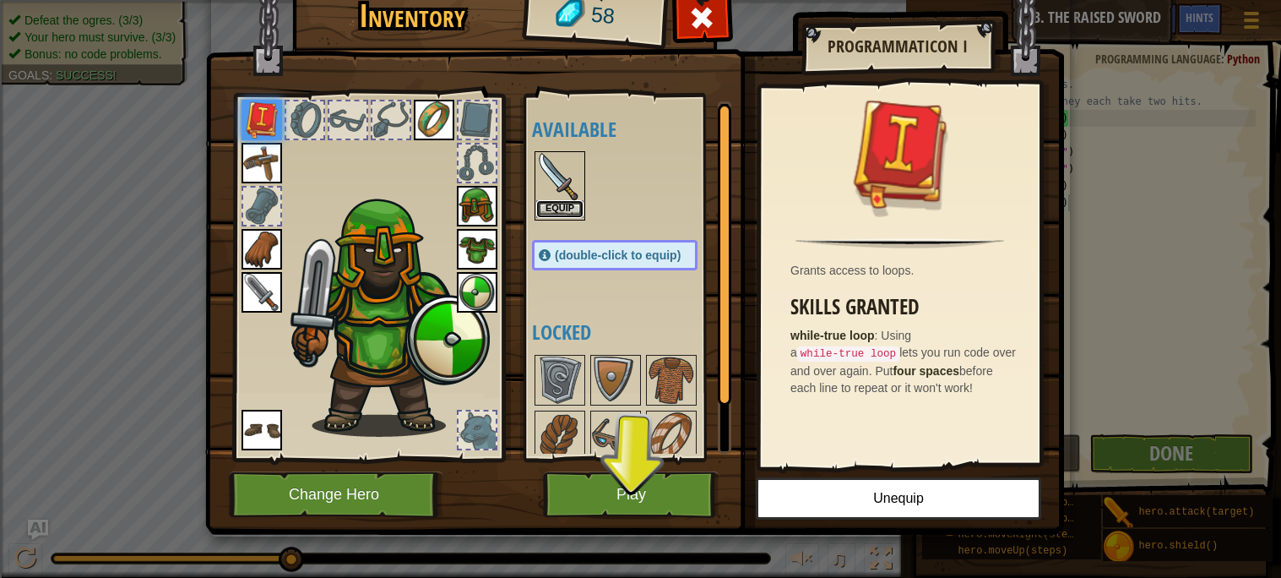
click at [559, 209] on button "Equip" at bounding box center [559, 209] width 47 height 18
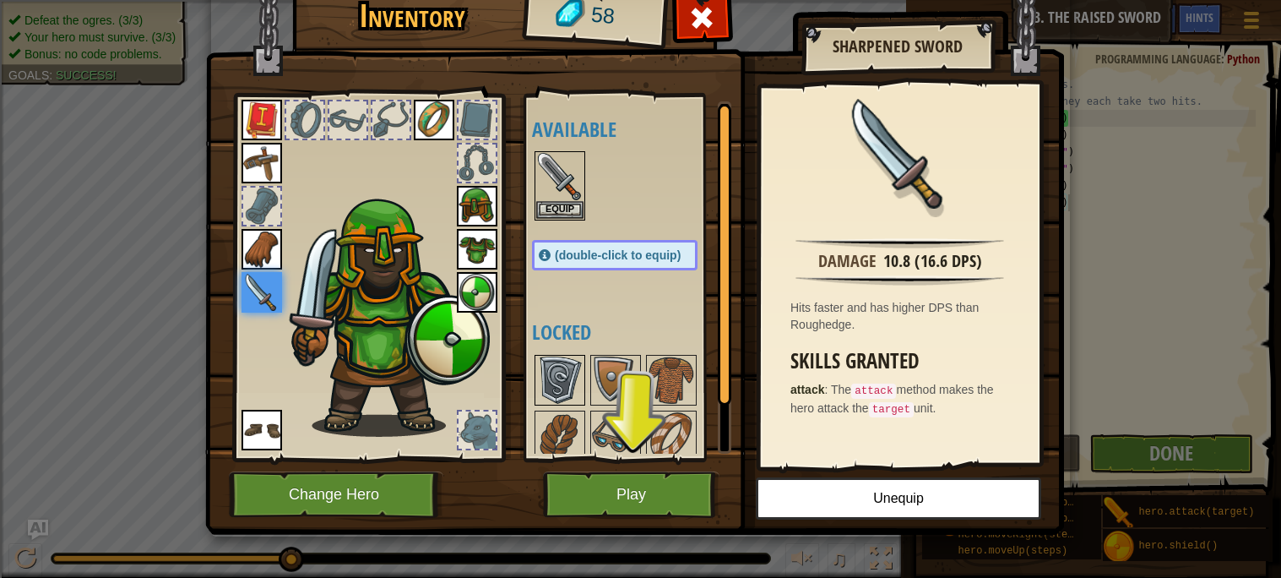
click at [558, 373] on img at bounding box center [559, 379] width 47 height 47
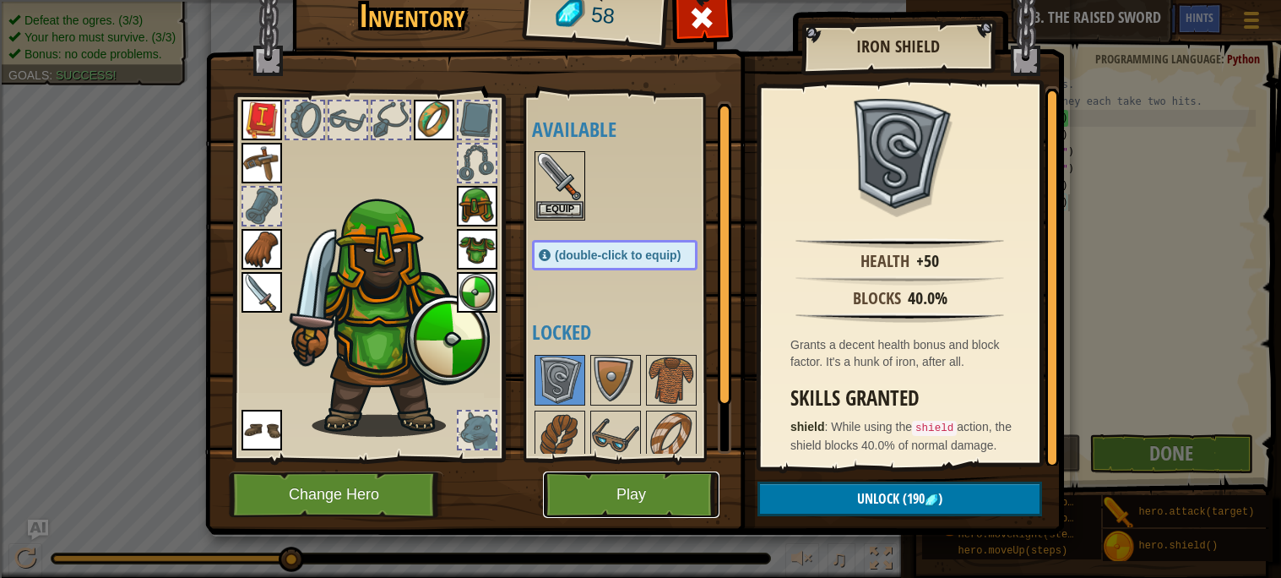
click at [608, 491] on button "Play" at bounding box center [631, 494] width 177 height 46
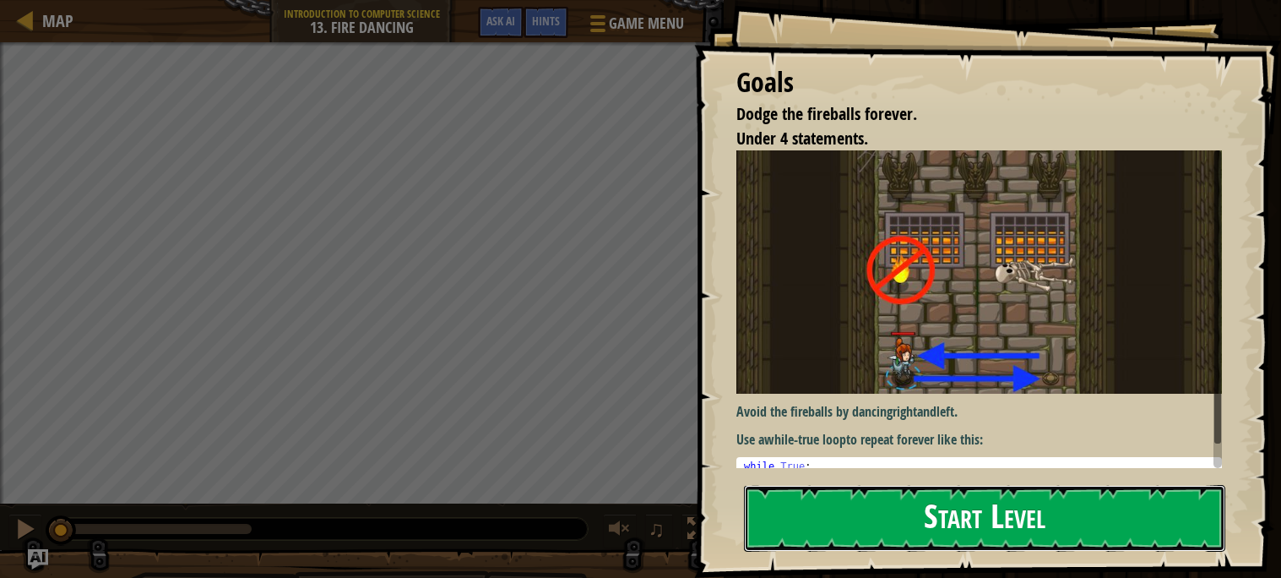
click at [802, 536] on button "Start Level" at bounding box center [984, 518] width 481 height 67
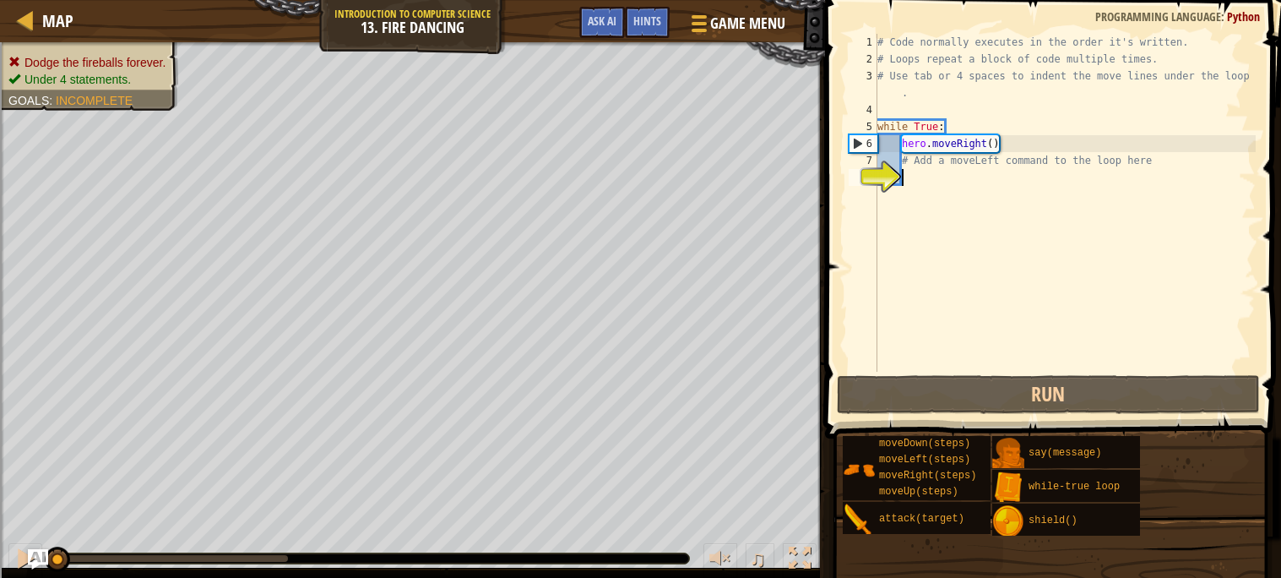
click at [1006, 141] on div "# Code normally executes in the order it's written. # Loops repeat a block of c…" at bounding box center [1065, 220] width 382 height 372
type textarea "hero.moveRight()"
click at [938, 176] on div "# Code normally executes in the order it's written. # Loops repeat a block of c…" at bounding box center [1065, 220] width 382 height 372
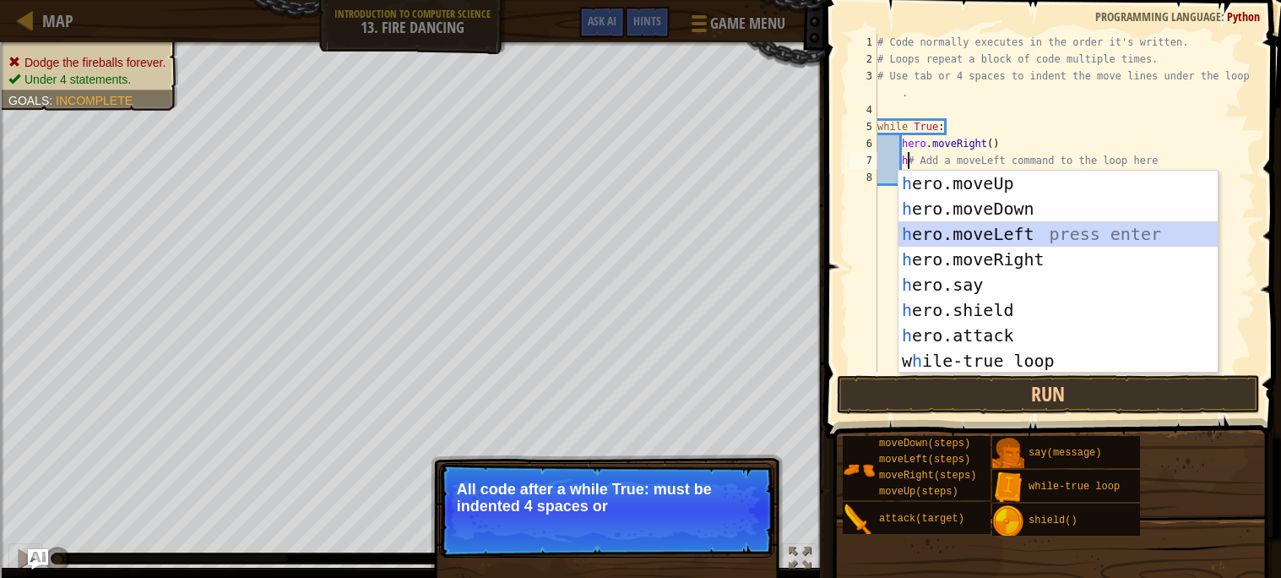
click at [1019, 231] on div "h ero.moveUp press enter h ero.moveDown press enter h ero.moveLeft press enter …" at bounding box center [1058, 297] width 319 height 253
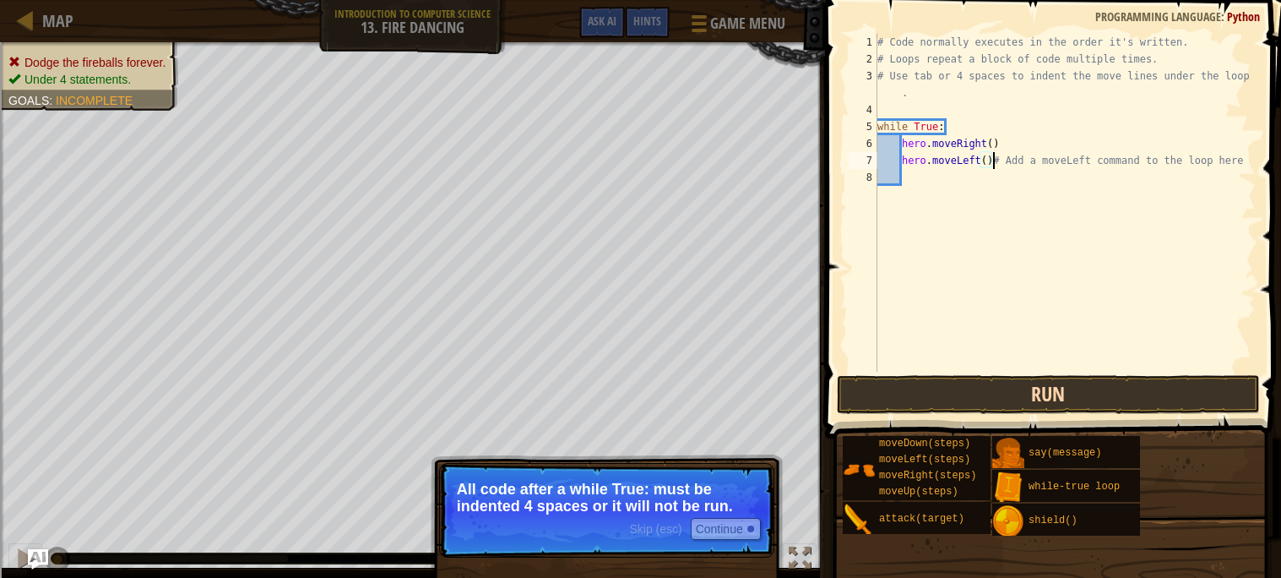
type textarea "hero.moveLeft()# Add a moveLeft command to the loop here"
click at [1010, 398] on button "Run" at bounding box center [1048, 394] width 423 height 39
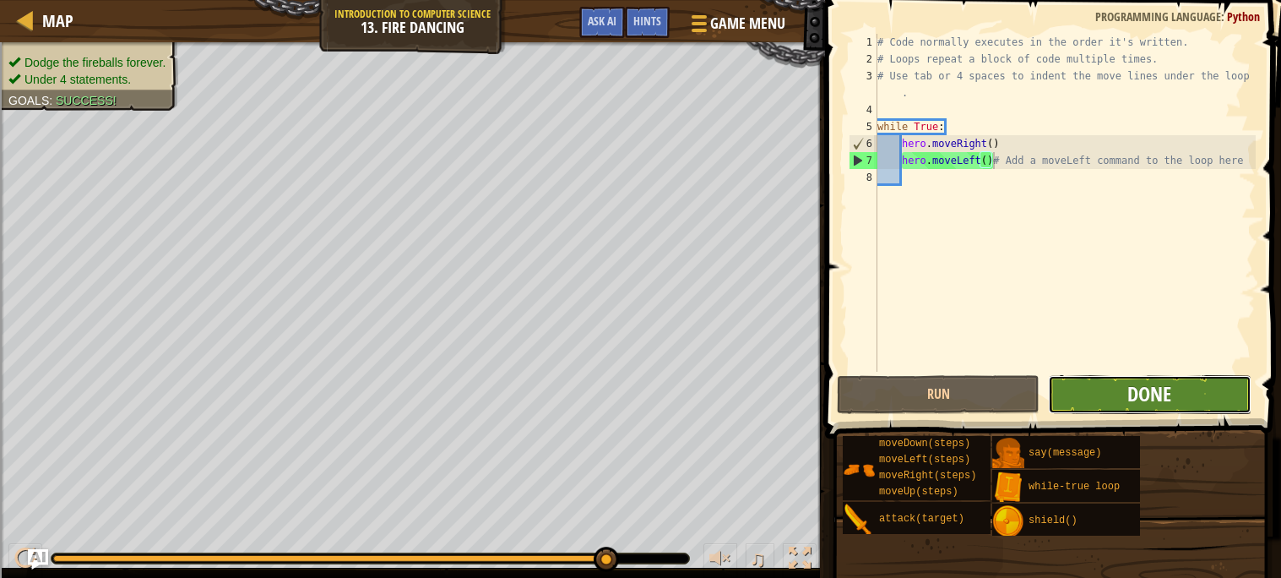
click at [1161, 395] on span "Done" at bounding box center [1150, 393] width 44 height 27
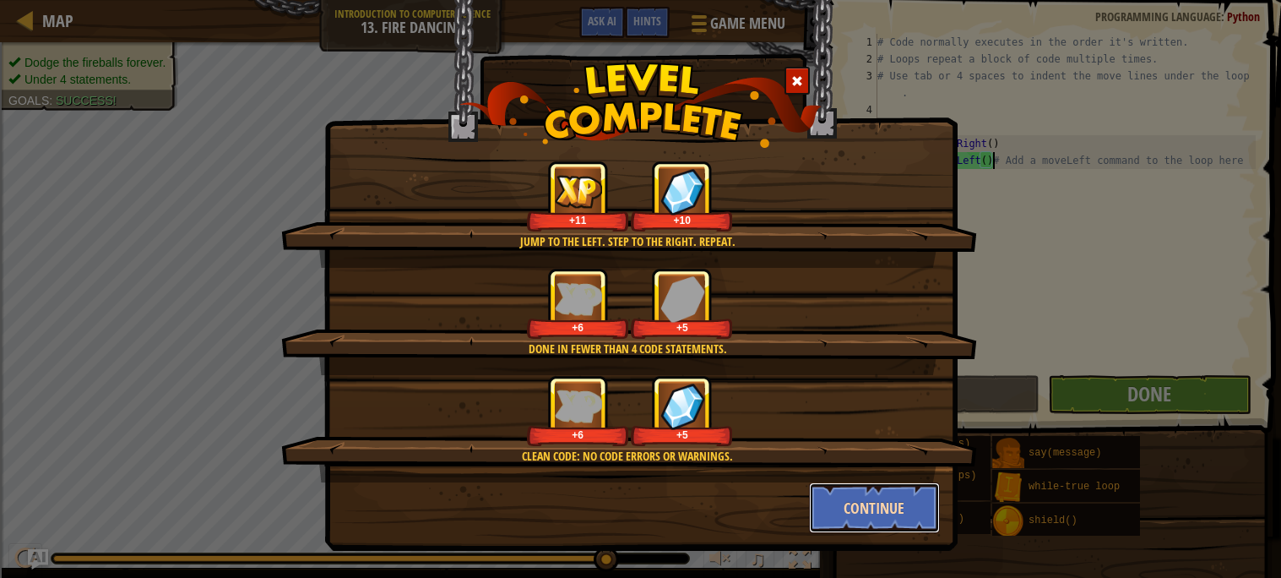
click at [869, 487] on button "Continue" at bounding box center [874, 507] width 131 height 51
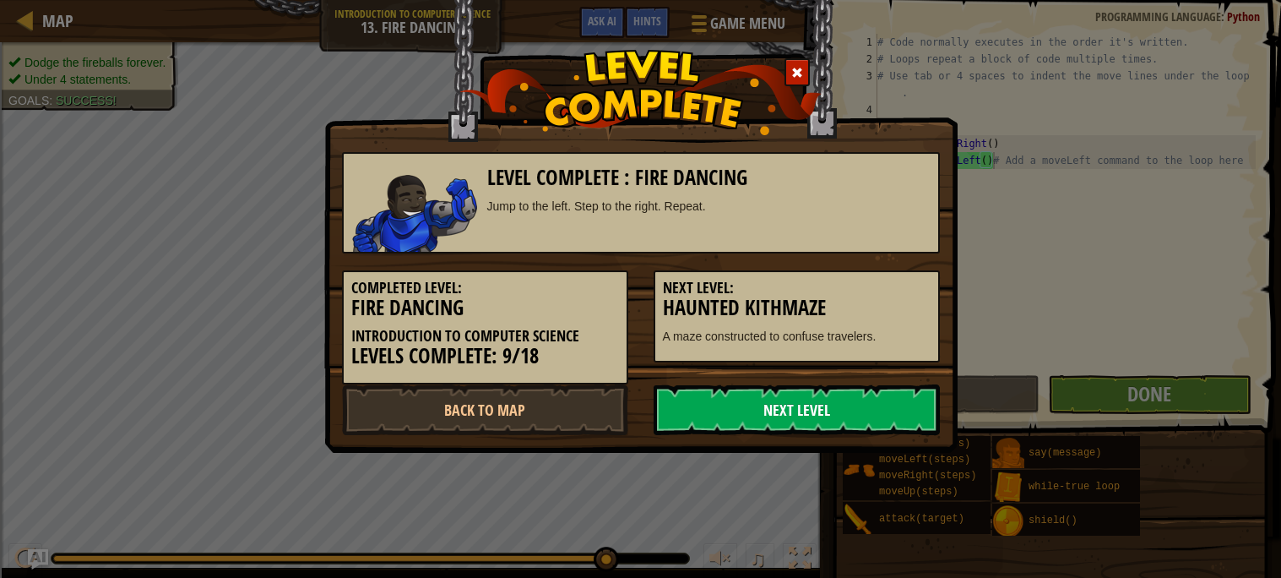
click at [792, 425] on link "Next Level" at bounding box center [797, 409] width 286 height 51
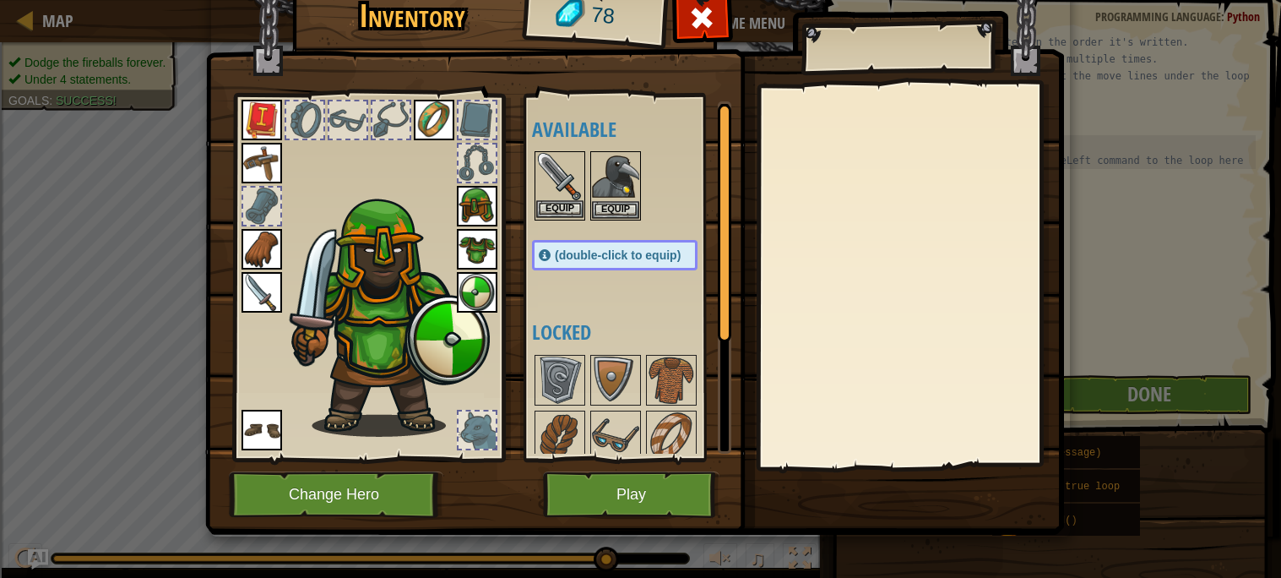
click at [567, 188] on img at bounding box center [559, 176] width 47 height 47
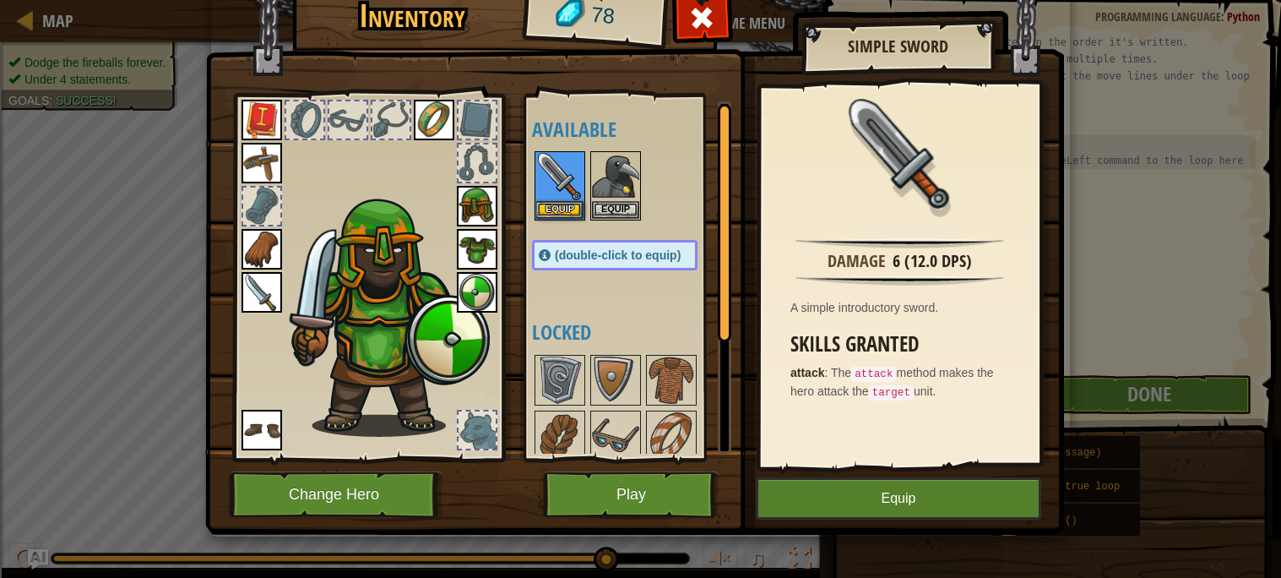
click at [264, 287] on img at bounding box center [262, 292] width 41 height 41
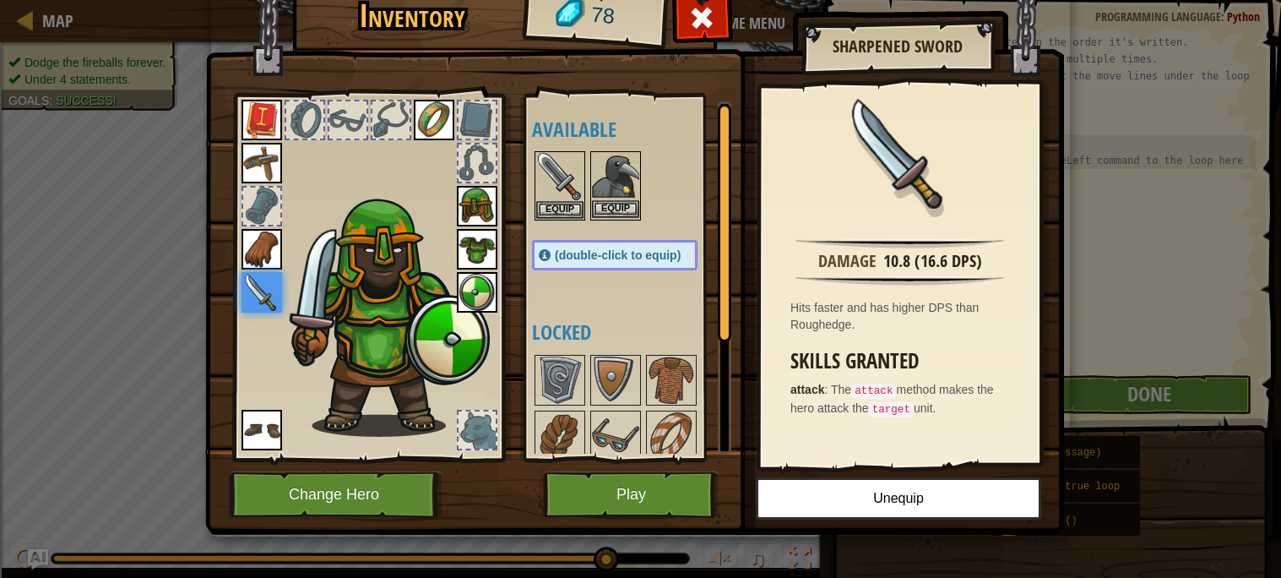
click at [613, 195] on img at bounding box center [615, 176] width 47 height 47
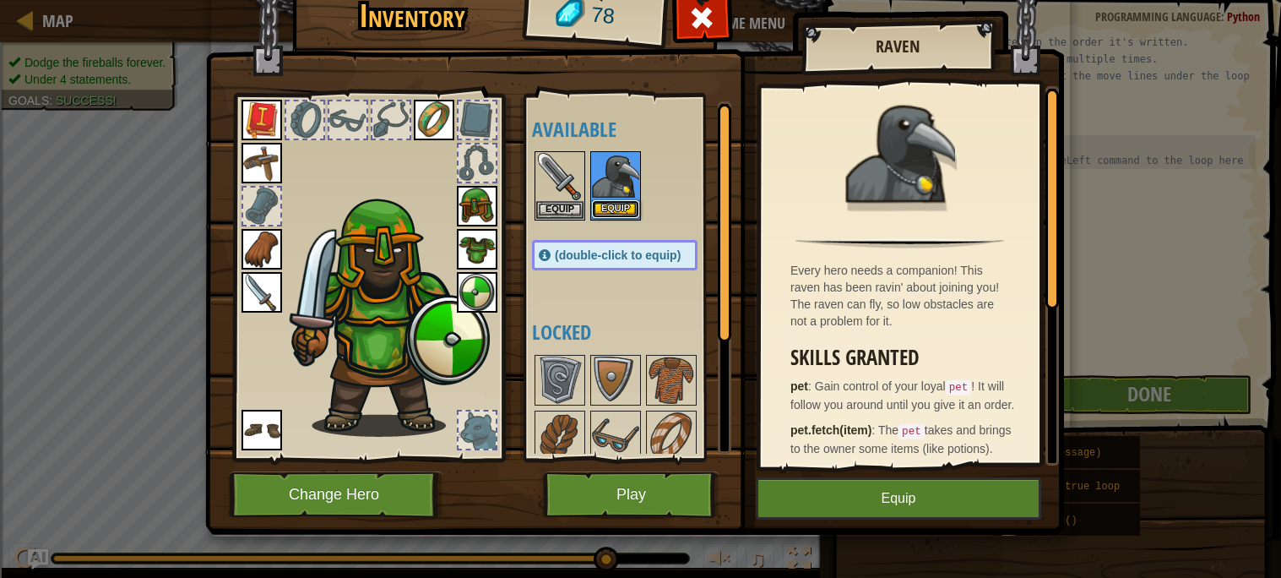
click at [614, 208] on button "Equip" at bounding box center [615, 209] width 47 height 18
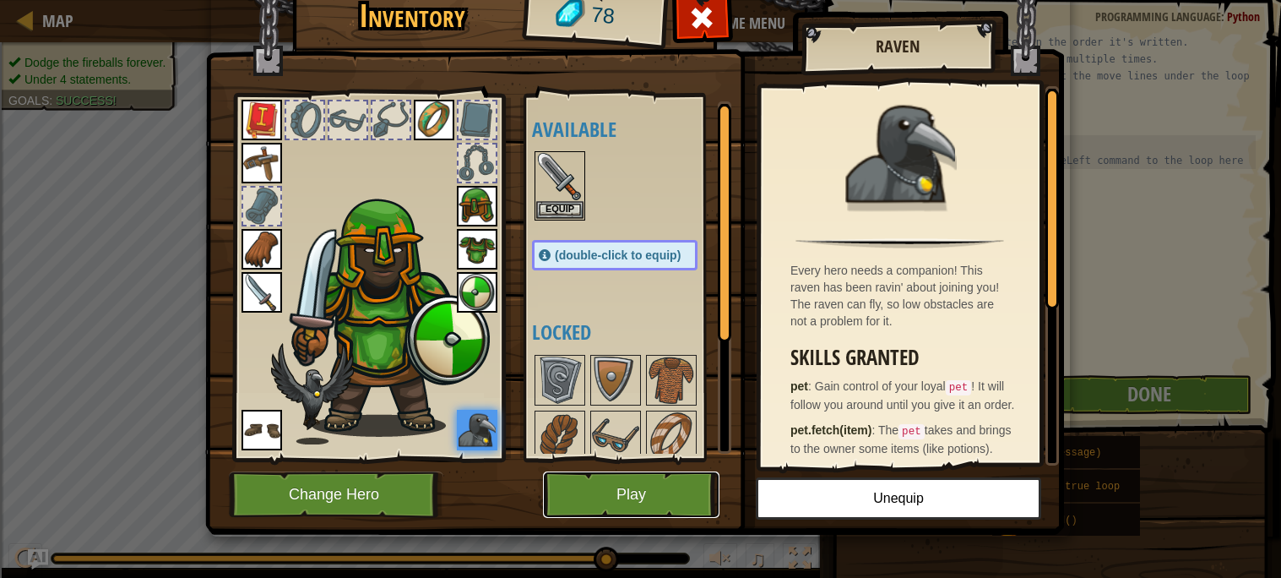
click at [604, 501] on button "Play" at bounding box center [631, 494] width 177 height 46
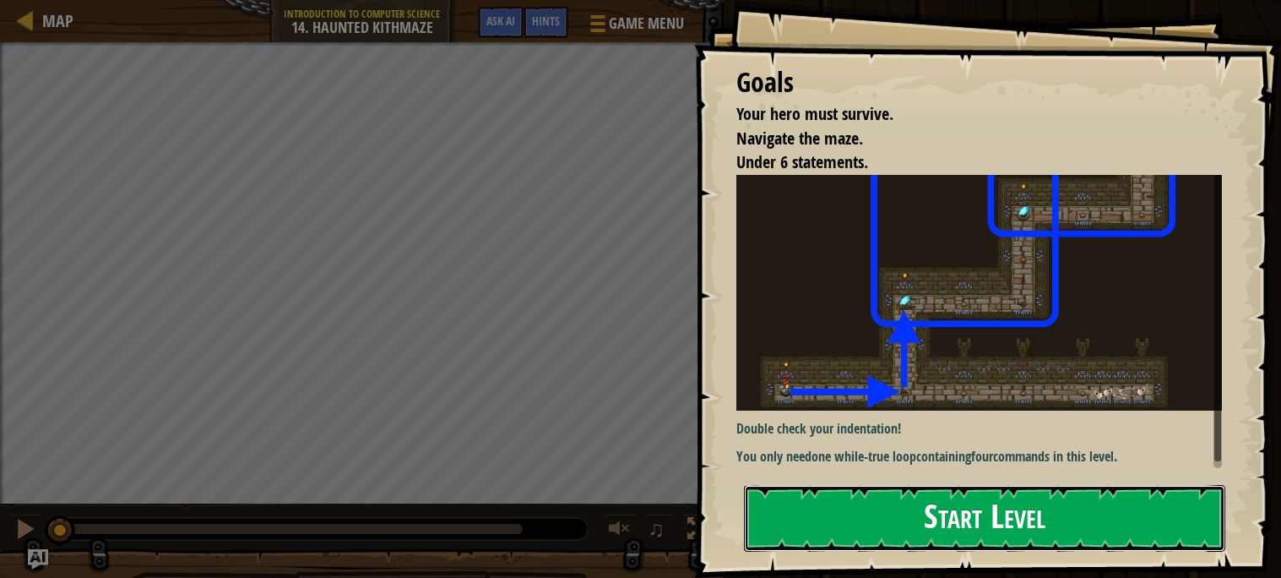
click at [889, 530] on button "Start Level" at bounding box center [984, 518] width 481 height 67
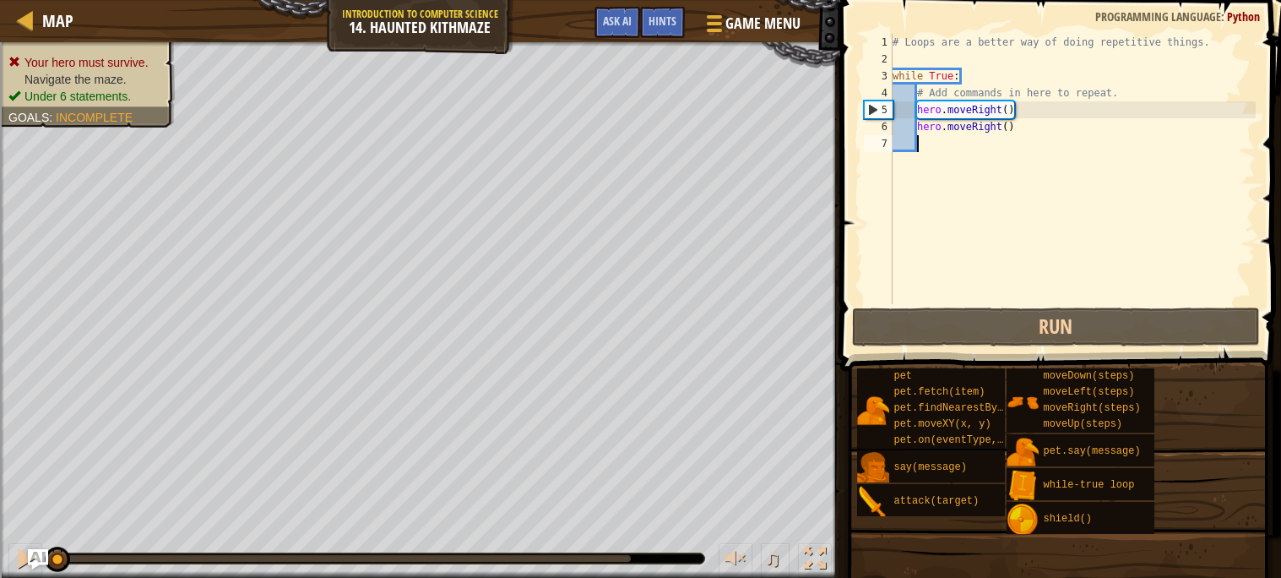
click at [925, 290] on div "# Loops are a better way of doing repetitive things. while True : # Add command…" at bounding box center [1072, 186] width 367 height 304
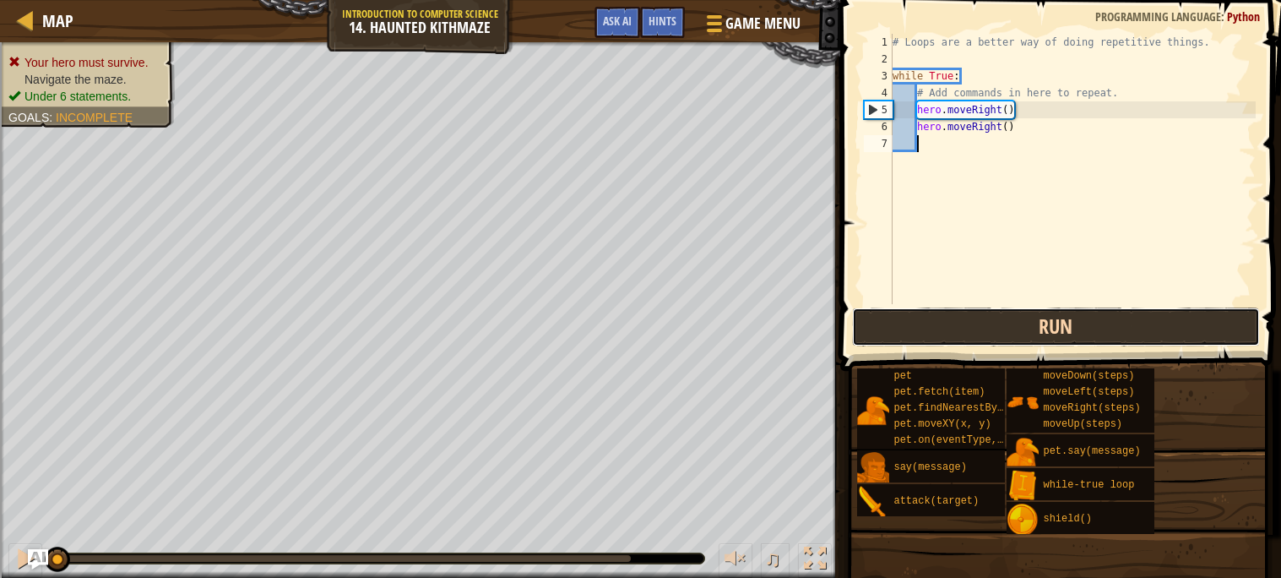
click at [929, 317] on button "Run" at bounding box center [1056, 326] width 408 height 39
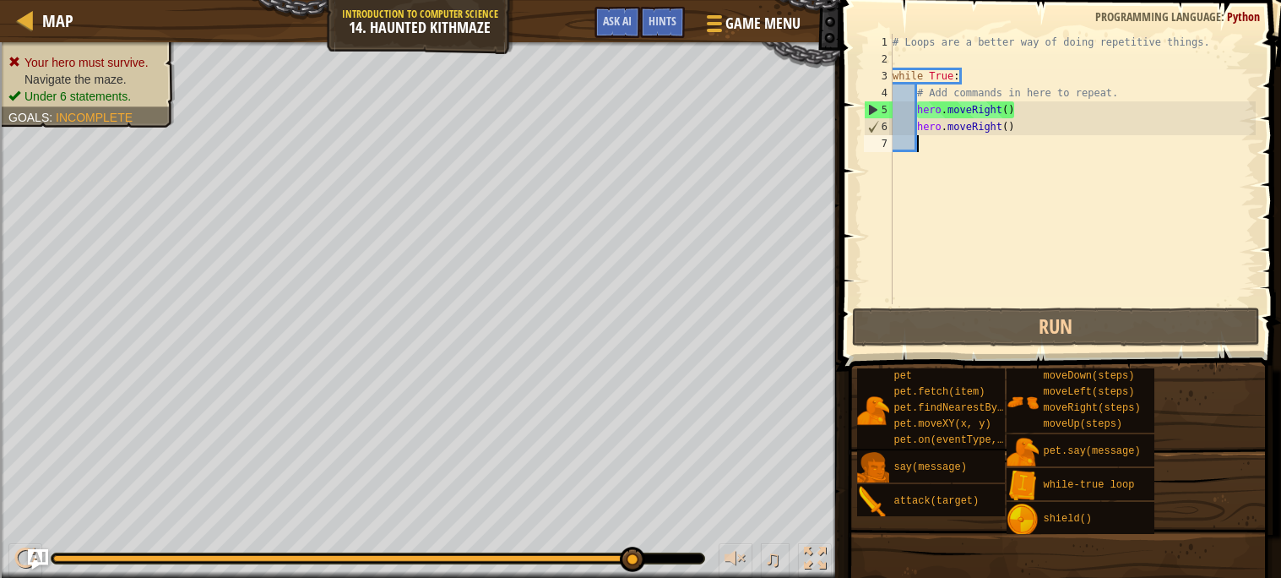
click at [911, 150] on div "# Loops are a better way of doing repetitive things. while True : # Add command…" at bounding box center [1072, 186] width 367 height 304
click at [921, 153] on div "# Loops are a better way of doing repetitive things. while True : # Add command…" at bounding box center [1072, 186] width 367 height 304
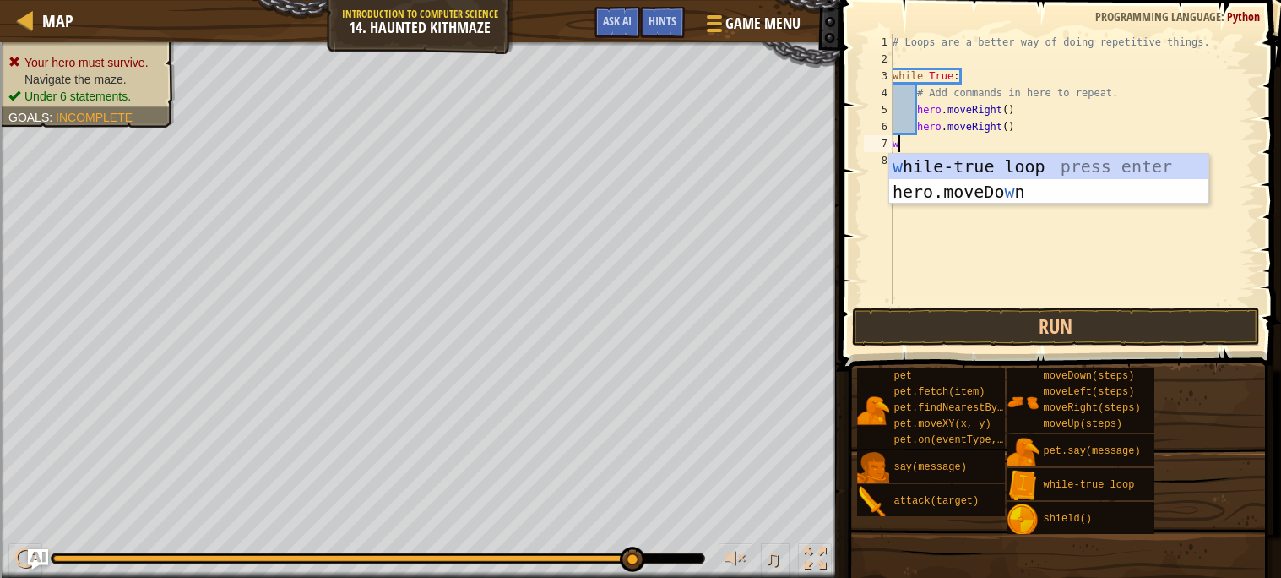
scroll to position [7, 0]
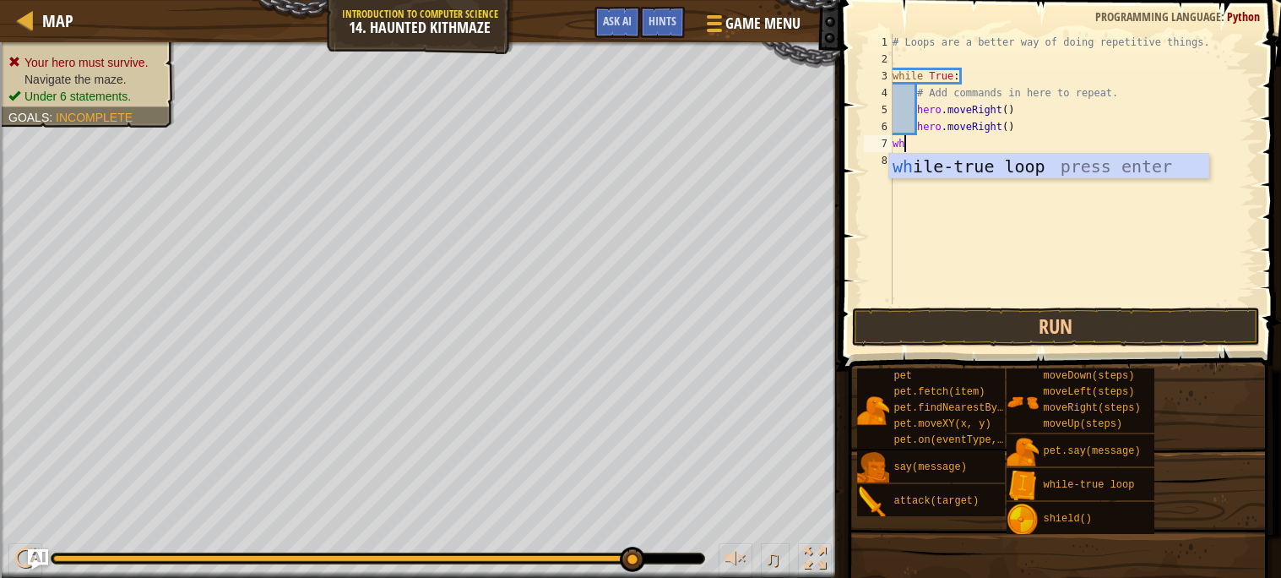
type textarea "whi"
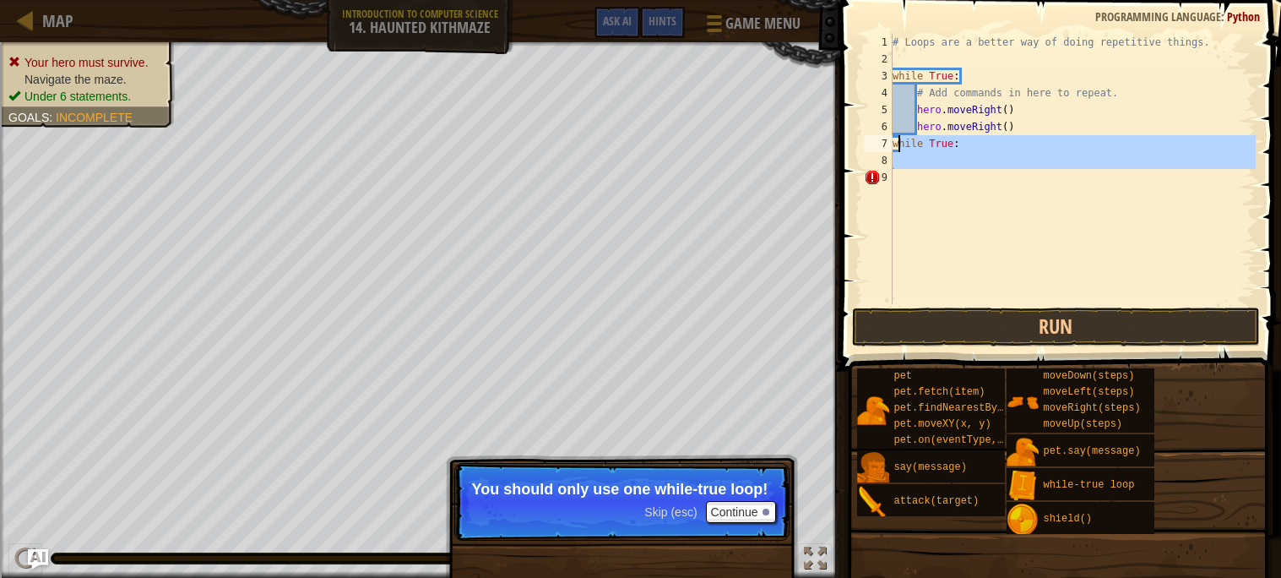
drag, startPoint x: 923, startPoint y: 169, endPoint x: 893, endPoint y: 145, distance: 38.5
click at [893, 145] on div "# Loops are a better way of doing repetitive things. while True : # Add command…" at bounding box center [1072, 186] width 367 height 304
click at [955, 139] on div "# Loops are a better way of doing repetitive things. while True : # Add command…" at bounding box center [1072, 169] width 367 height 270
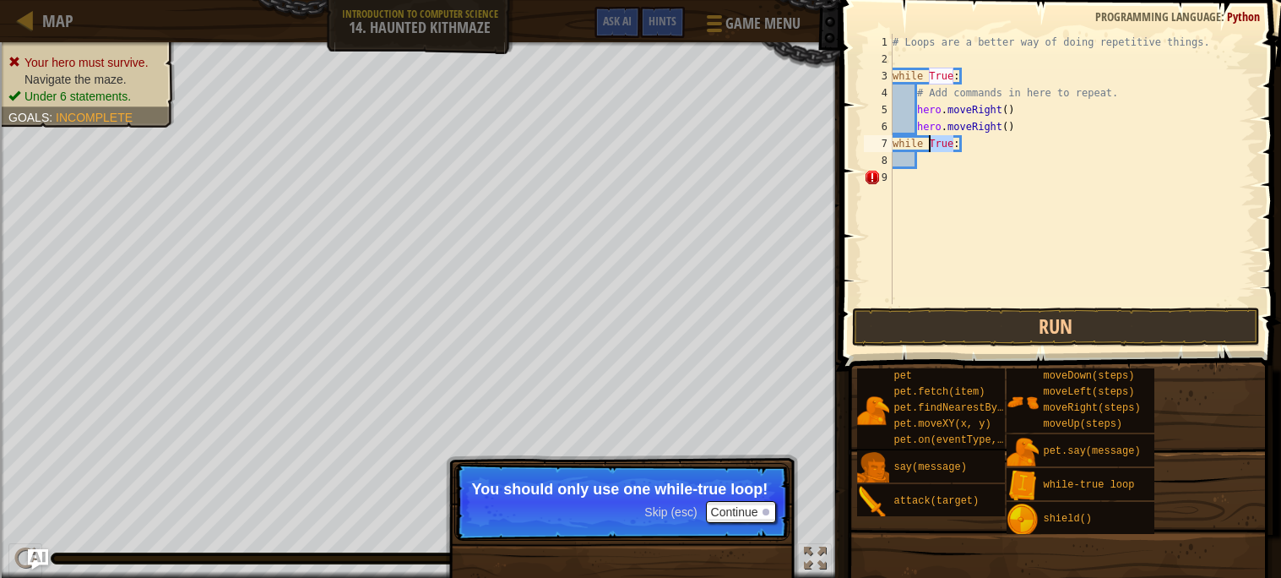
drag, startPoint x: 955, startPoint y: 139, endPoint x: 929, endPoint y: 136, distance: 25.6
click at [929, 136] on div "# Loops are a better way of doing repetitive things. while True : # Add command…" at bounding box center [1072, 186] width 367 height 304
type textarea "while False:"
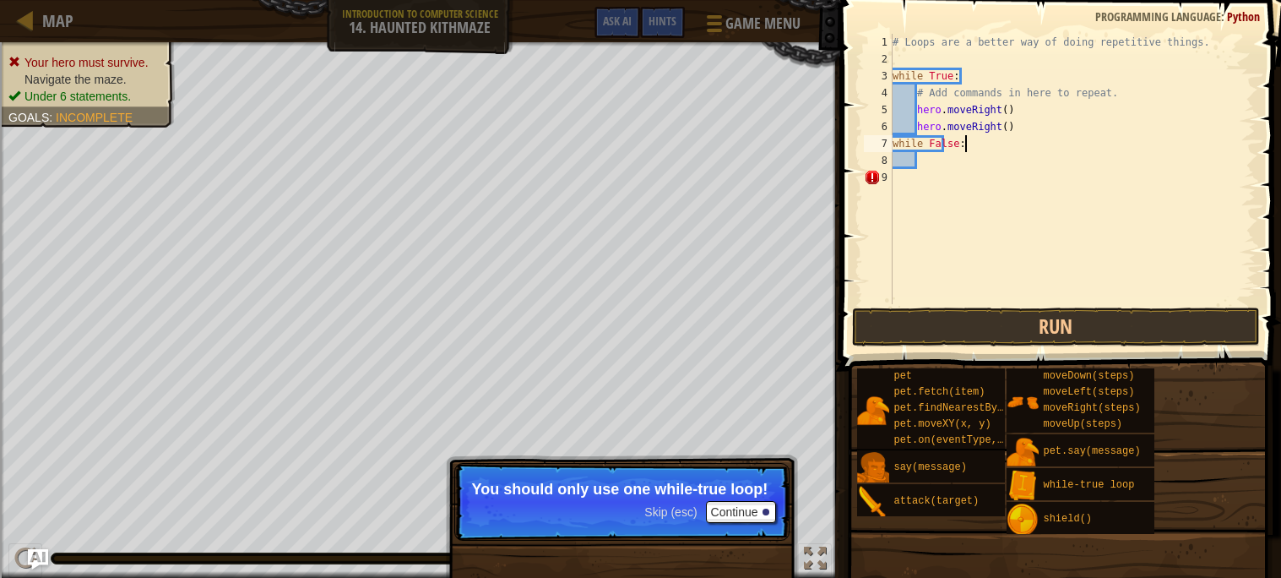
click at [990, 150] on div "# Loops are a better way of doing repetitive things. while True : # Add command…" at bounding box center [1072, 186] width 367 height 304
click at [926, 160] on div "# Loops are a better way of doing repetitive things. while True : # Add command…" at bounding box center [1072, 186] width 367 height 304
click at [753, 507] on button "Continue" at bounding box center [741, 512] width 70 height 22
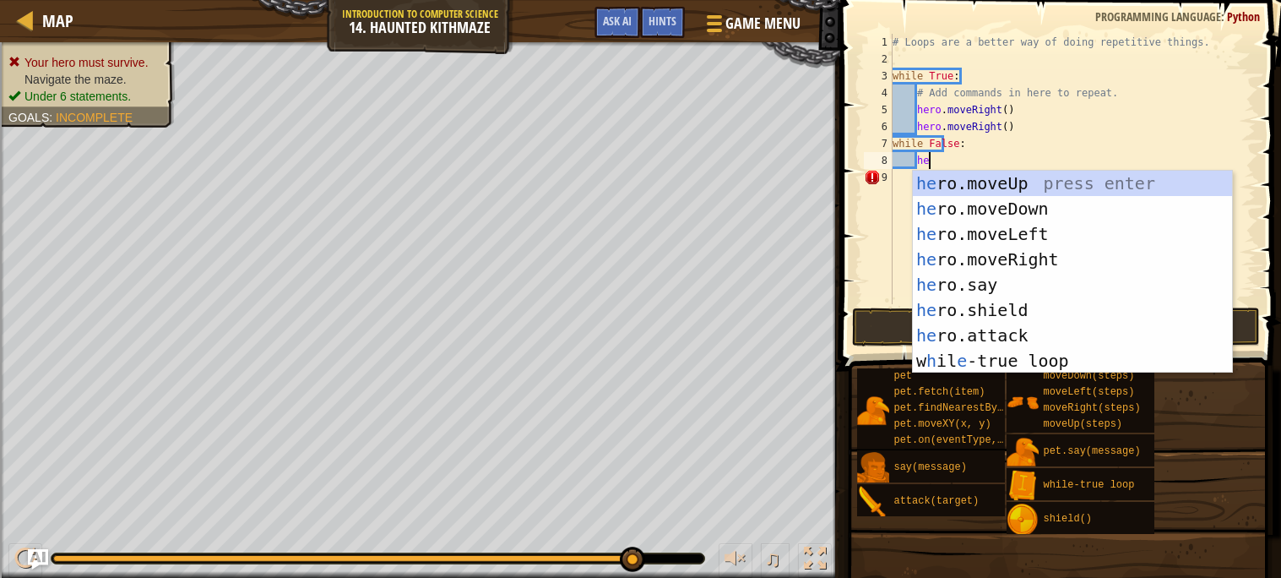
type textarea "her"
click at [1035, 181] on div "her o.moveUp press enter her o.moveDown press enter her o.moveLeft press enter …" at bounding box center [1072, 297] width 319 height 253
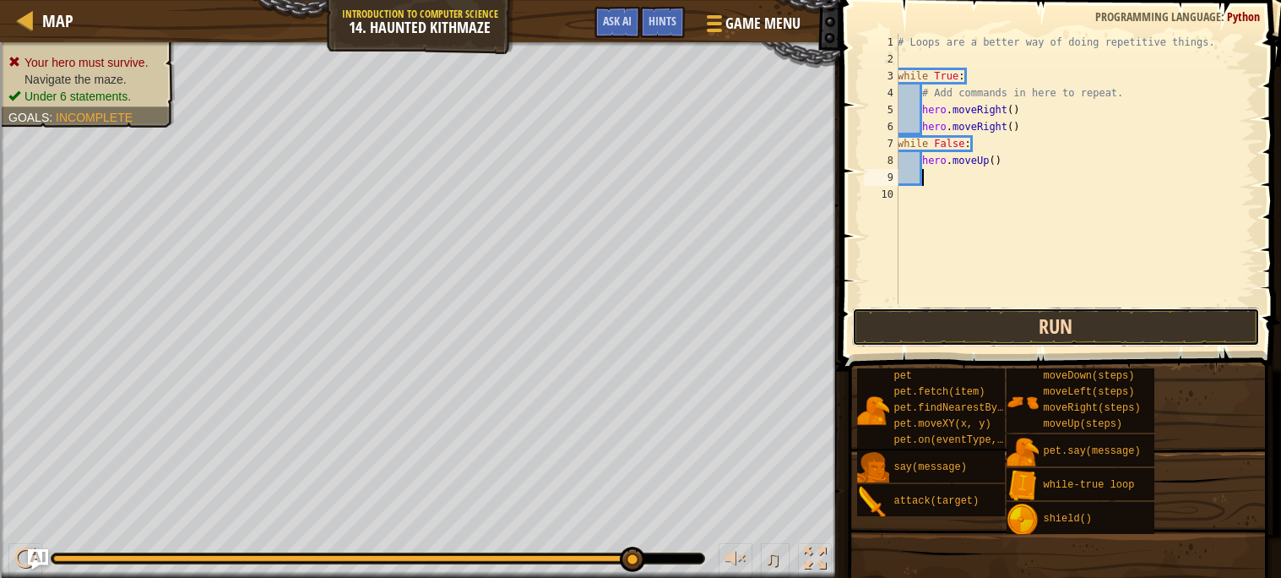
click at [1040, 341] on button "Run" at bounding box center [1056, 326] width 408 height 39
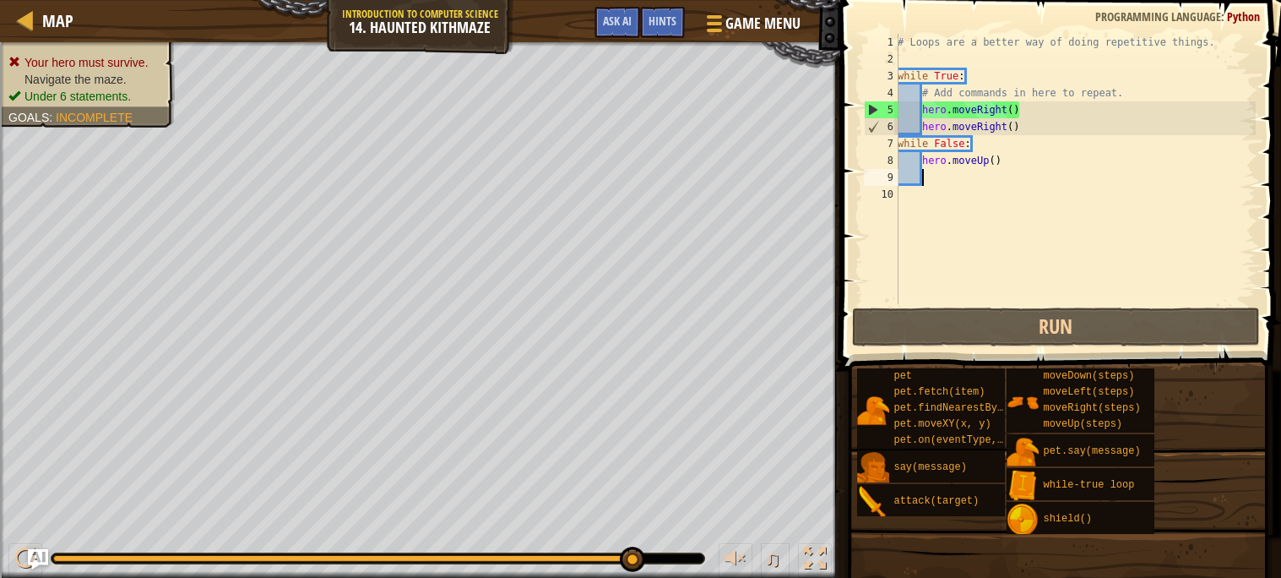
click at [946, 177] on div "# Loops are a better way of doing repetitive things. while True : # Add command…" at bounding box center [1076, 186] width 362 height 304
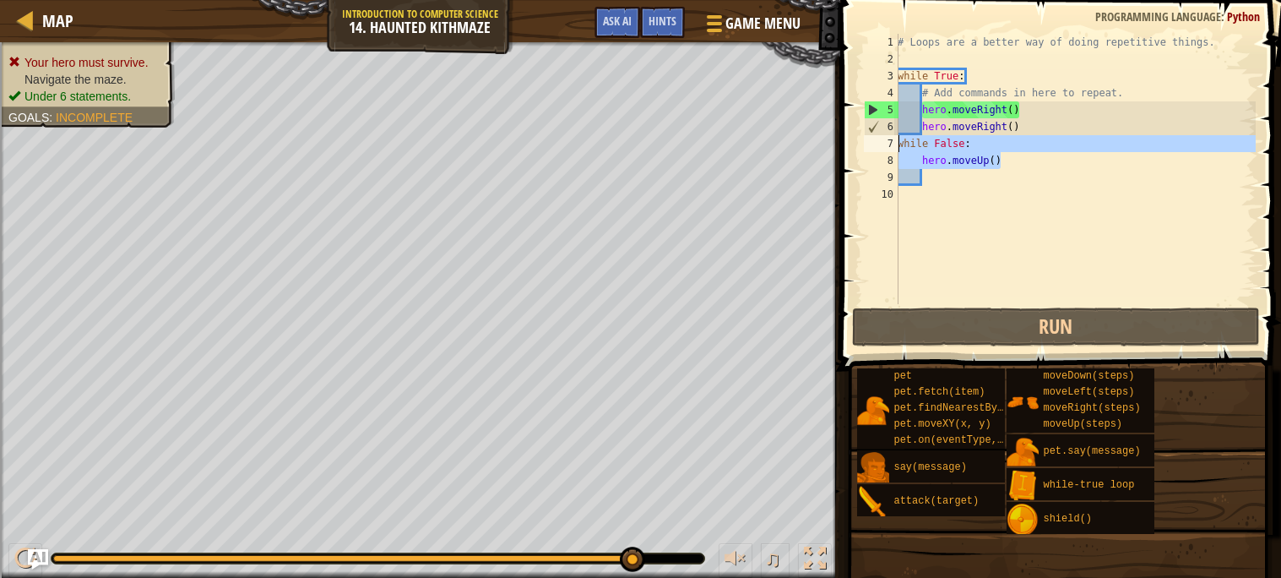
drag, startPoint x: 1004, startPoint y: 165, endPoint x: 892, endPoint y: 144, distance: 113.3
click at [892, 144] on div "1 2 3 4 5 6 7 8 9 10 # Loops are a better way of doing repetitive things. while…" at bounding box center [1058, 169] width 395 height 270
type textarea "while False: hero.moveUp()"
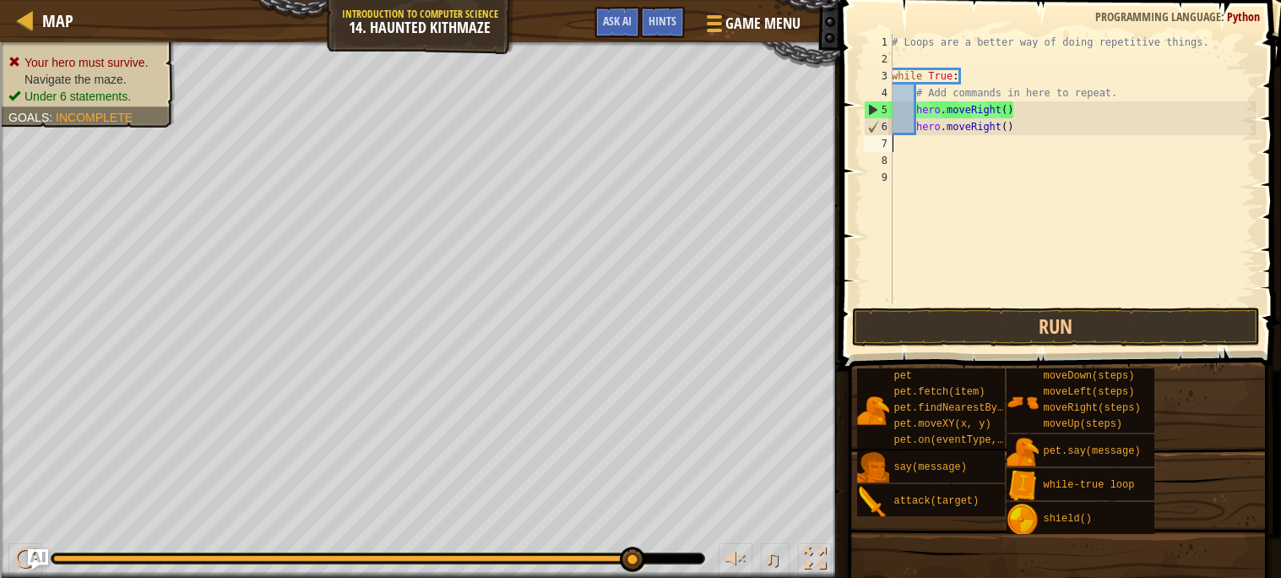
scroll to position [7, 0]
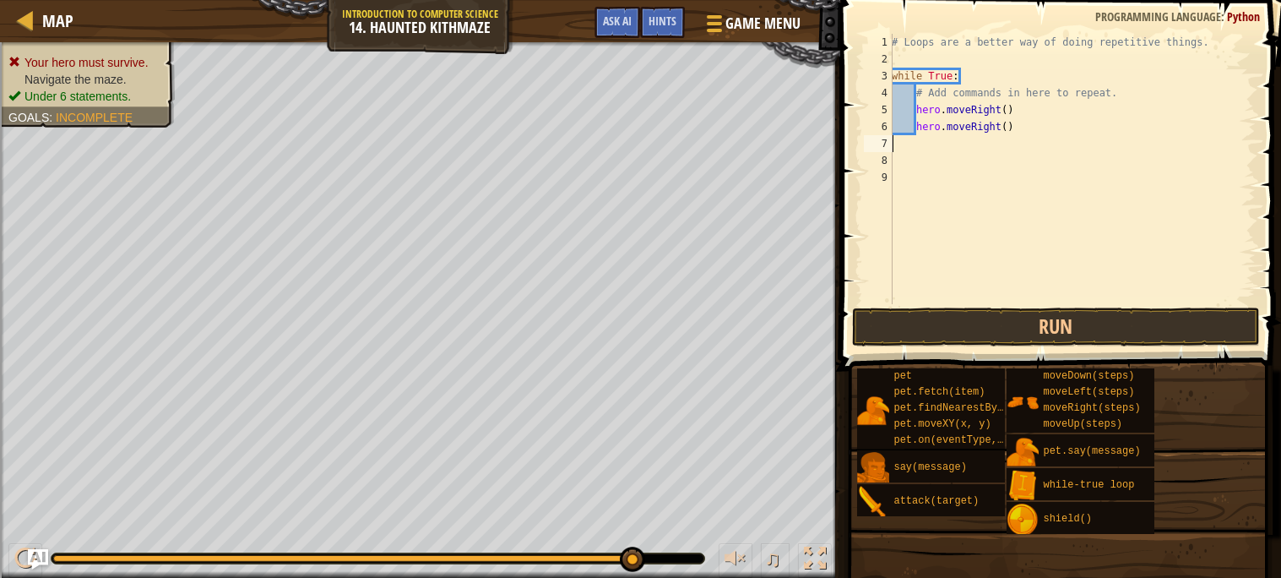
click at [963, 145] on div "# Loops are a better way of doing repetitive things. while True : # Add command…" at bounding box center [1072, 186] width 367 height 304
click at [913, 139] on div "# Loops are a better way of doing repetitive things. while True : # Add command…" at bounding box center [1072, 186] width 367 height 304
click at [913, 148] on div "# Loops are a better way of doing repetitive things. while True : # Add command…" at bounding box center [1072, 186] width 367 height 304
click at [980, 155] on div "# Loops are a better way of doing repetitive things. while True : # Add command…" at bounding box center [1072, 186] width 367 height 304
click at [1004, 142] on div "# Loops are a better way of doing repetitive things. while True : # Add command…" at bounding box center [1072, 186] width 367 height 304
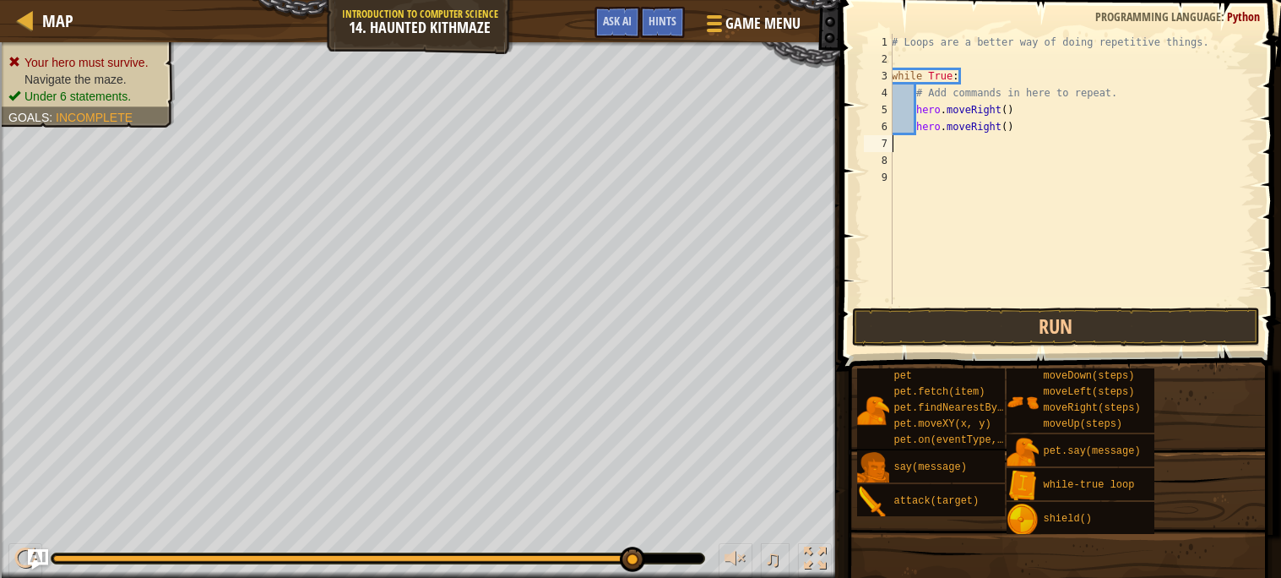
click at [1034, 121] on div "# Loops are a better way of doing repetitive things. while True : # Add command…" at bounding box center [1072, 186] width 367 height 304
type textarea "hero.moveRight()"
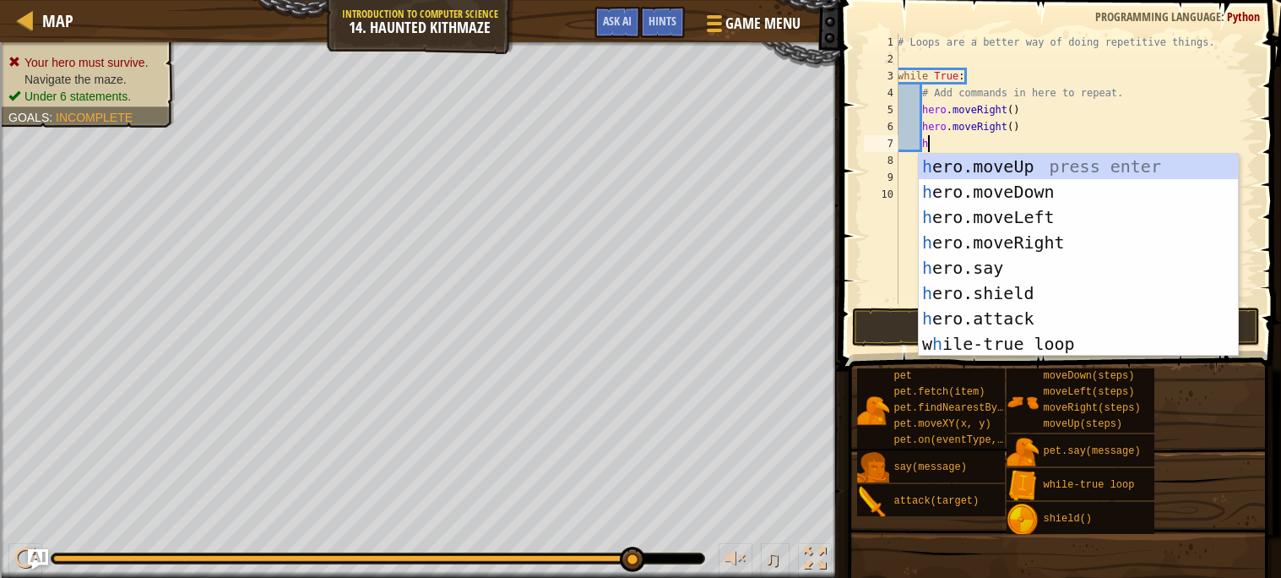
scroll to position [7, 2]
type textarea "her"
click at [1091, 163] on div "her o.moveUp press enter her o.moveDown press enter her o.moveLeft press enter …" at bounding box center [1078, 280] width 319 height 253
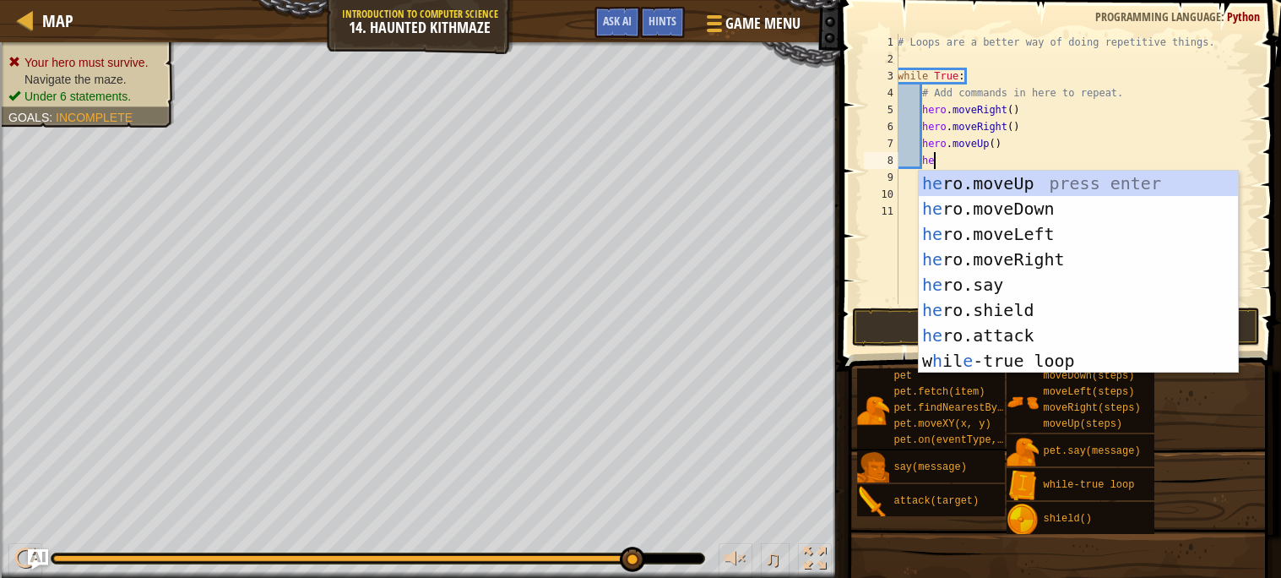
type textarea "her"
click at [1059, 177] on div "her o.moveUp press enter her o.moveDown press enter her o.moveLeft press enter …" at bounding box center [1078, 297] width 319 height 253
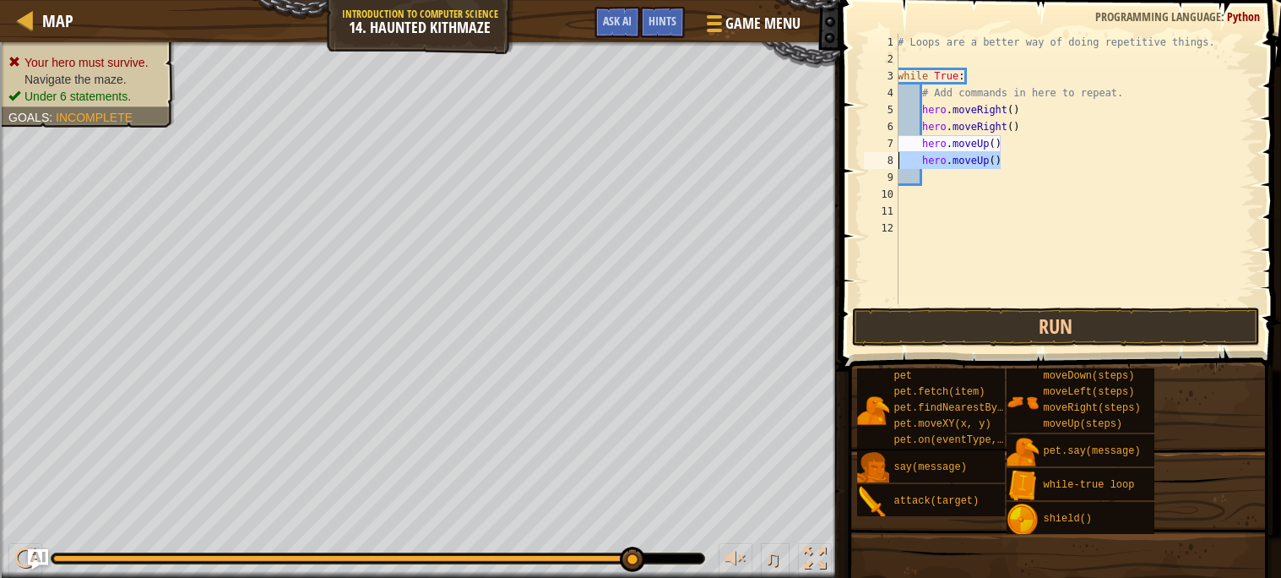
drag, startPoint x: 1003, startPoint y: 158, endPoint x: 894, endPoint y: 161, distance: 109.0
click at [894, 161] on div "1 2 3 4 5 6 7 8 9 10 11 12 # Loops are a better way of doing repetitive things.…" at bounding box center [1058, 169] width 395 height 270
type textarea "hero.moveUp()"
click at [997, 145] on div "# Loops are a better way of doing repetitive things. while True : # Add command…" at bounding box center [1076, 186] width 362 height 304
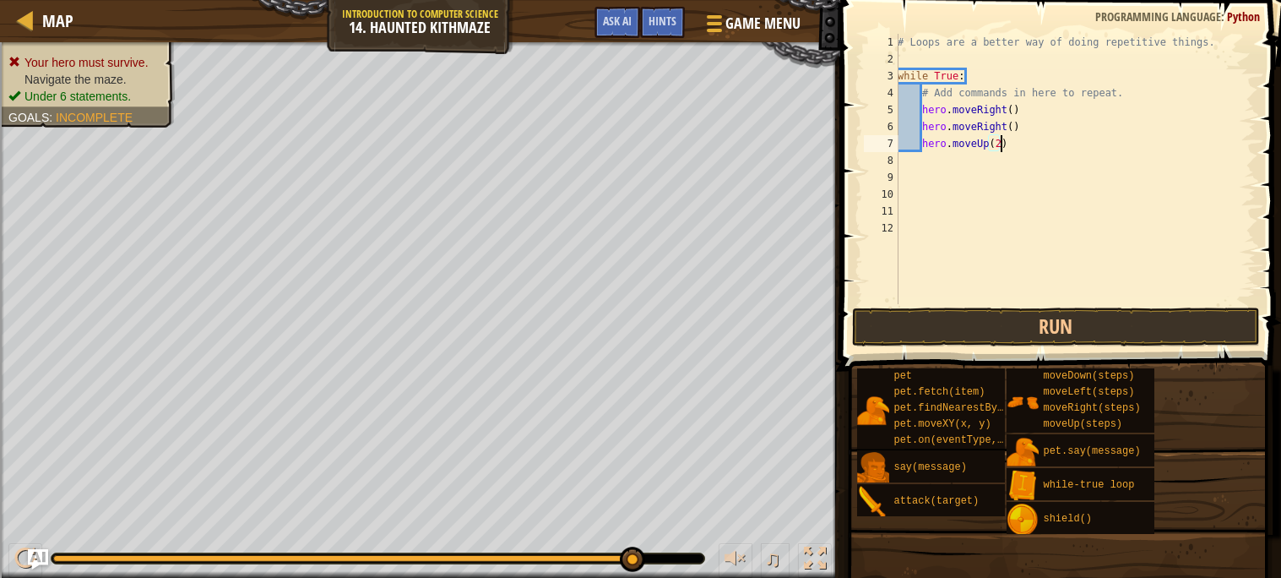
scroll to position [7, 8]
drag, startPoint x: 1024, startPoint y: 132, endPoint x: 889, endPoint y: 128, distance: 134.4
click at [889, 128] on div "hero.moveUp(2) 1 2 3 4 5 6 7 8 9 10 11 12 # Loops are a better way of doing rep…" at bounding box center [1058, 169] width 395 height 270
type textarea "hero.moveRight()"
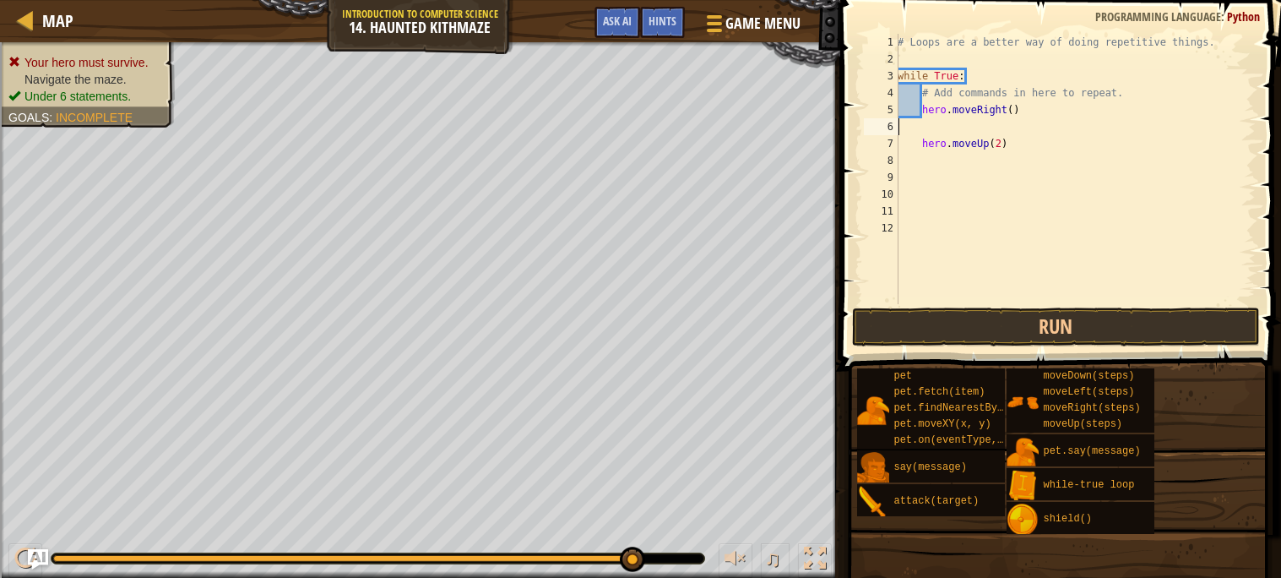
click at [917, 138] on div "# Loops are a better way of doing repetitive things. while True : # Add command…" at bounding box center [1076, 186] width 362 height 304
type textarea "hero.moveUp(2)"
type textarea "\"
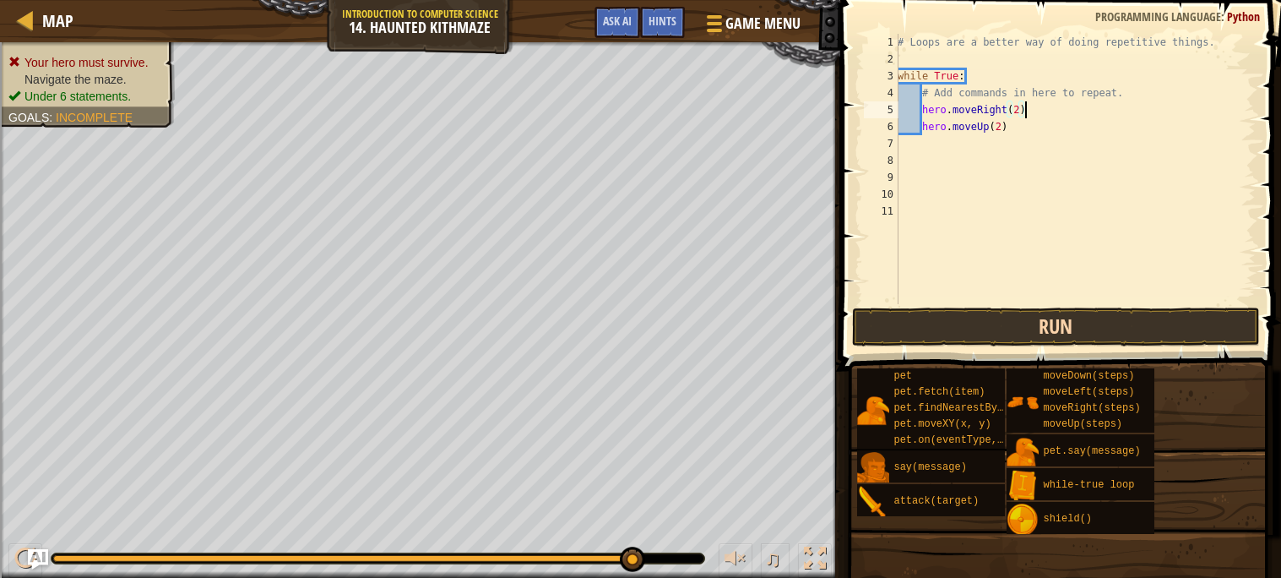
type textarea "hero.moveRight(2)"
click at [1012, 339] on button "Run" at bounding box center [1056, 326] width 408 height 39
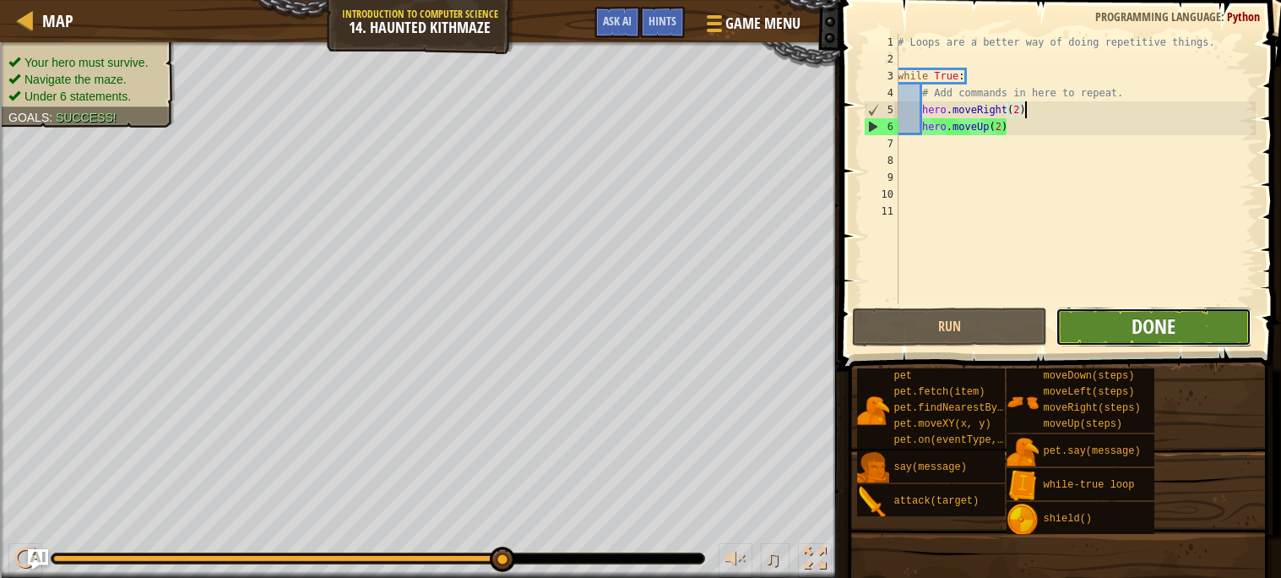
click at [1167, 316] on span "Done" at bounding box center [1154, 326] width 44 height 27
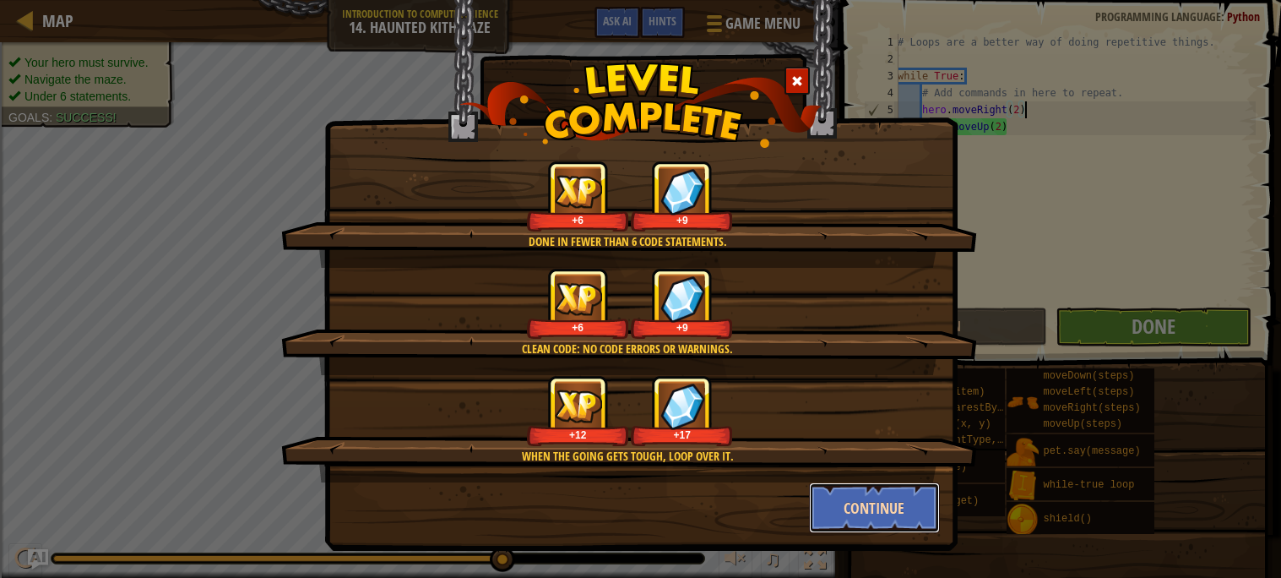
click at [857, 495] on button "Continue" at bounding box center [874, 507] width 131 height 51
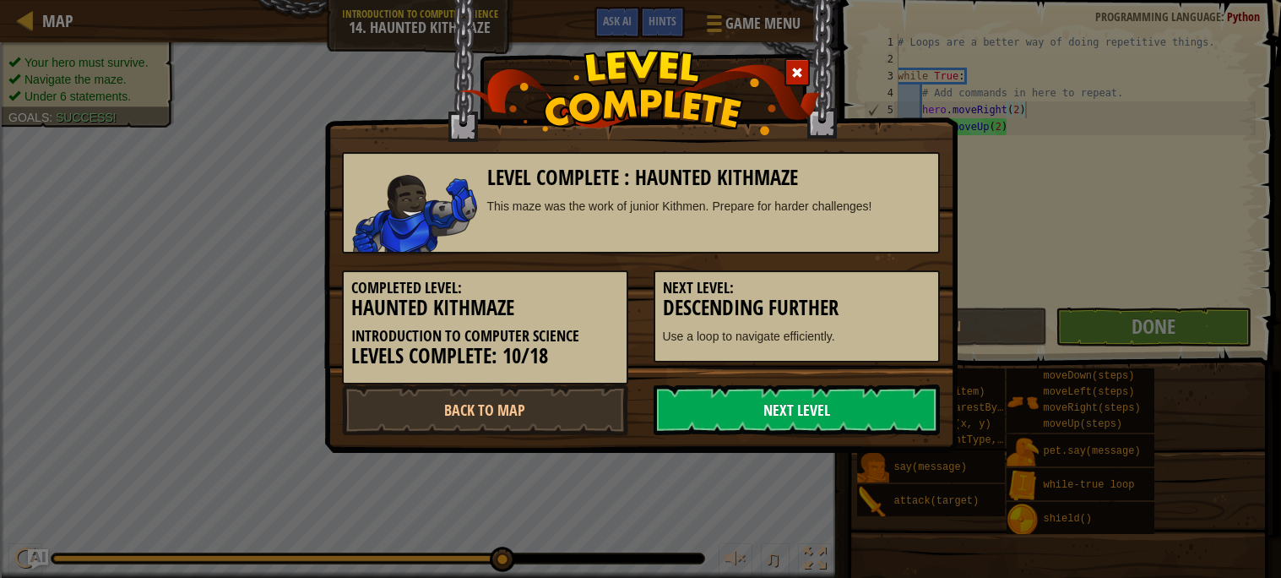
click at [711, 400] on link "Next Level" at bounding box center [797, 409] width 286 height 51
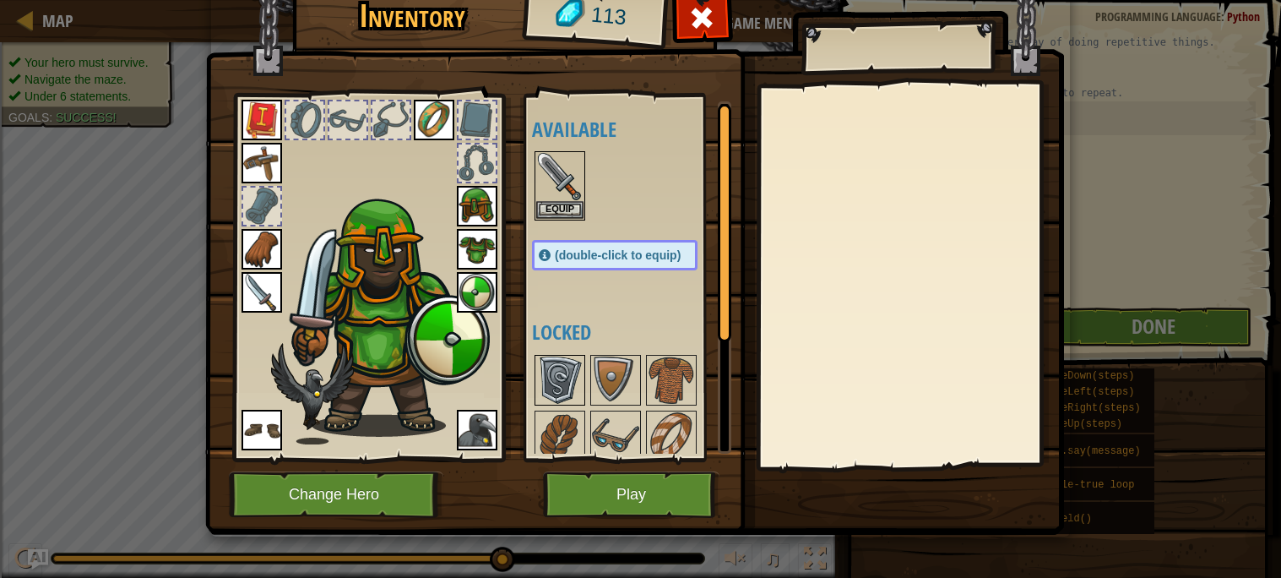
click at [574, 367] on img at bounding box center [559, 379] width 47 height 47
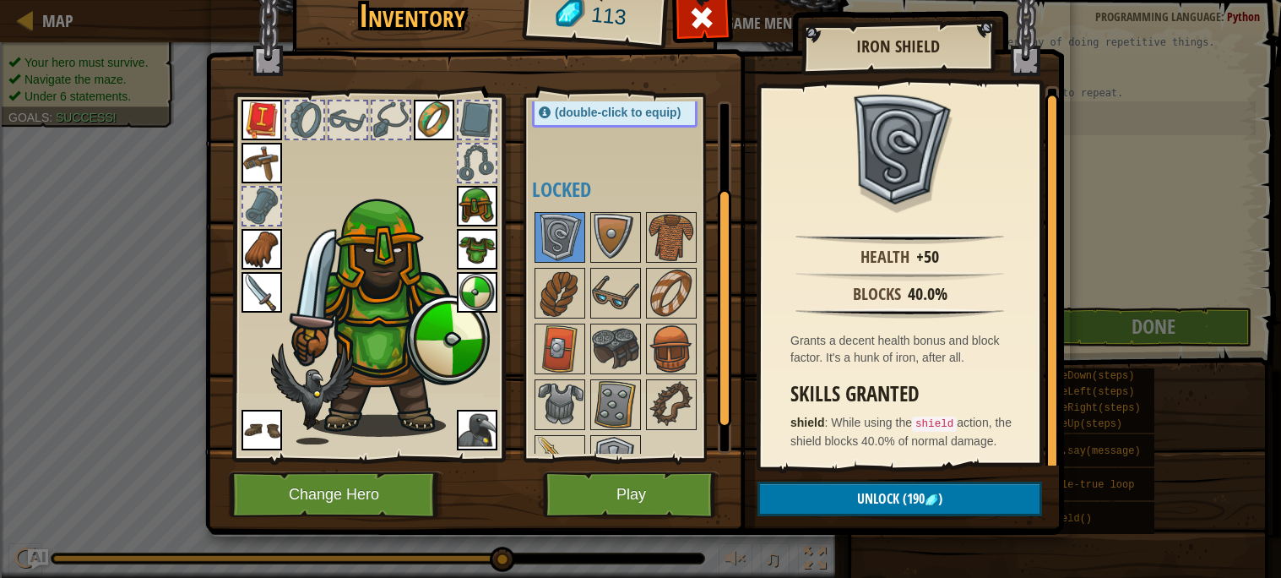
scroll to position [175, 0]
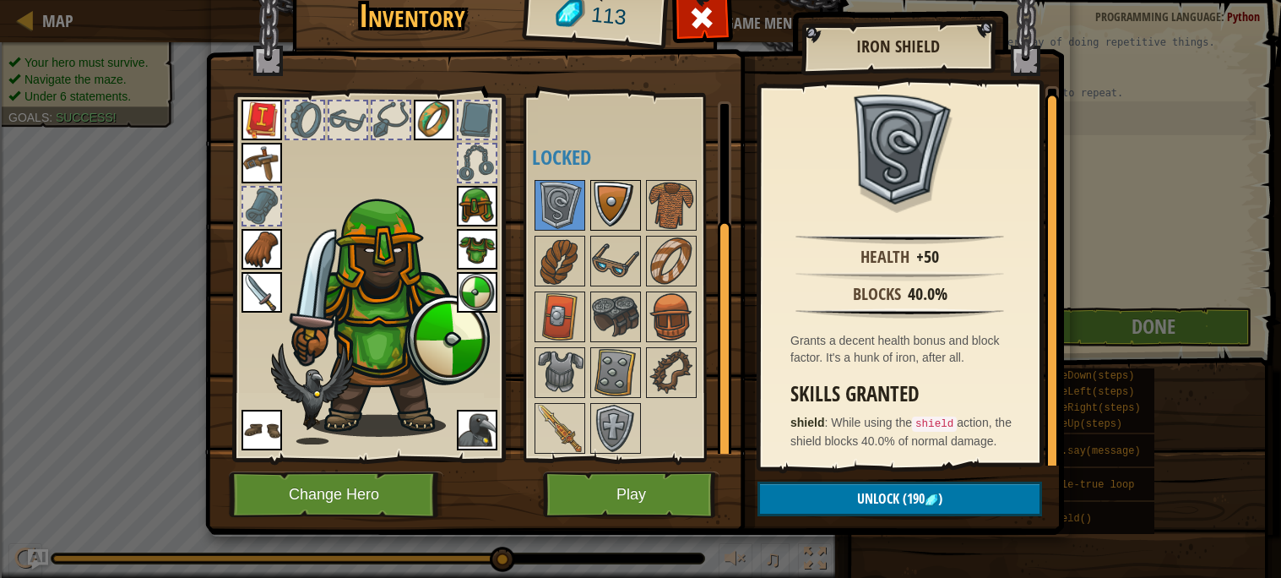
click at [599, 219] on img at bounding box center [615, 205] width 47 height 47
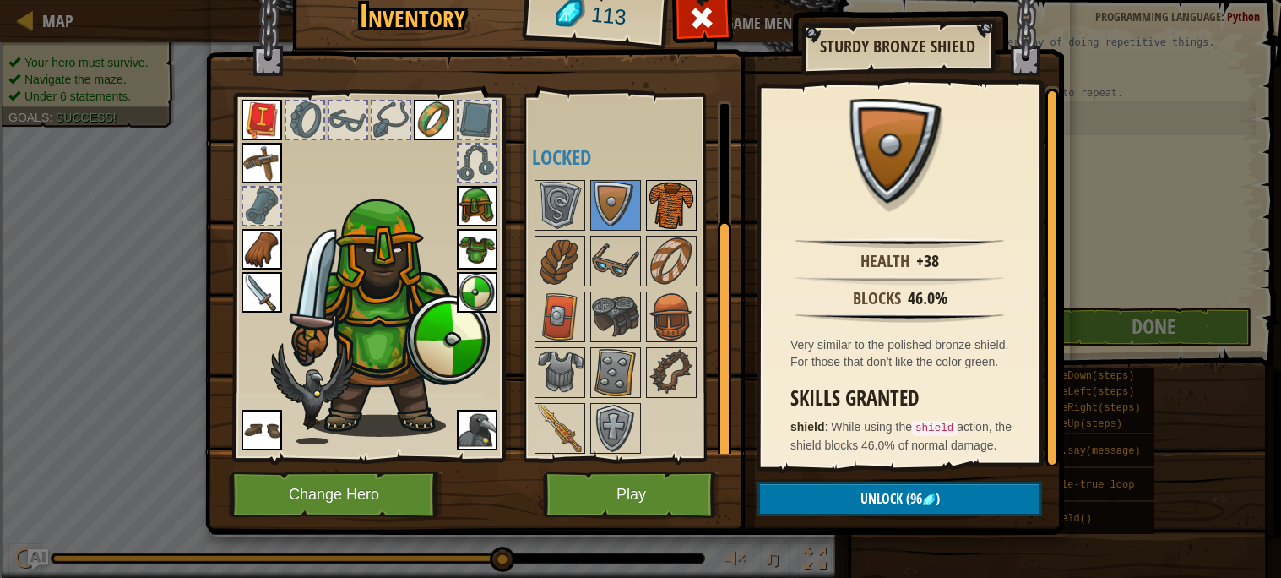
click at [663, 212] on img at bounding box center [671, 205] width 47 height 47
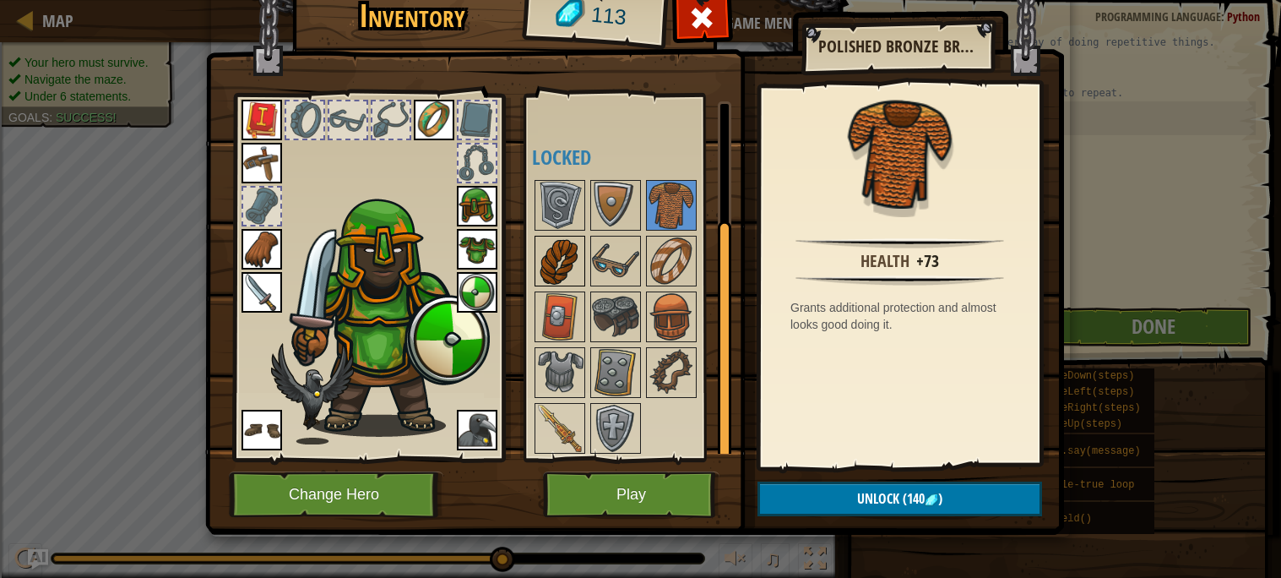
click at [552, 246] on img at bounding box center [559, 260] width 47 height 47
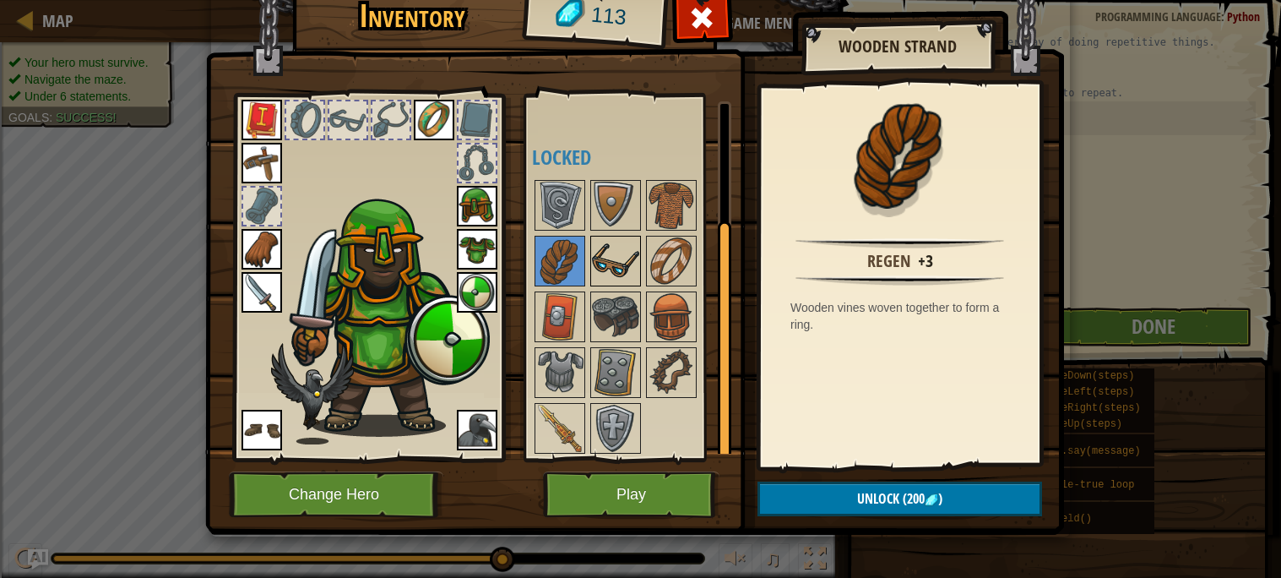
click at [605, 254] on img at bounding box center [615, 260] width 47 height 47
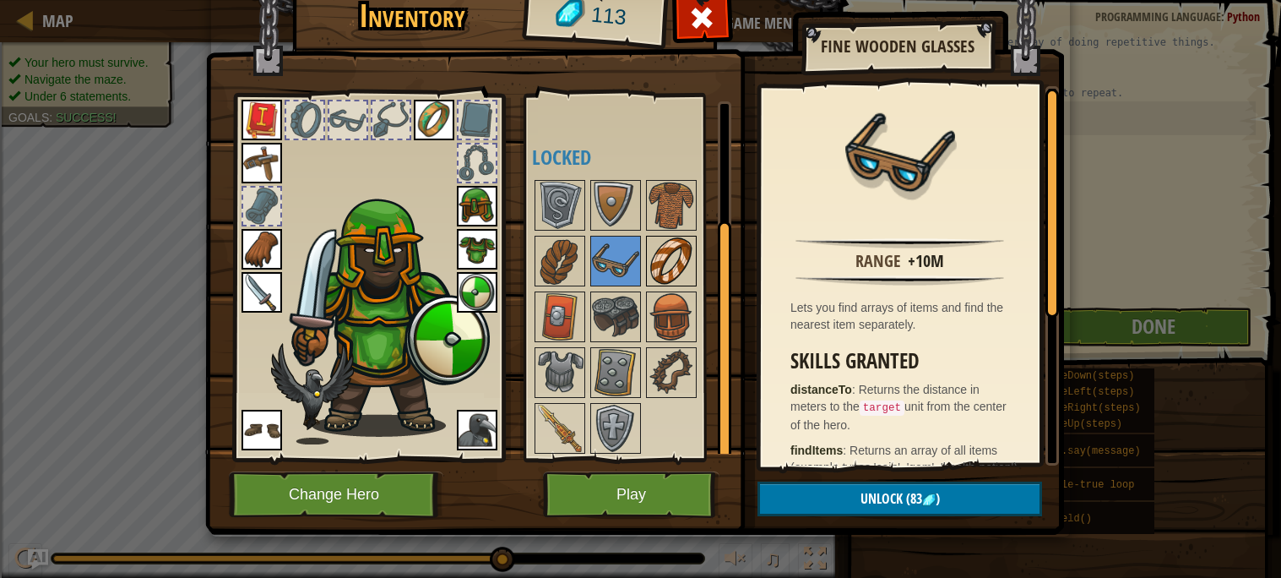
click at [669, 258] on img at bounding box center [671, 260] width 47 height 47
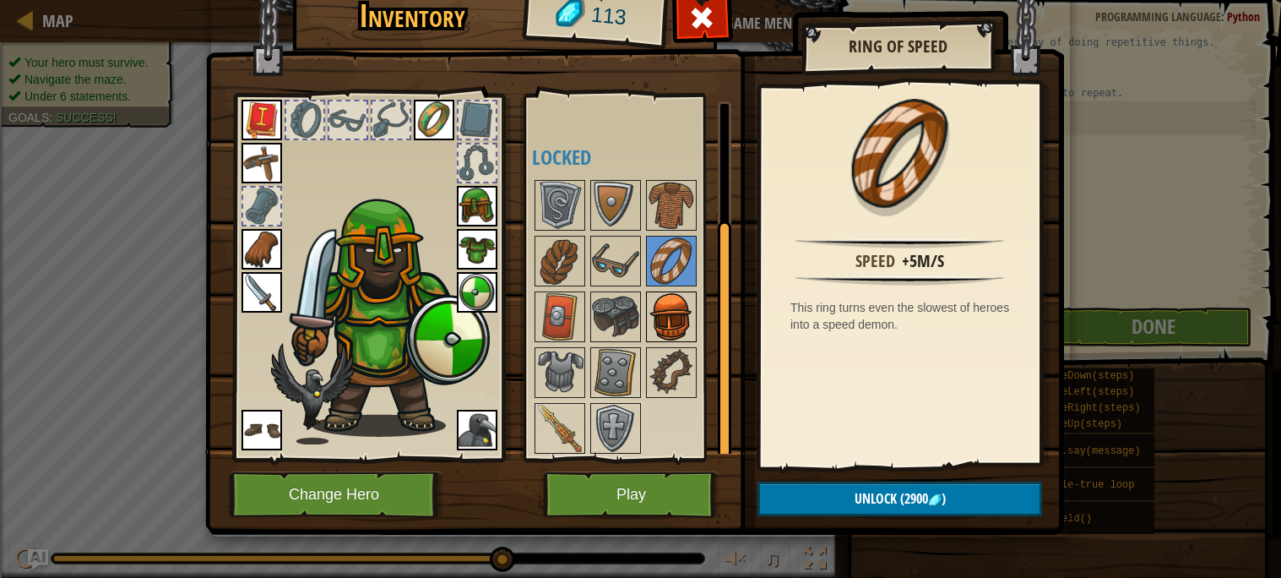
click at [674, 305] on img at bounding box center [671, 316] width 47 height 47
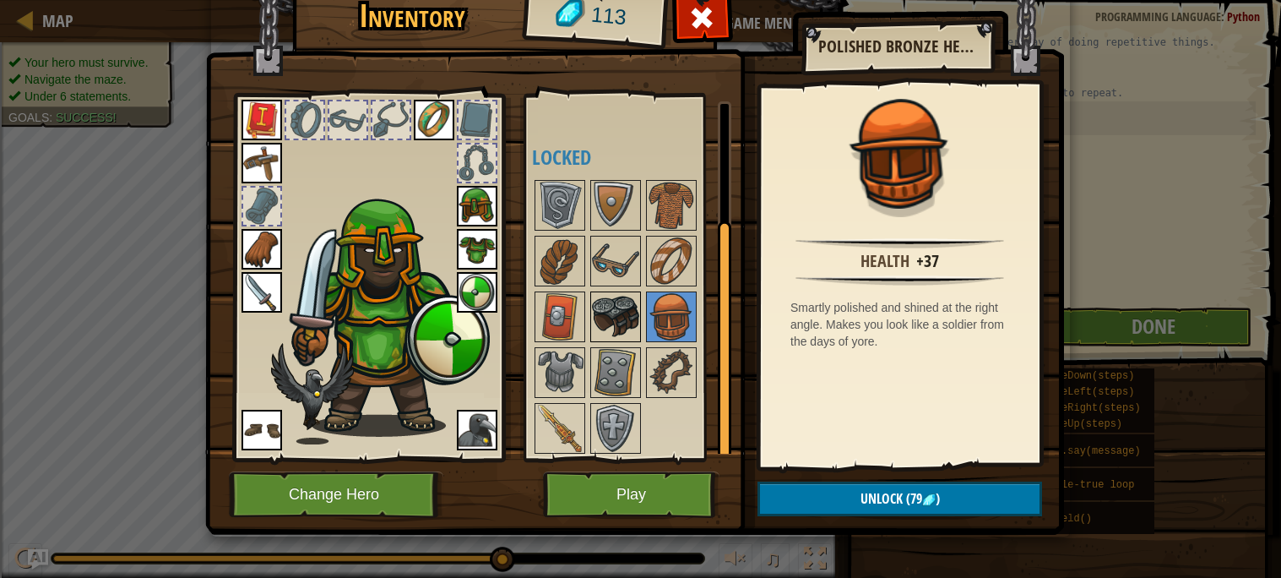
click at [622, 310] on img at bounding box center [615, 316] width 47 height 47
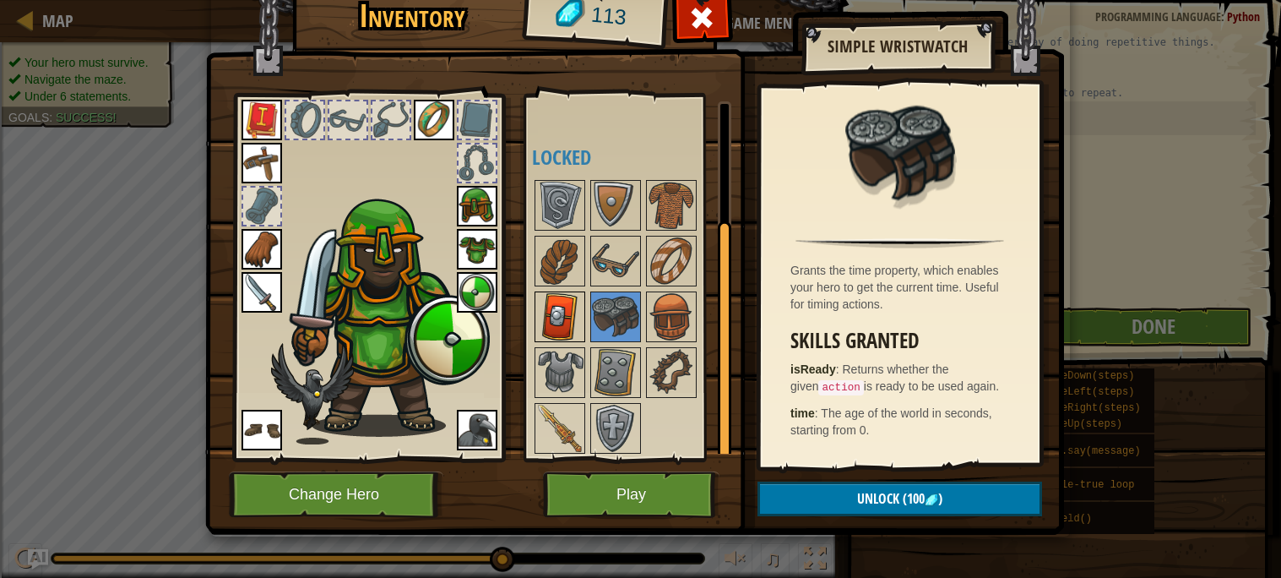
click at [556, 313] on img at bounding box center [559, 316] width 47 height 47
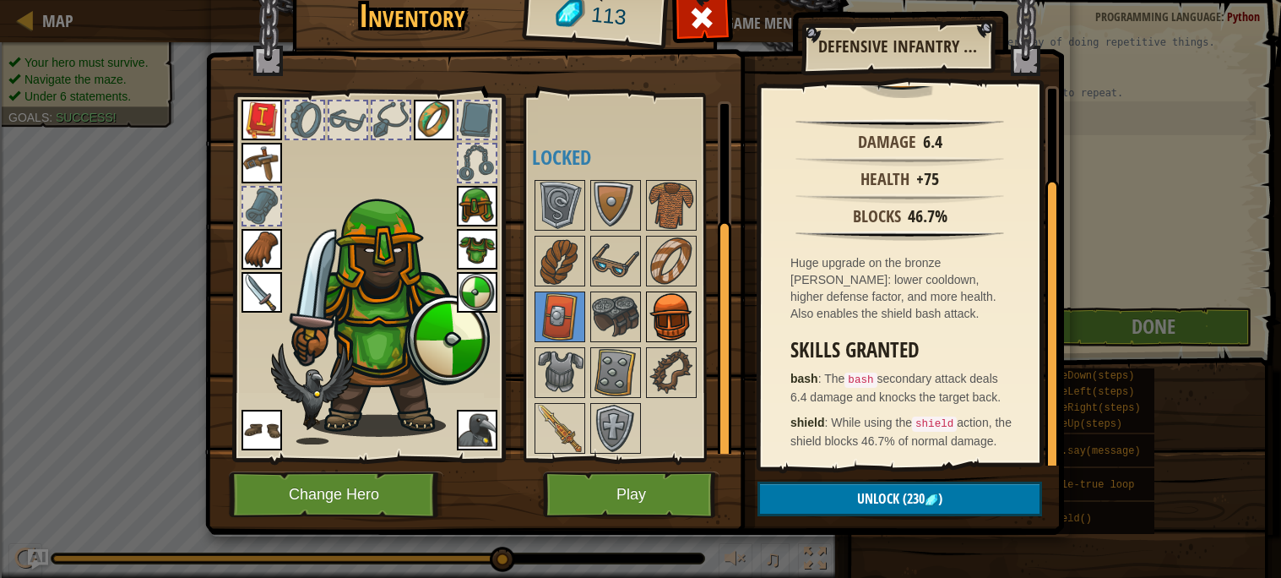
scroll to position [0, 0]
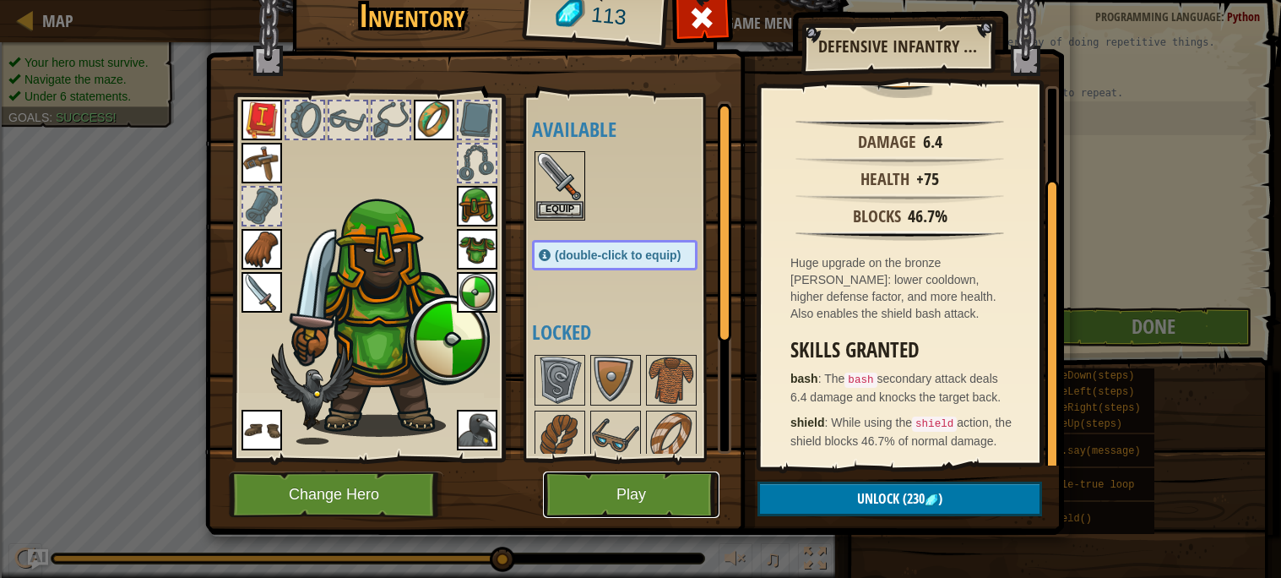
click at [681, 499] on button "Play" at bounding box center [631, 494] width 177 height 46
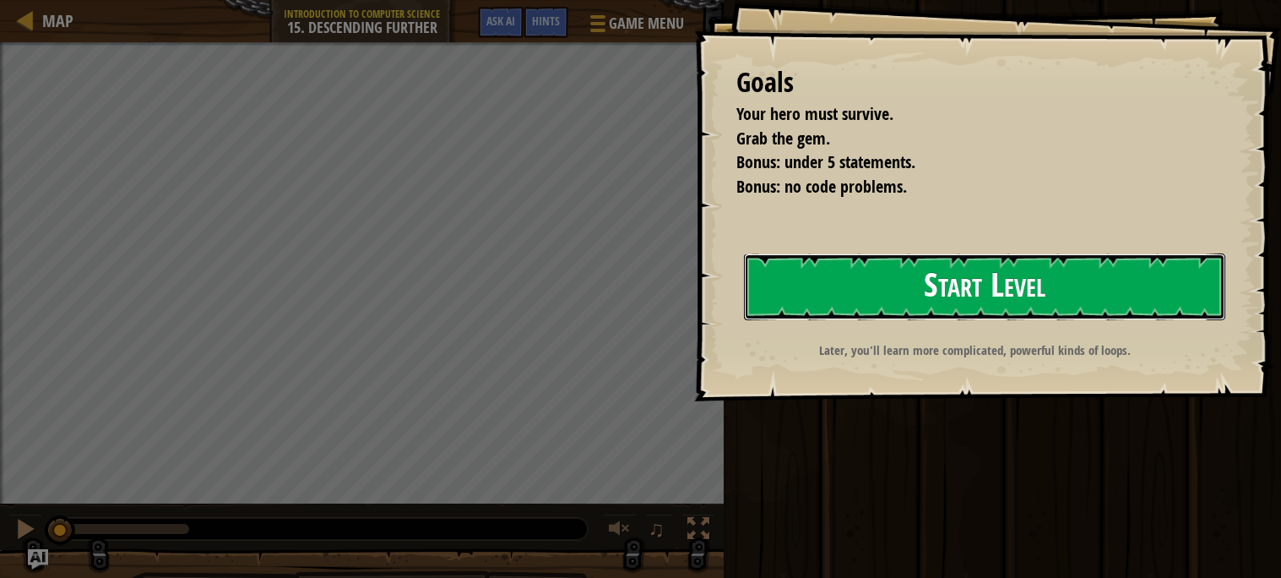
click at [886, 263] on button "Start Level" at bounding box center [984, 286] width 481 height 67
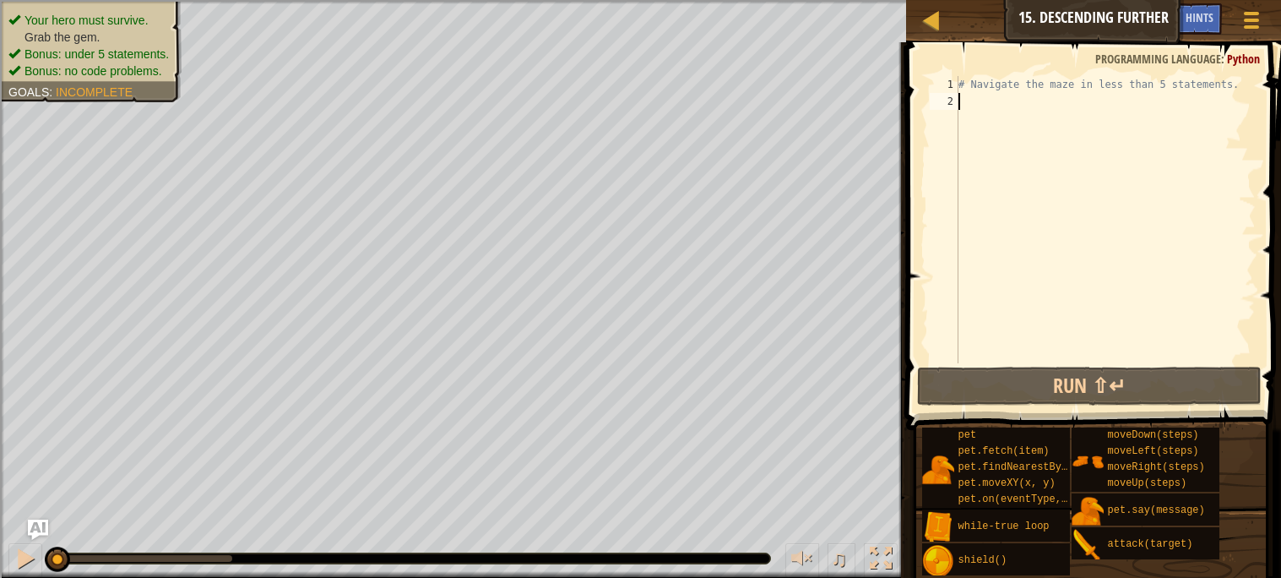
type textarea "w"
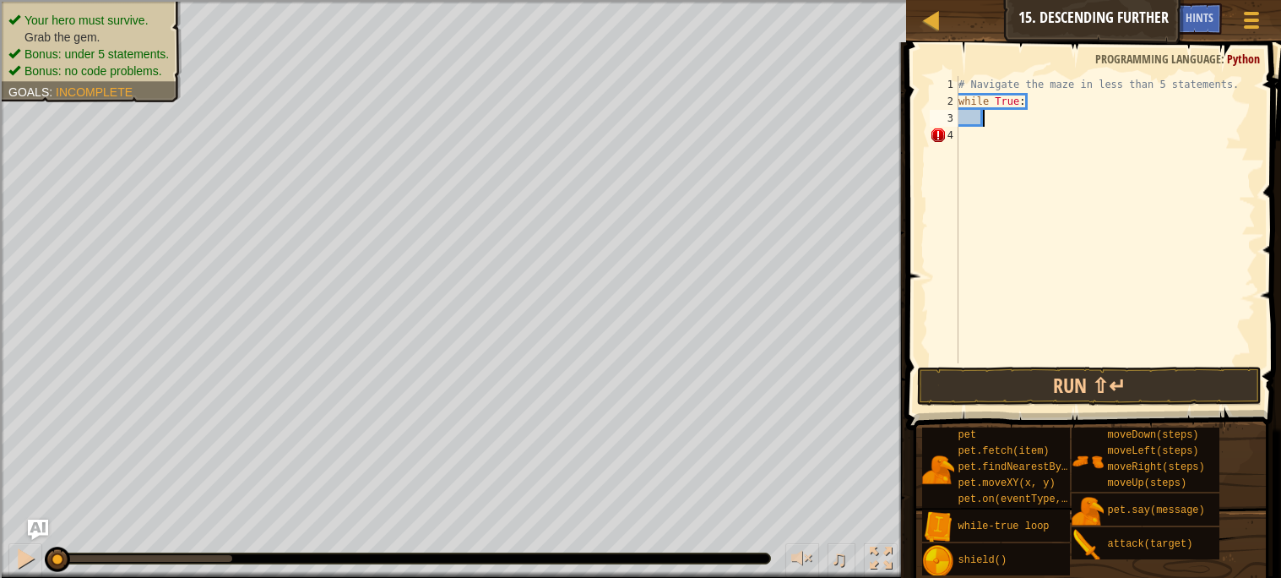
type textarea "h"
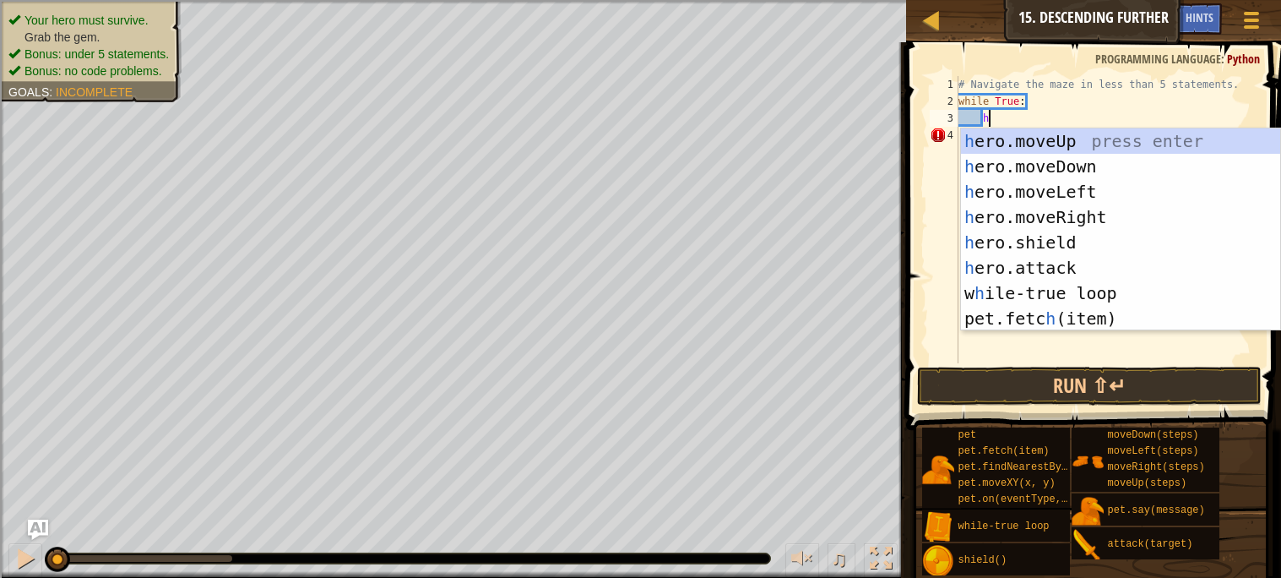
scroll to position [7, 2]
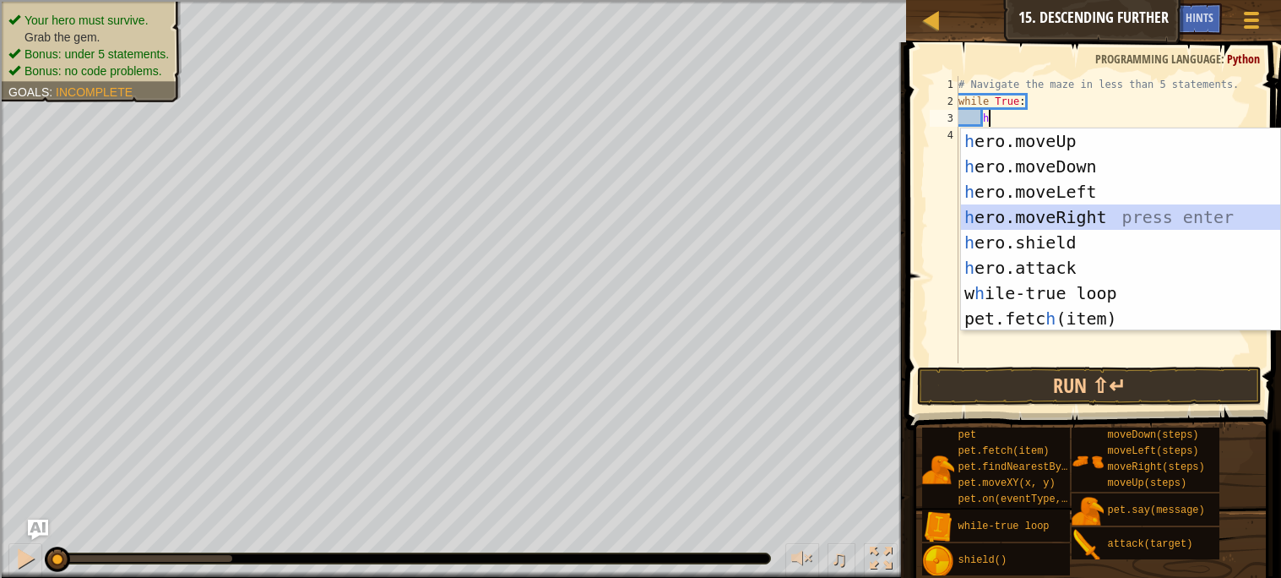
click at [1042, 215] on div "h ero.moveUp press enter h ero.moveDown press enter h ero.moveLeft press enter …" at bounding box center [1120, 254] width 319 height 253
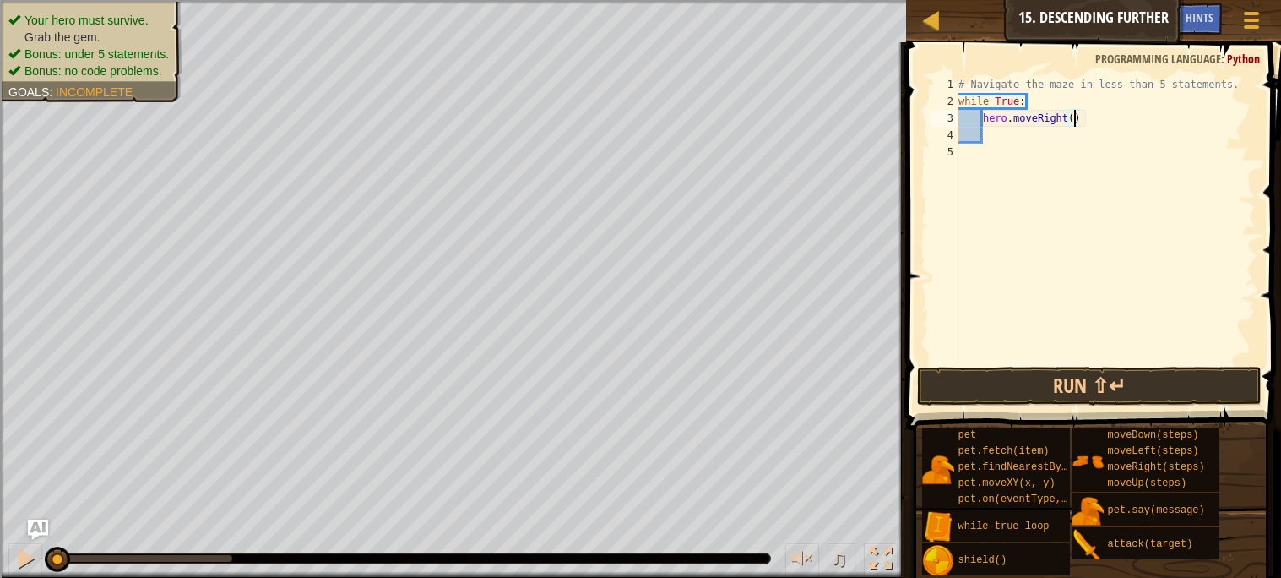
click at [1075, 115] on div "# Navigate the maze in less than 5 statements. while True : hero . moveRight ( )" at bounding box center [1105, 236] width 301 height 321
type textarea "hero.moveRight(2)"
click at [1031, 134] on div "# Navigate the maze in less than 5 statements. while True : hero . moveRight ( …" at bounding box center [1105, 236] width 301 height 321
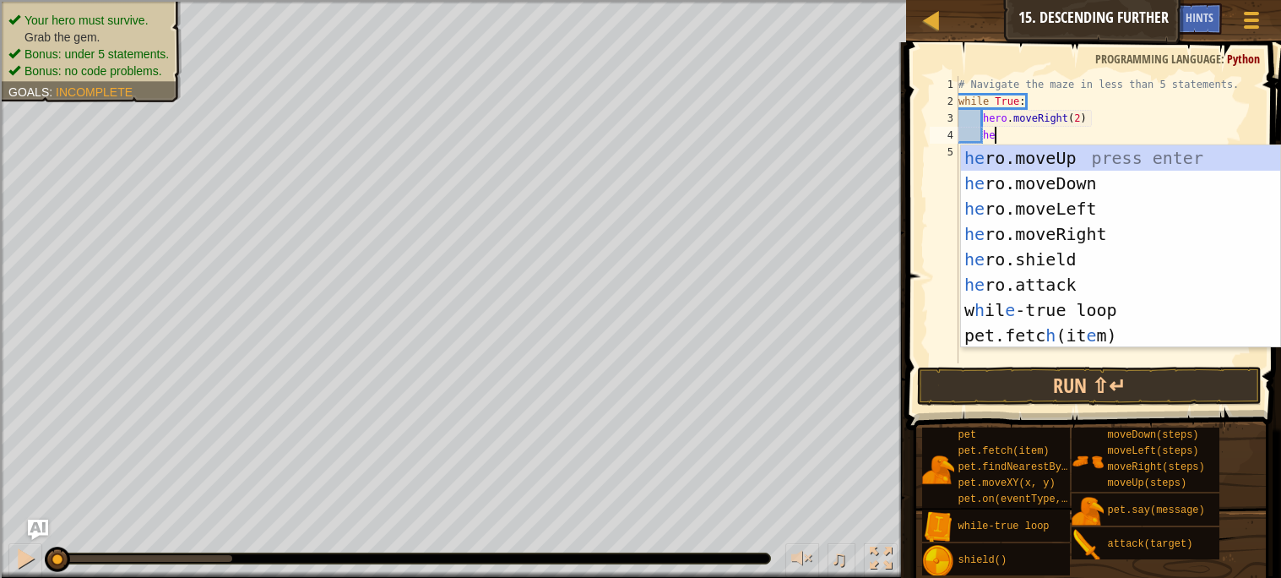
type textarea "her"
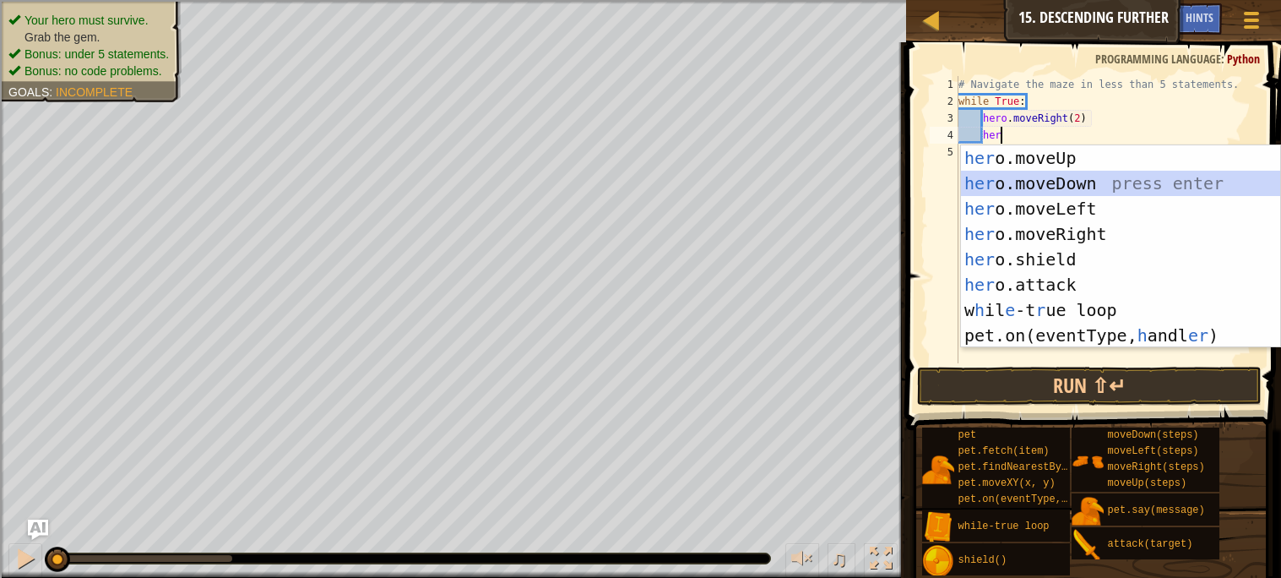
click at [1079, 182] on div "her o.moveUp press enter her o.moveDown press enter her o.moveLeft press enter …" at bounding box center [1120, 271] width 319 height 253
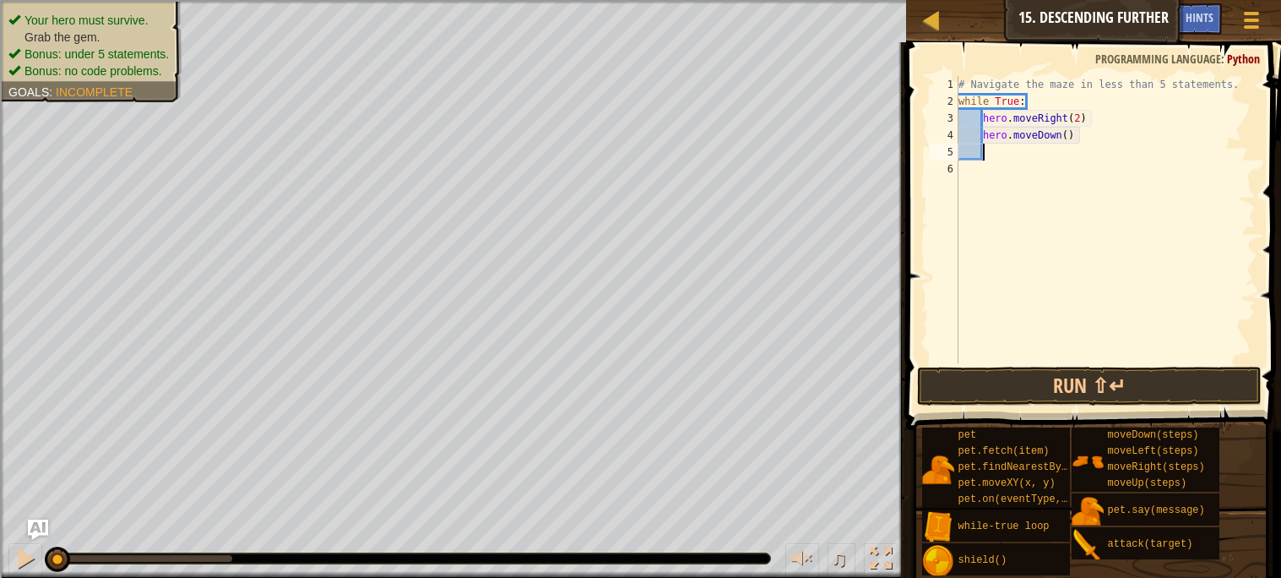
click at [1079, 182] on div "# Navigate the maze in less than 5 statements. while True : hero . moveRight ( …" at bounding box center [1105, 236] width 301 height 321
click at [1087, 373] on button "Run ⇧↵" at bounding box center [1089, 386] width 344 height 39
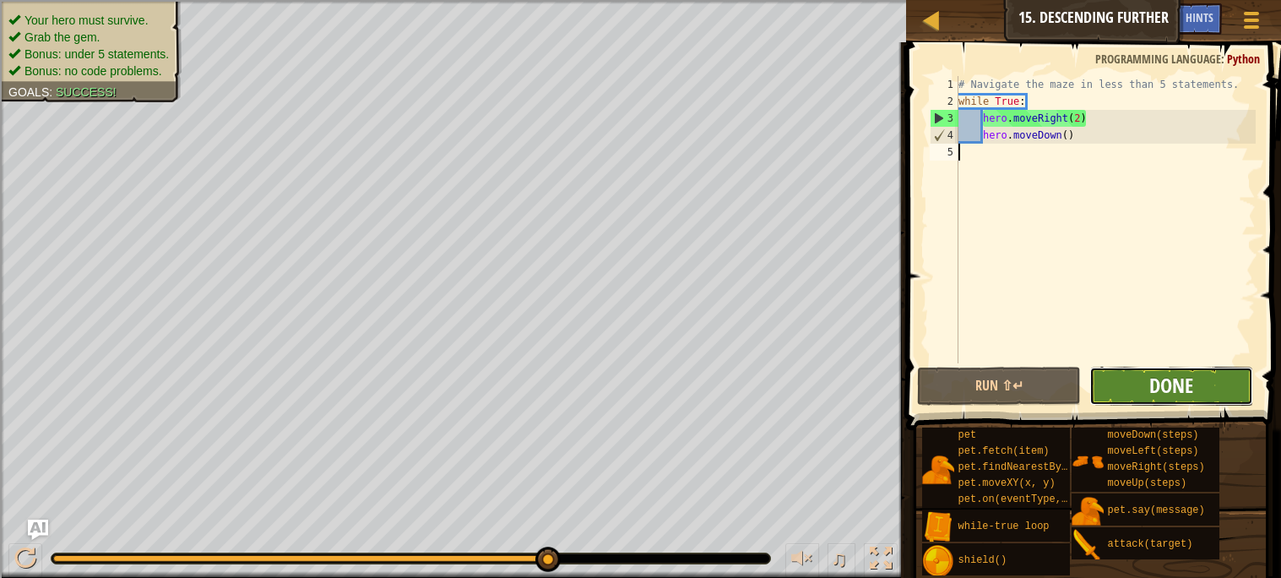
click at [1156, 379] on span "Done" at bounding box center [1172, 385] width 44 height 27
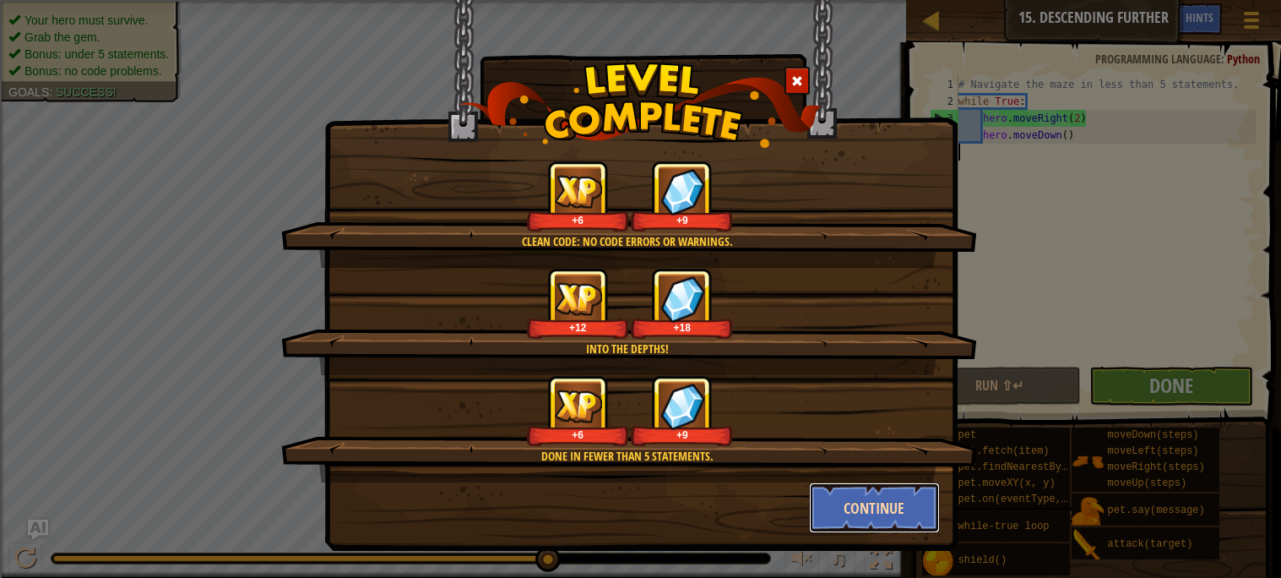
click at [834, 503] on button "Continue" at bounding box center [874, 507] width 131 height 51
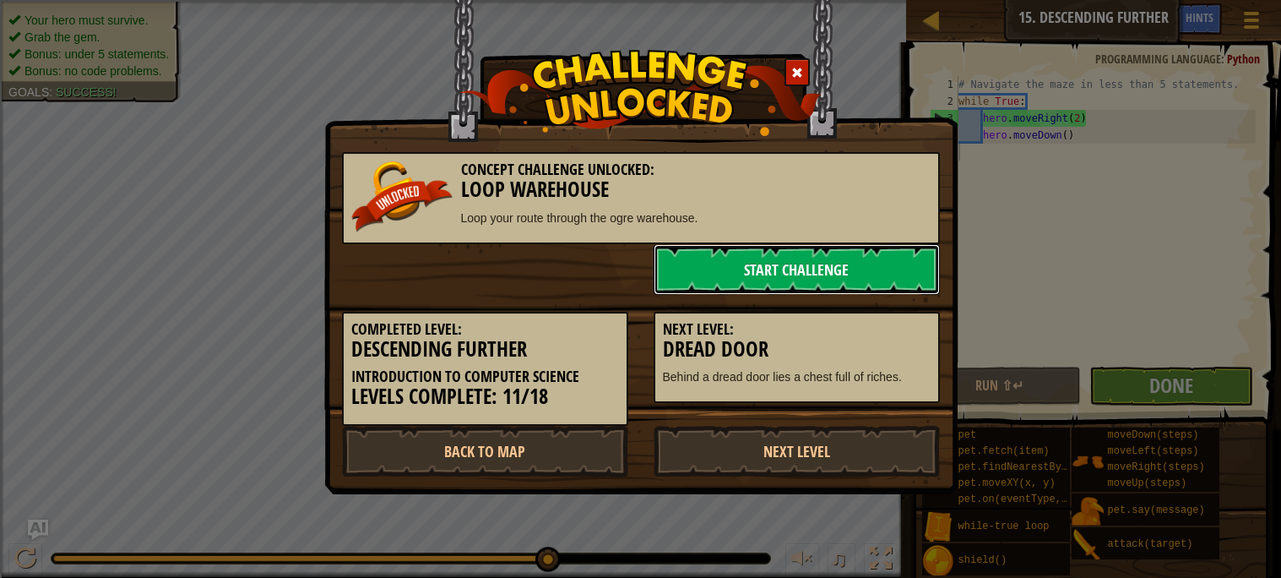
click at [912, 275] on link "Start Challenge" at bounding box center [797, 269] width 286 height 51
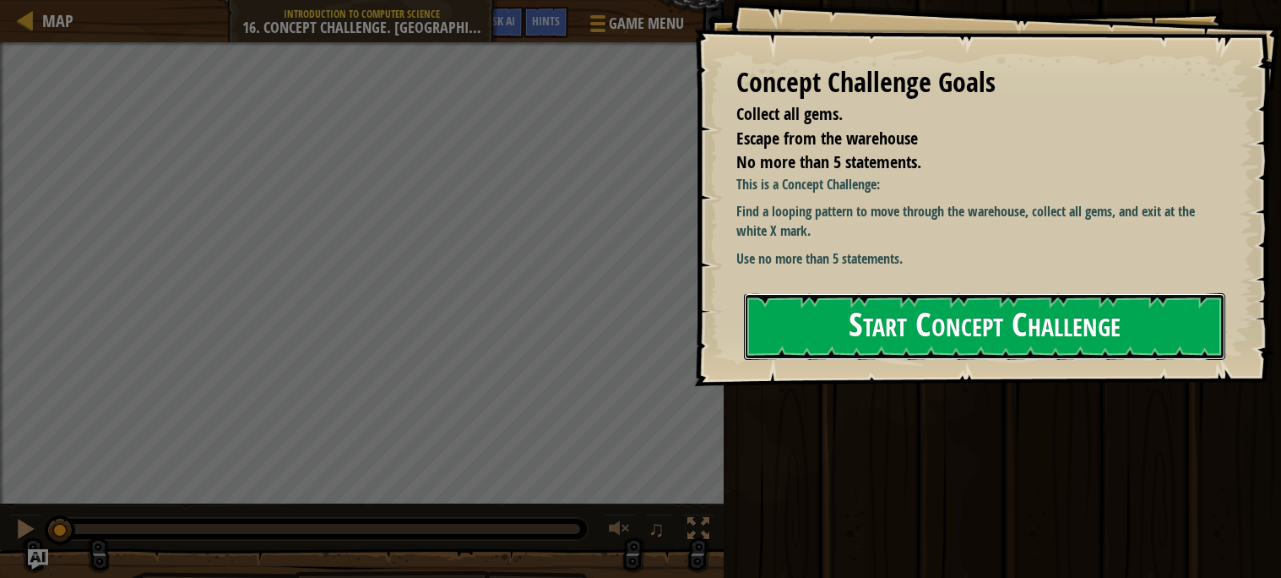
click at [1074, 312] on button "Start Concept Challenge" at bounding box center [984, 326] width 481 height 67
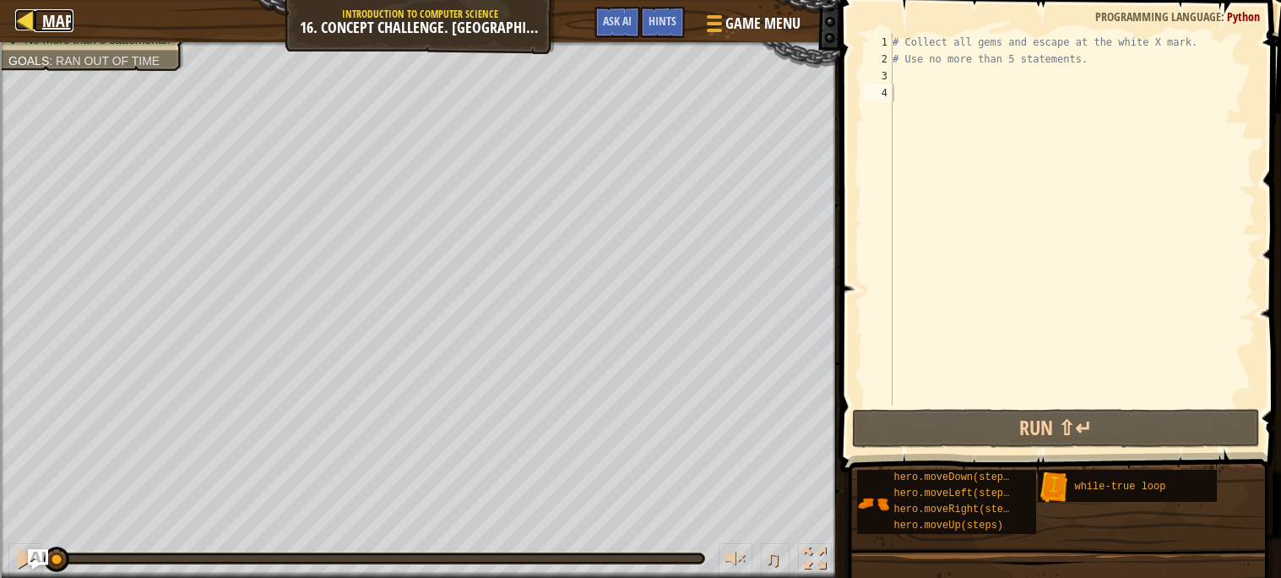
click at [39, 23] on link "Map" at bounding box center [54, 20] width 40 height 23
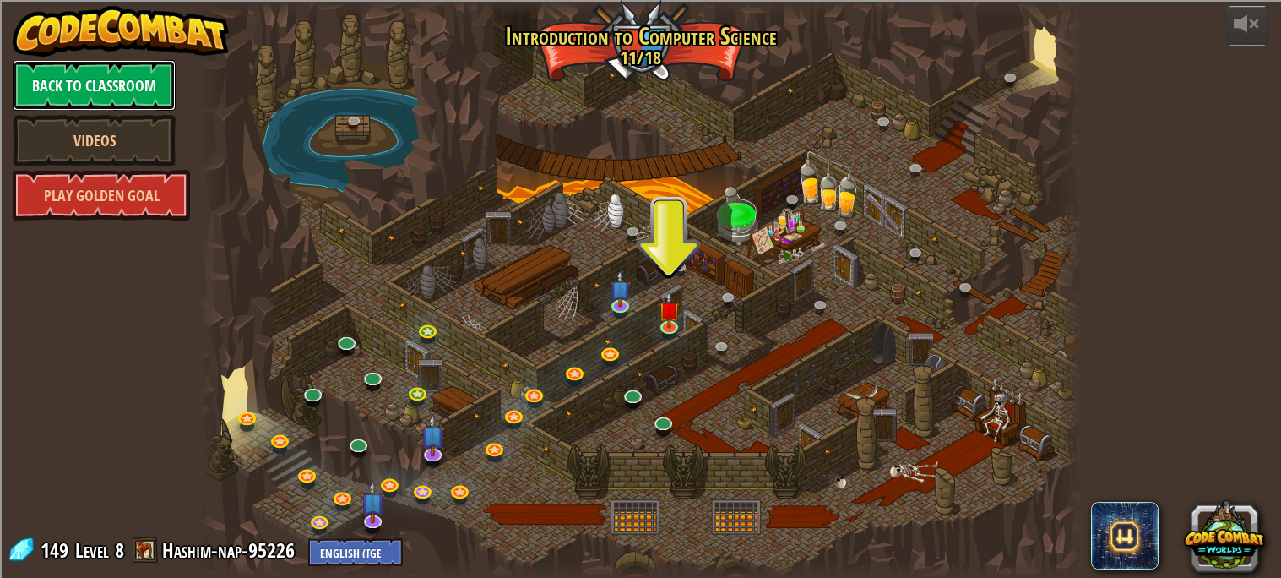
click at [111, 83] on link "Back to Classroom" at bounding box center [94, 85] width 163 height 51
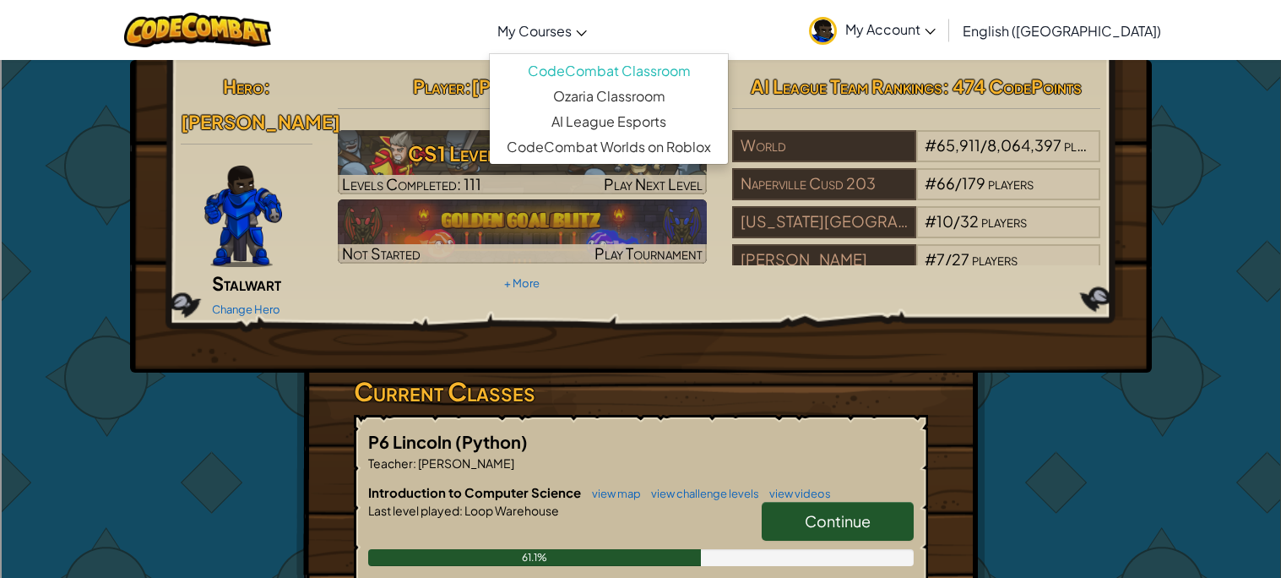
click at [572, 23] on span "My Courses" at bounding box center [535, 31] width 74 height 18
click at [629, 90] on link "Ozaria Classroom" at bounding box center [609, 96] width 238 height 25
